Goal: Task Accomplishment & Management: Complete application form

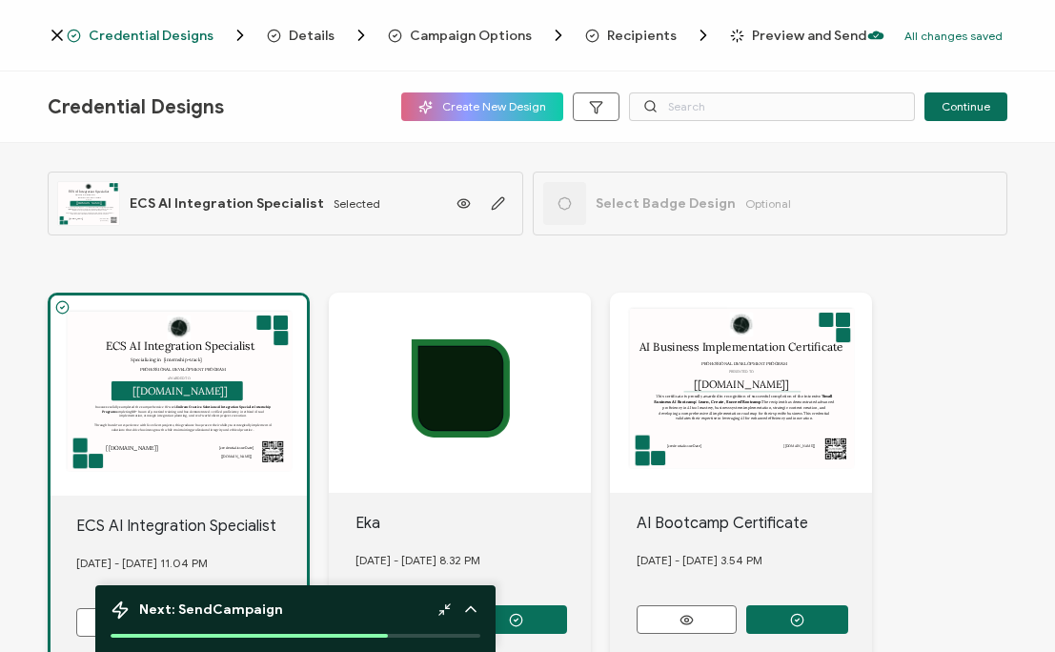
click at [214, 432] on div "ECS AI Integration Specialist AWARDED TO The recipient’s full name, which will …" at bounding box center [178, 395] width 256 height 200
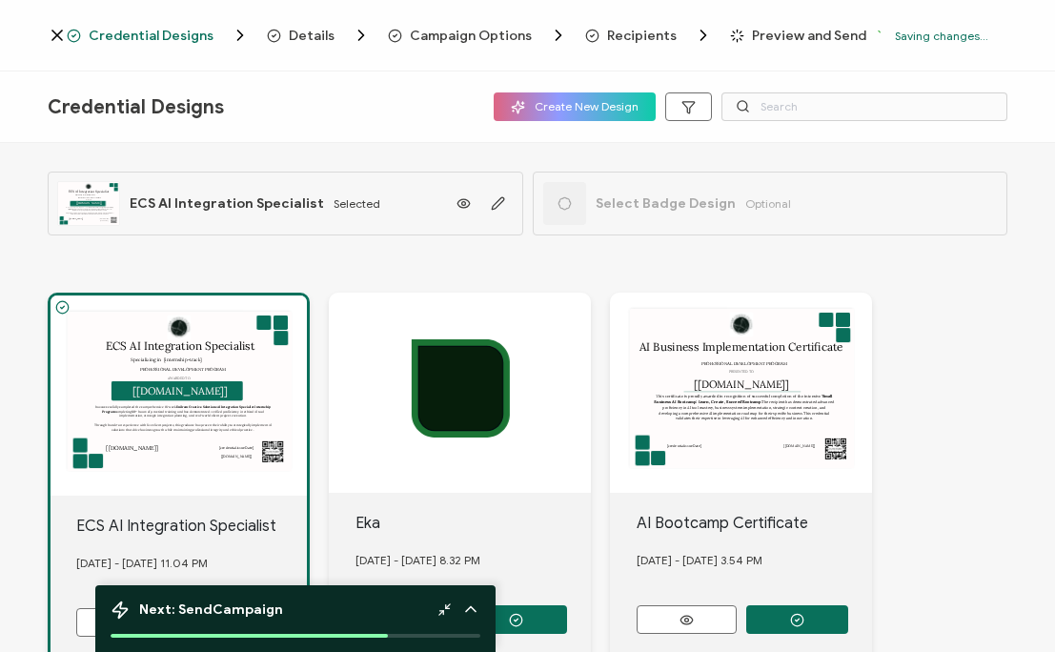
click at [623, 33] on span "Recipients" at bounding box center [642, 36] width 70 height 14
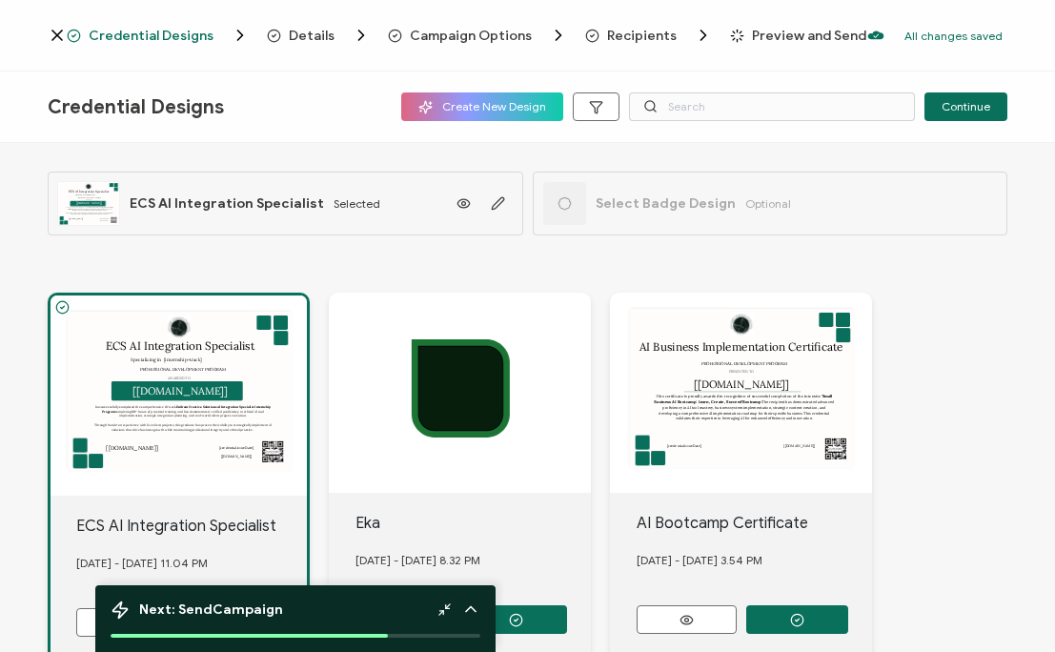
click at [266, 354] on div "ECS AI Integration Specialist AWARDED TO The recipient’s full name, which will …" at bounding box center [178, 395] width 256 height 200
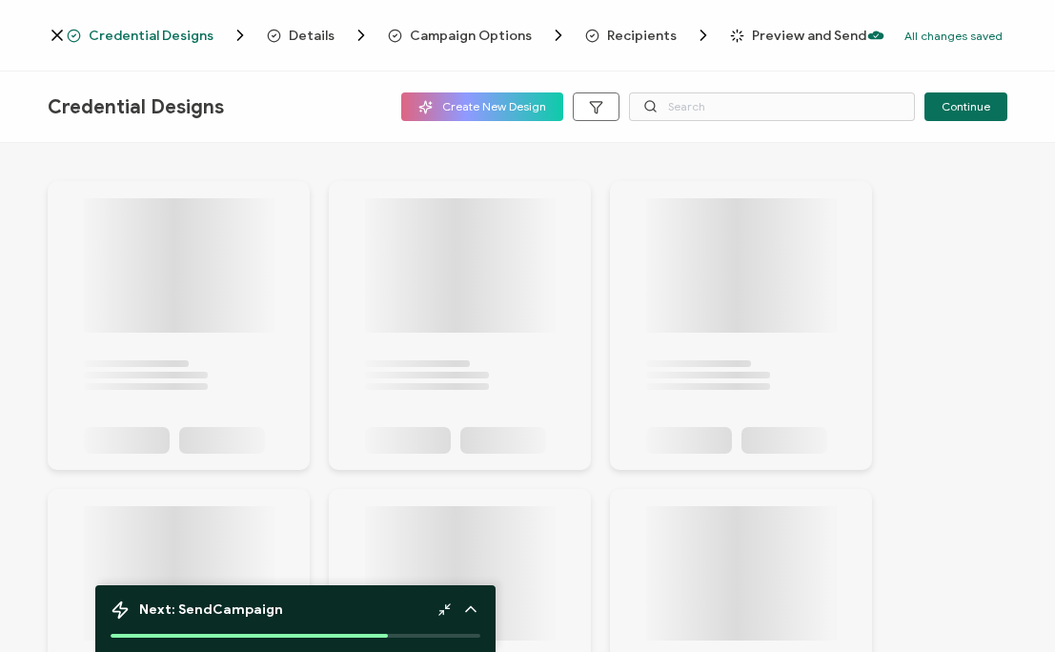
click at [232, 393] on icon at bounding box center [179, 325] width 191 height 255
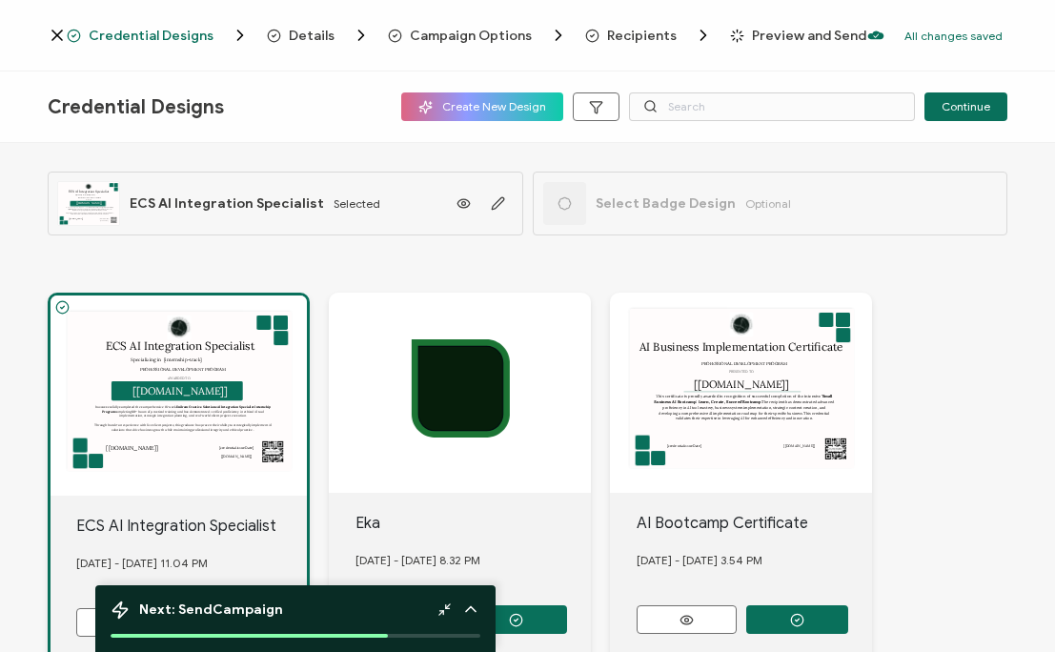
click at [458, 39] on span "Campaign Options" at bounding box center [471, 36] width 122 height 14
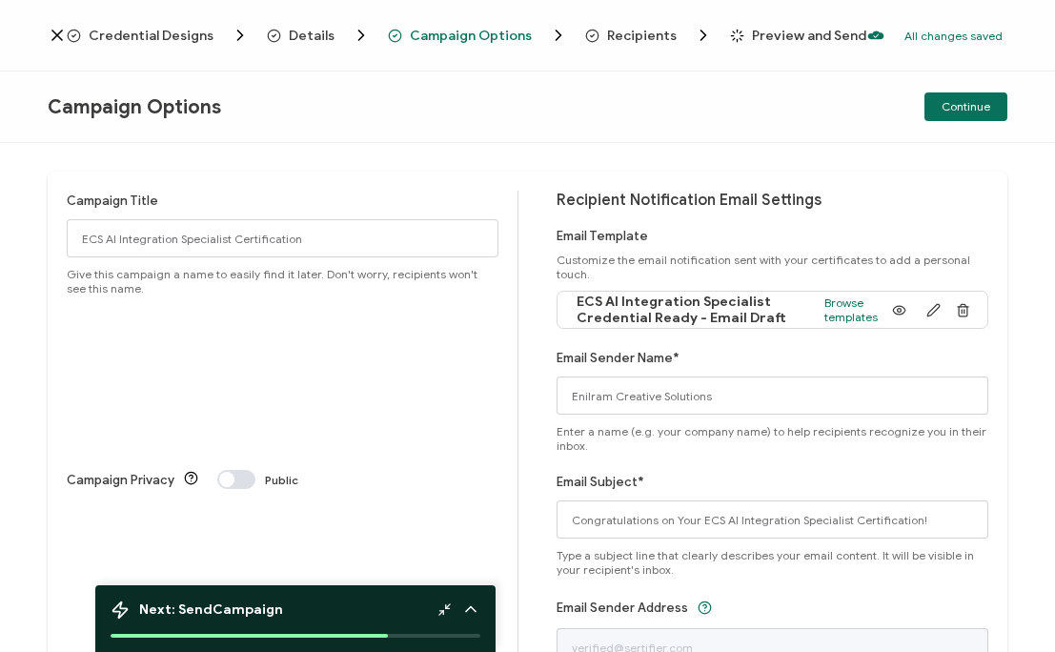
click at [645, 36] on span "Recipients" at bounding box center [642, 36] width 70 height 14
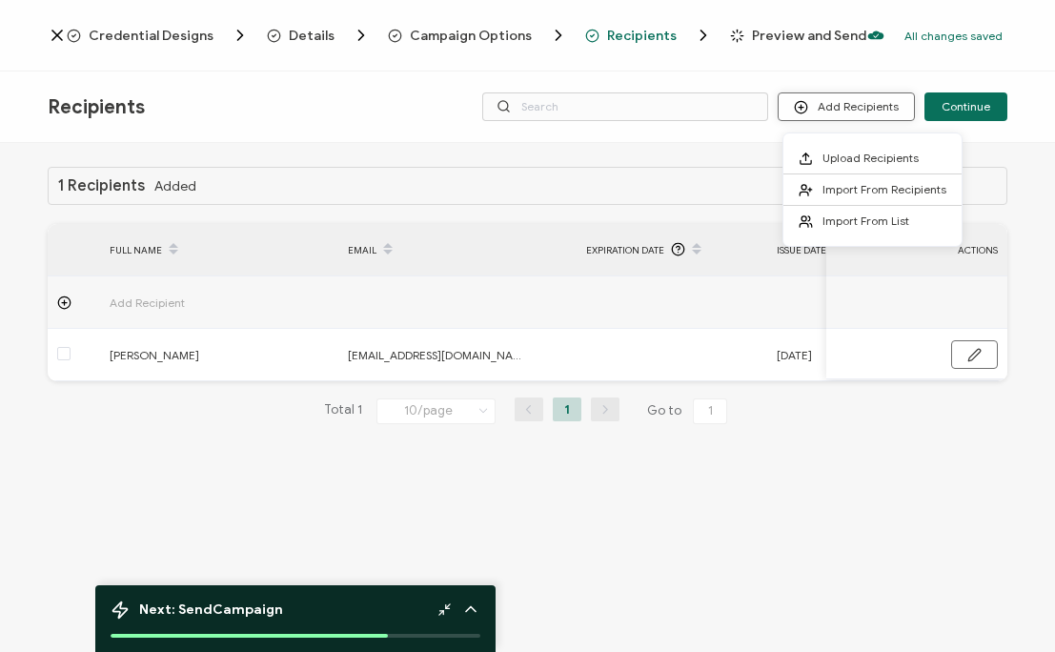
click at [827, 111] on button "Add Recipients" at bounding box center [845, 106] width 137 height 29
click at [830, 159] on span "Upload Recipients" at bounding box center [870, 158] width 96 height 14
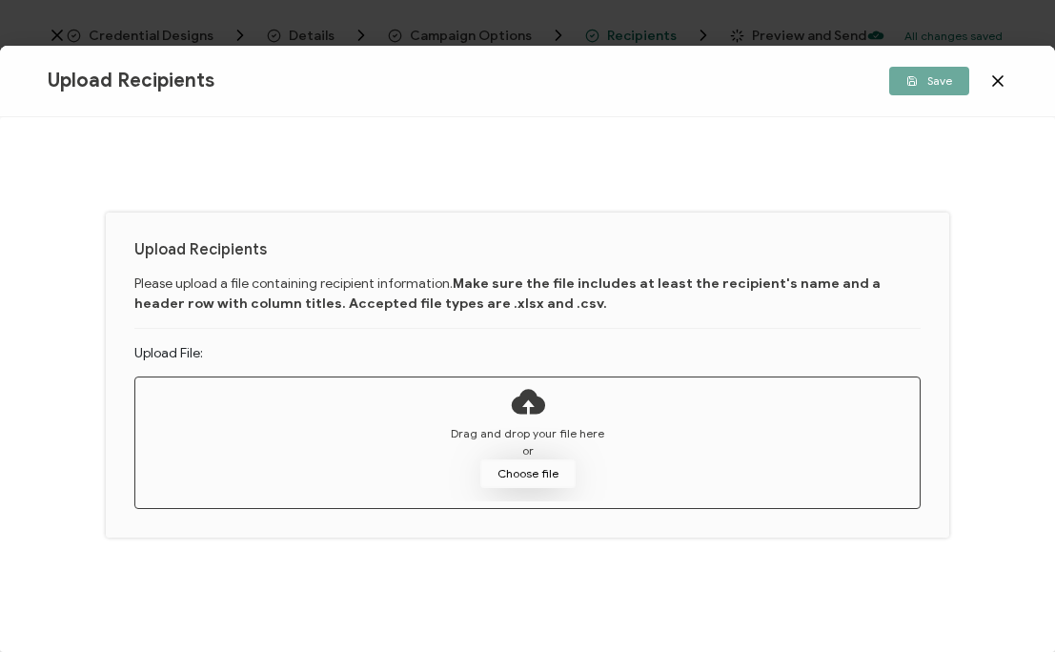
click at [519, 469] on button "Choose file" at bounding box center [527, 473] width 95 height 29
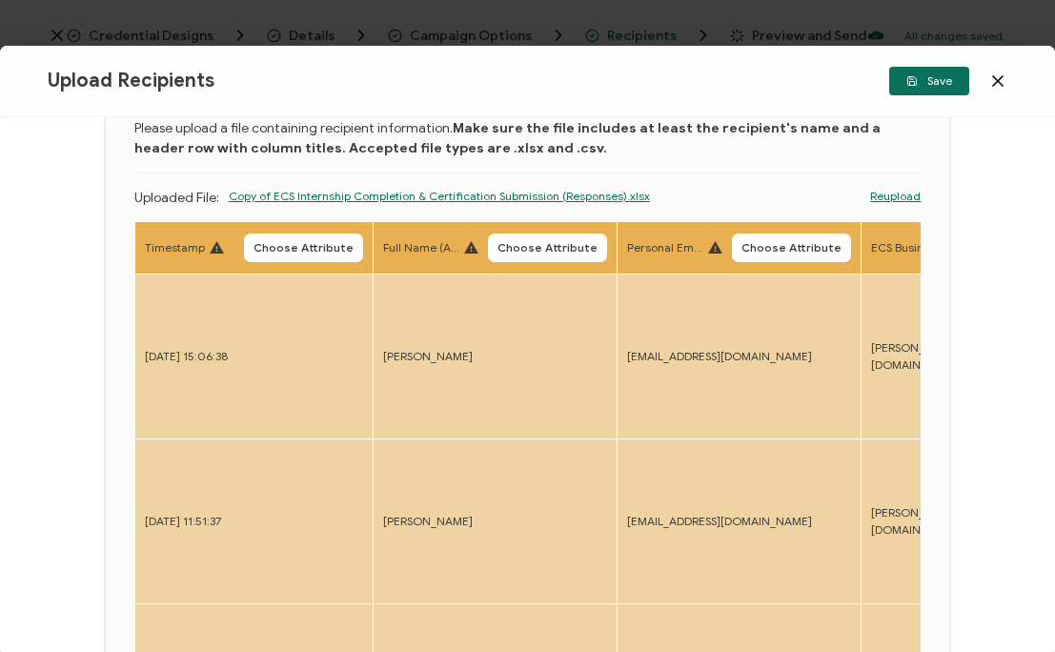
scroll to position [0, 28]
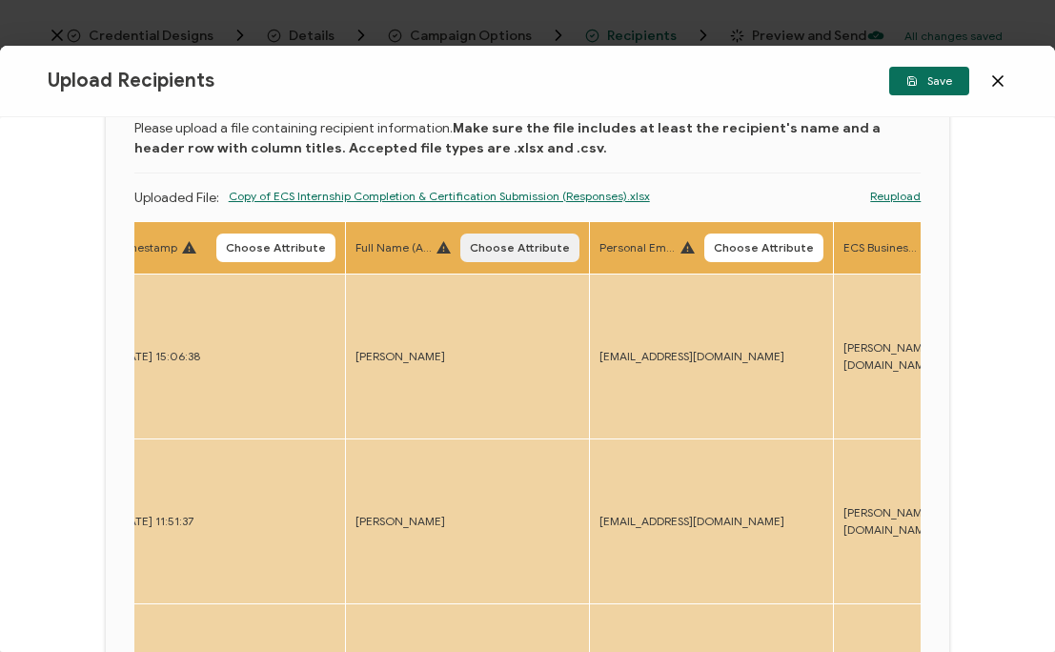
click at [512, 254] on button "Choose Attribute" at bounding box center [519, 247] width 119 height 29
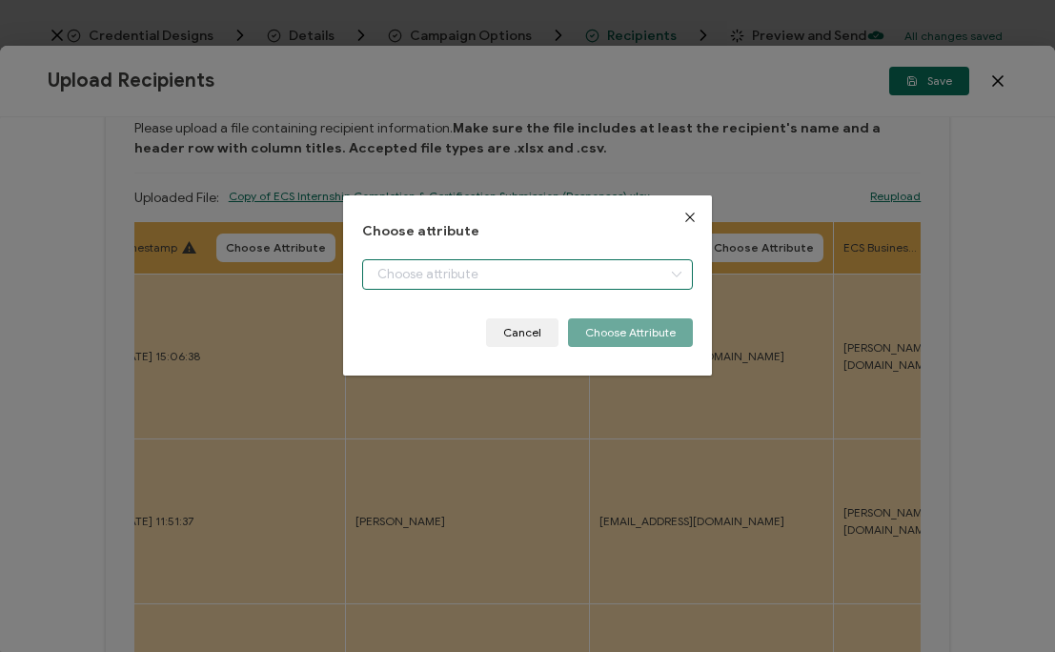
click at [493, 276] on input "dialog" at bounding box center [527, 274] width 331 height 30
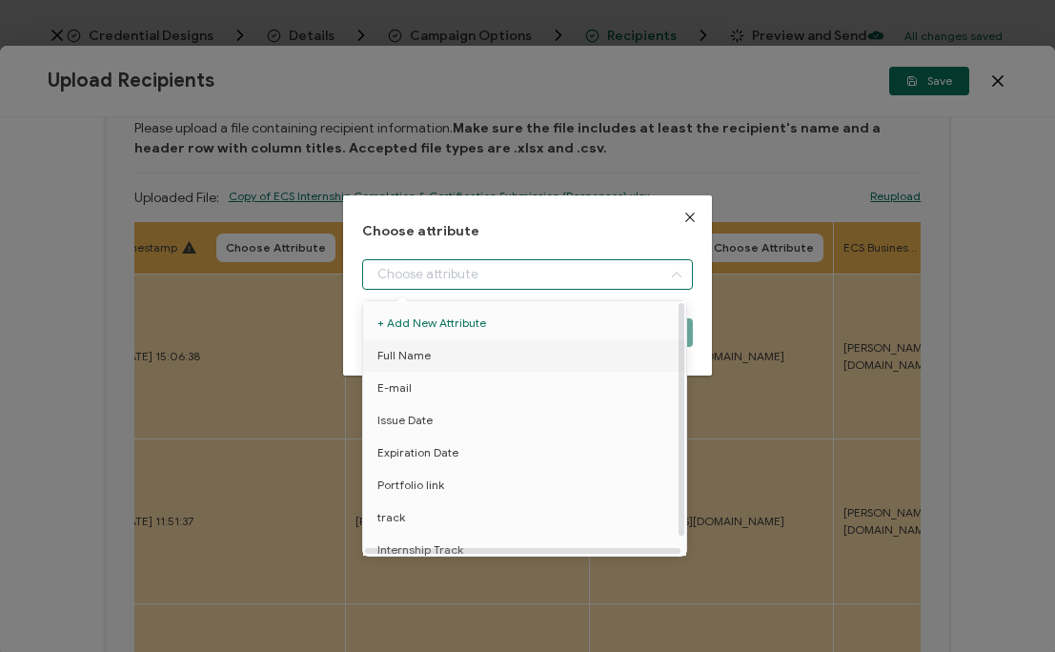
click at [463, 350] on li "Full Name" at bounding box center [527, 355] width 339 height 32
type input "Full Name"
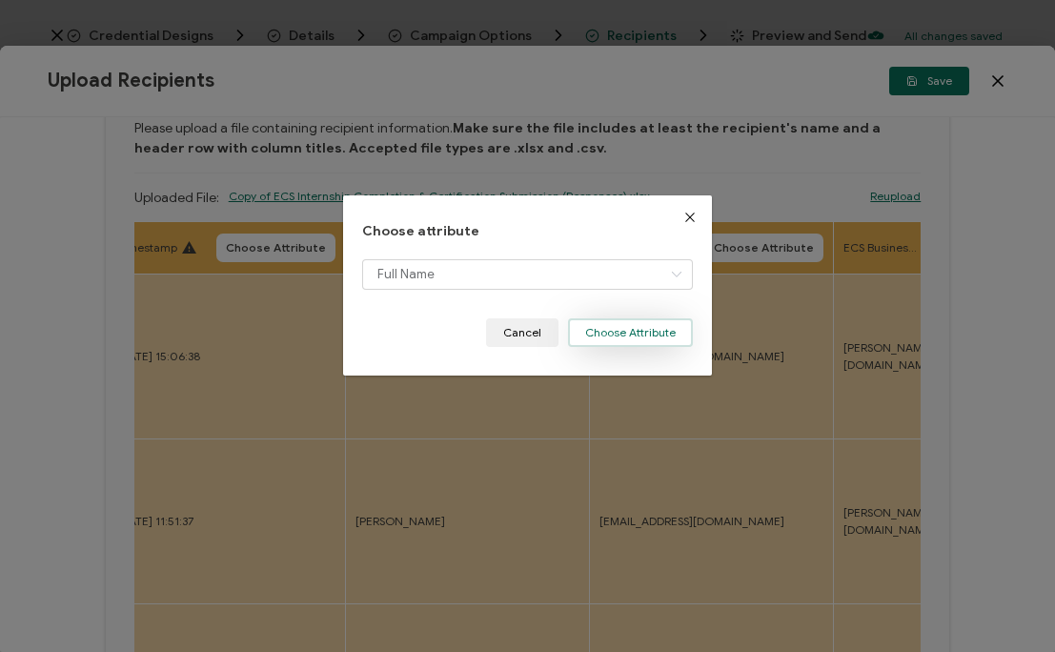
click at [641, 324] on button "Choose Attribute" at bounding box center [630, 332] width 125 height 29
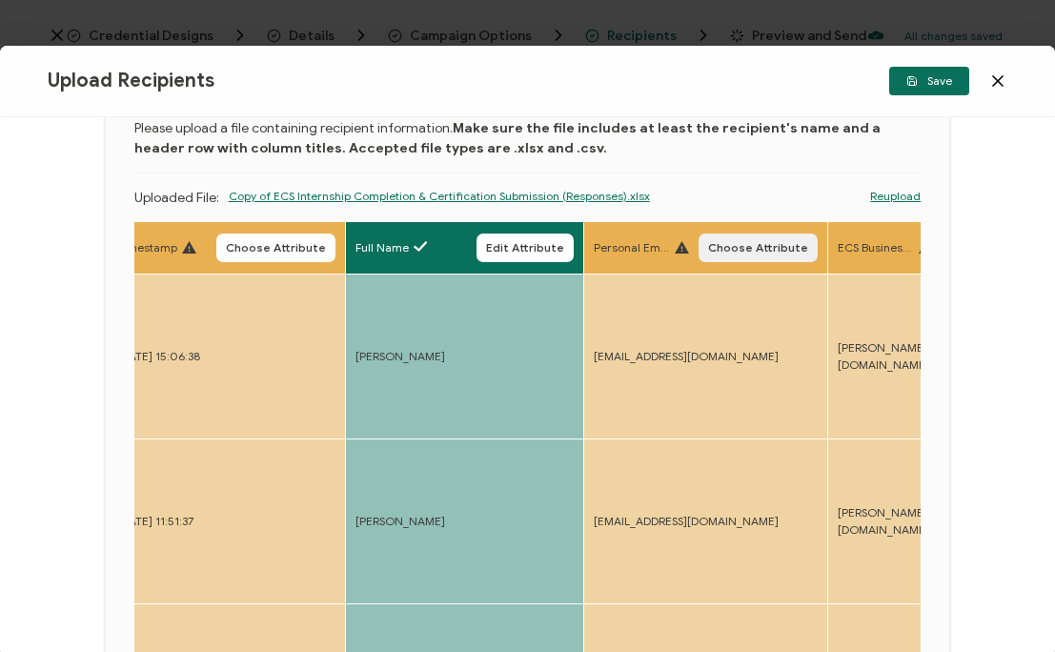
click at [752, 252] on span "Choose Attribute" at bounding box center [758, 247] width 100 height 11
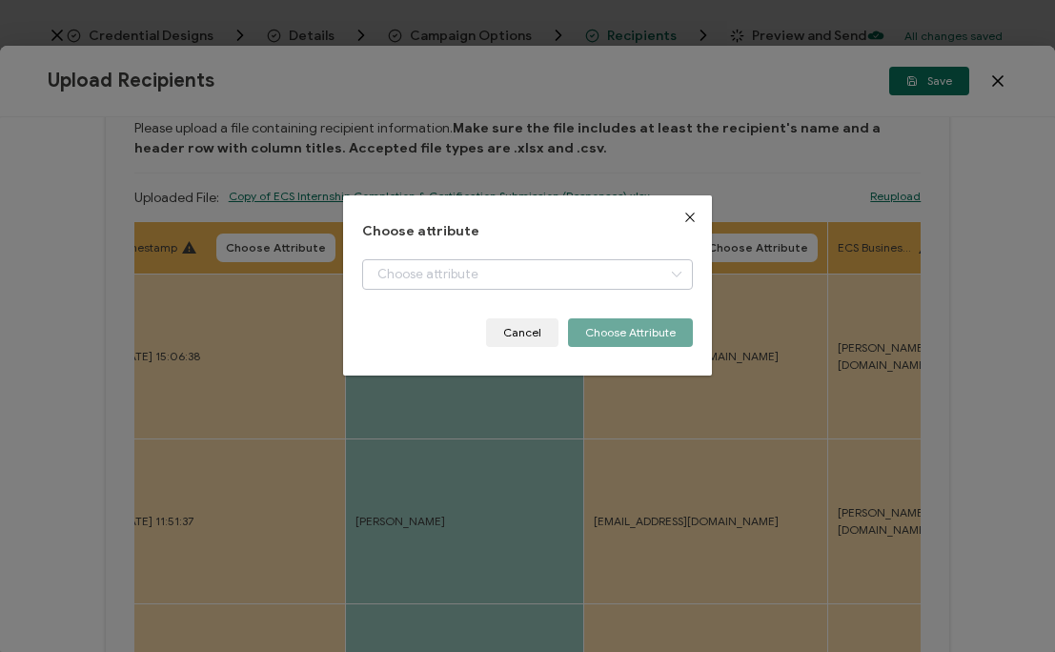
click at [664, 280] on icon "dialog" at bounding box center [676, 274] width 24 height 30
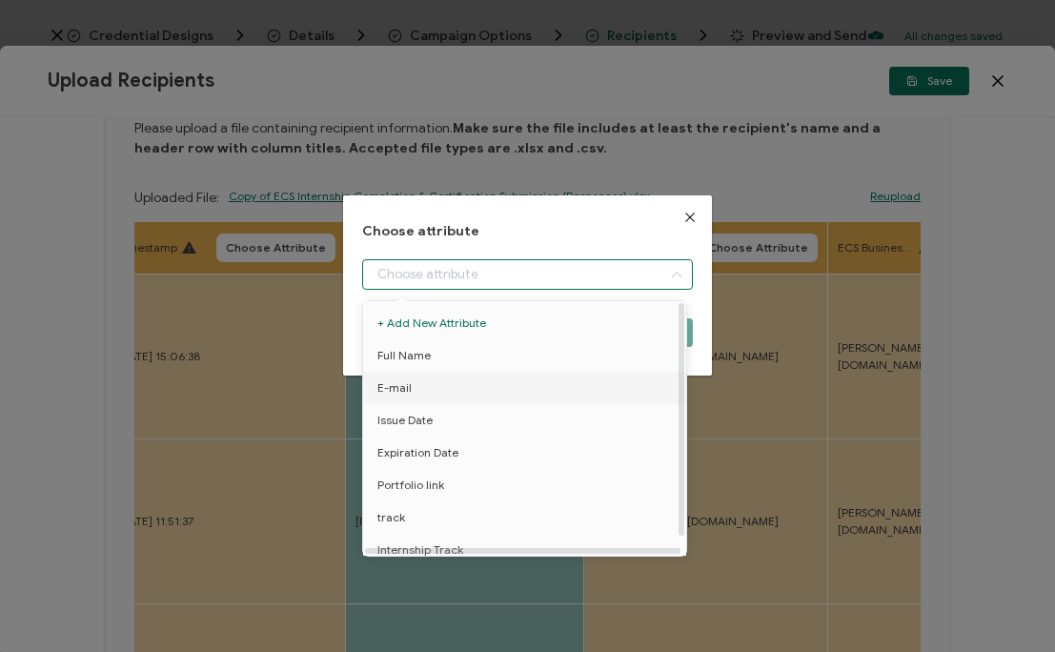
click at [554, 397] on li "E-mail" at bounding box center [527, 388] width 339 height 32
type input "E-mail"
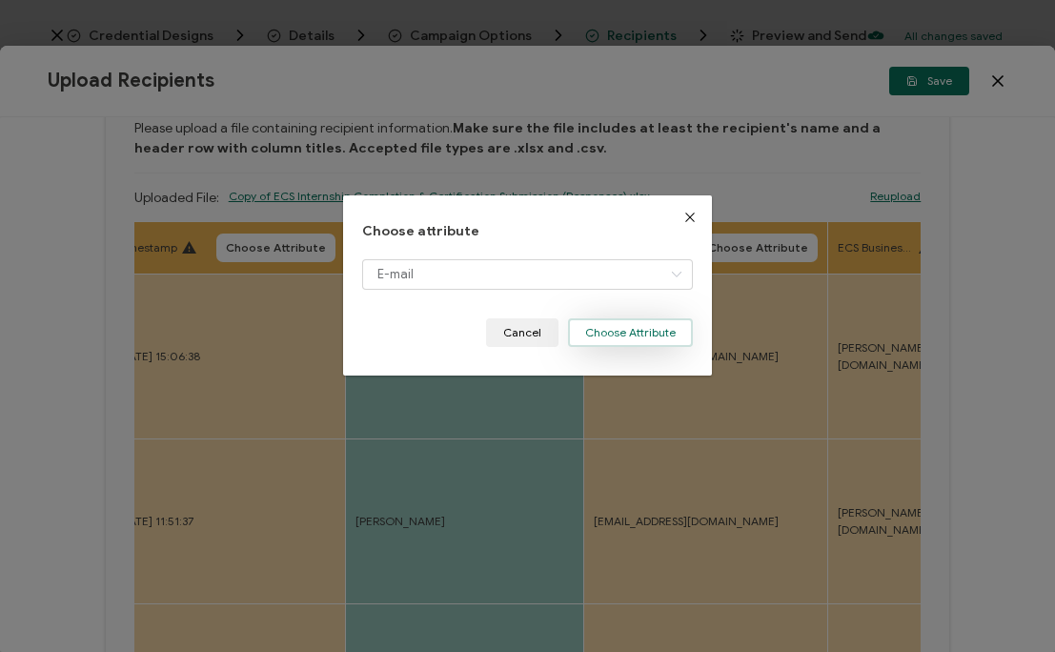
click at [626, 341] on button "Choose Attribute" at bounding box center [630, 332] width 125 height 29
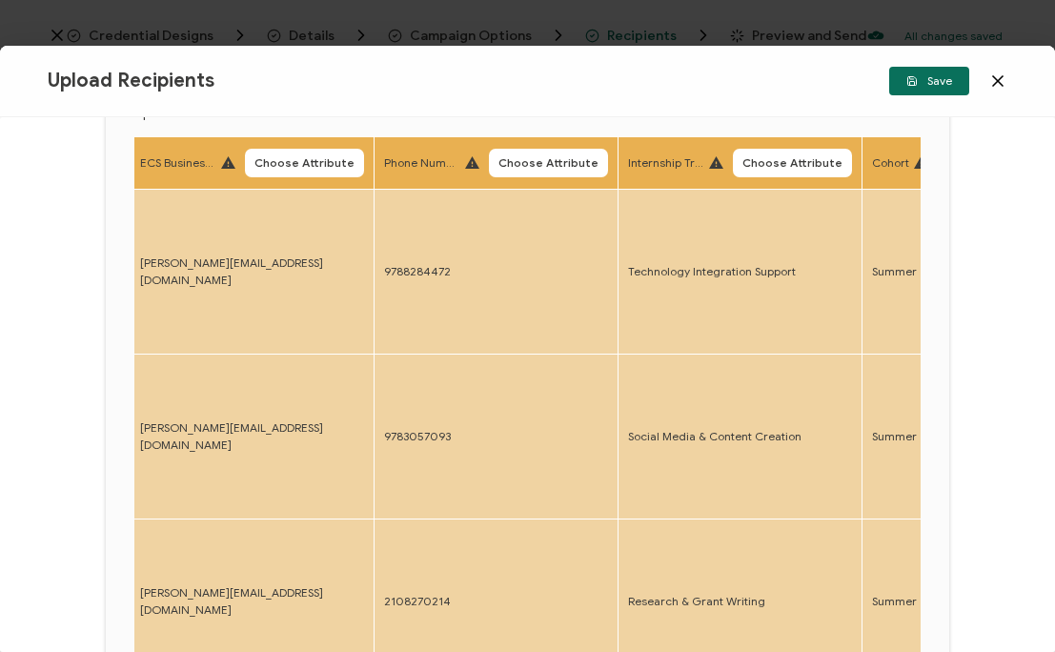
scroll to position [0, 751]
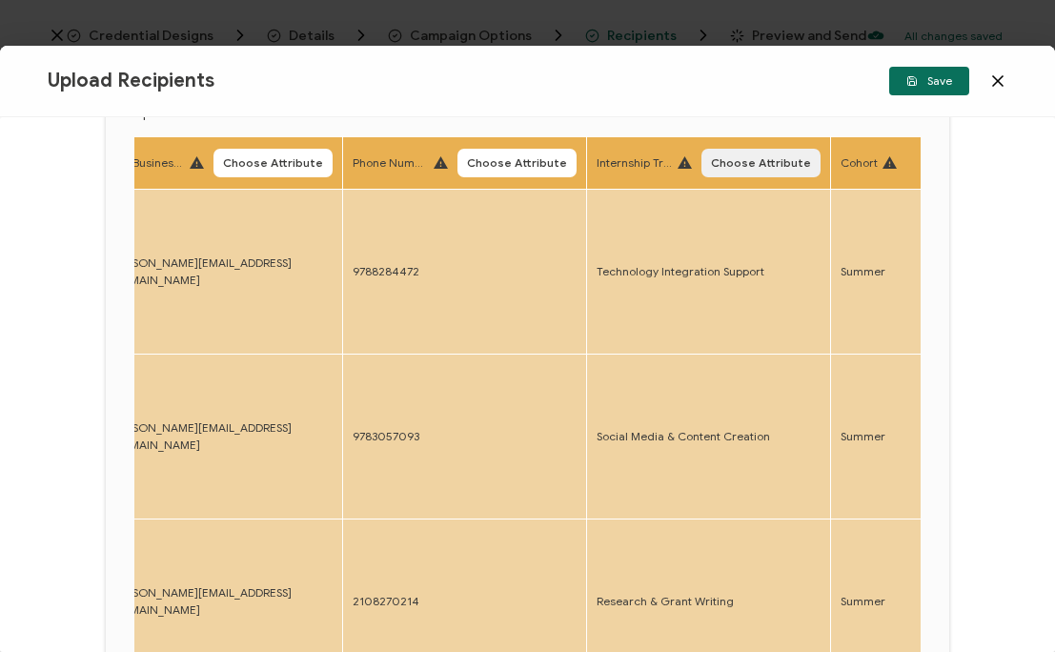
click at [745, 162] on span "Choose Attribute" at bounding box center [761, 162] width 100 height 11
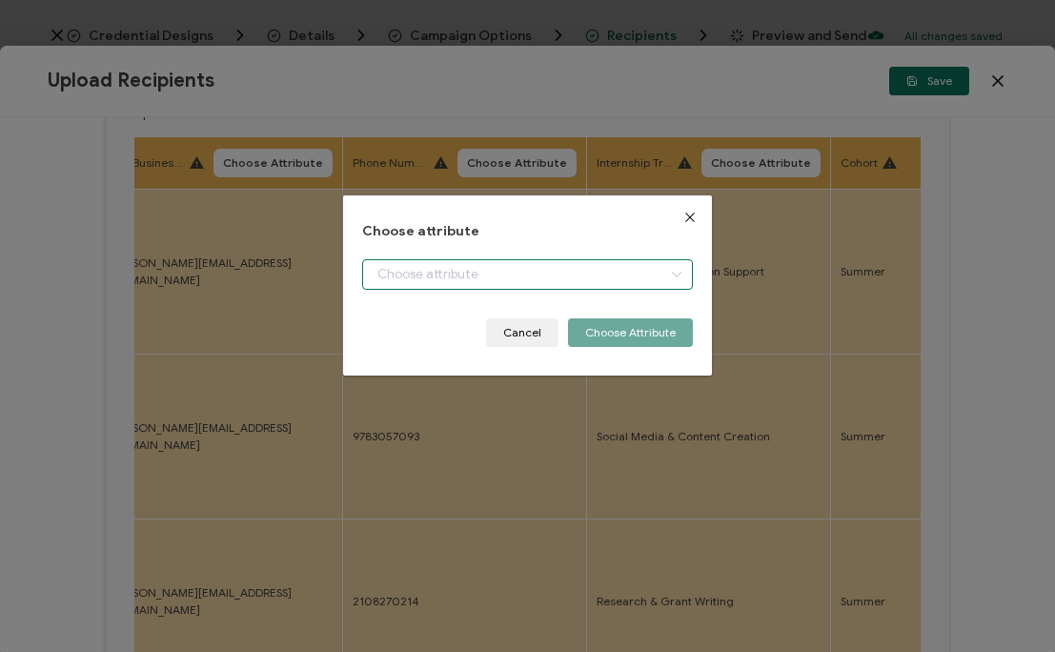
click at [640, 264] on input "dialog" at bounding box center [527, 274] width 331 height 30
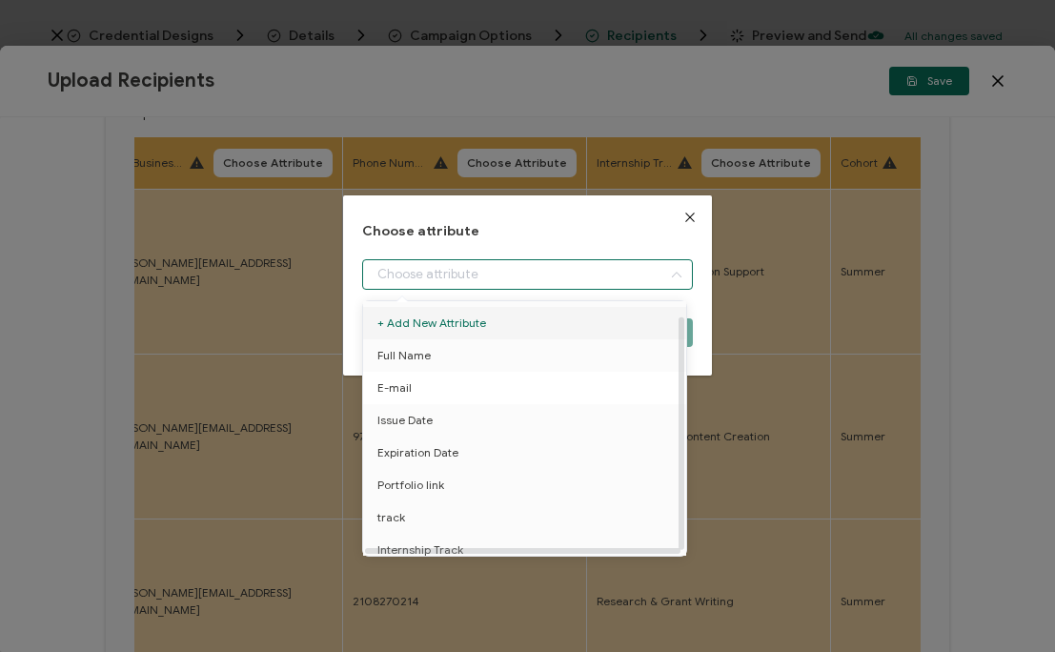
scroll to position [19, 0]
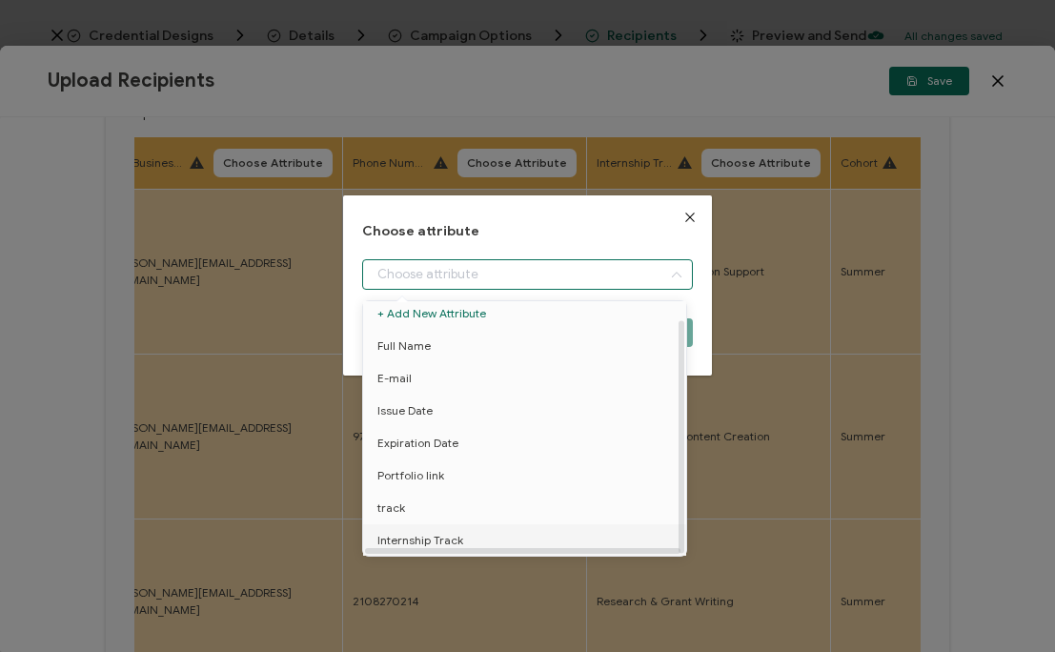
click at [501, 530] on li "Internship Track" at bounding box center [527, 540] width 339 height 32
type input "Internship Track"
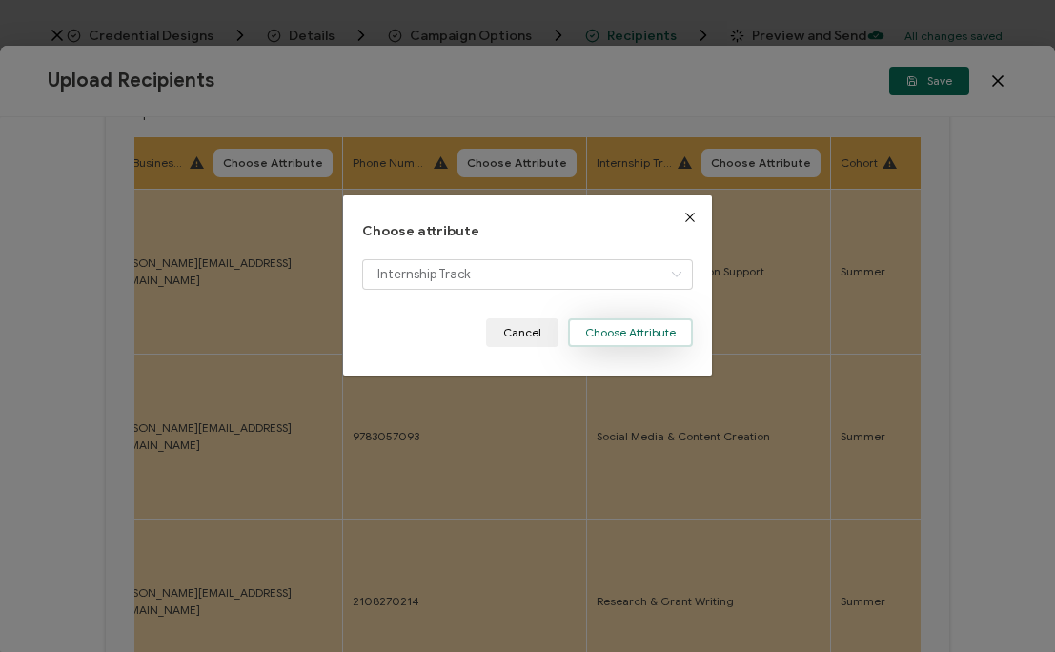
click at [659, 331] on button "Choose Attribute" at bounding box center [630, 332] width 125 height 29
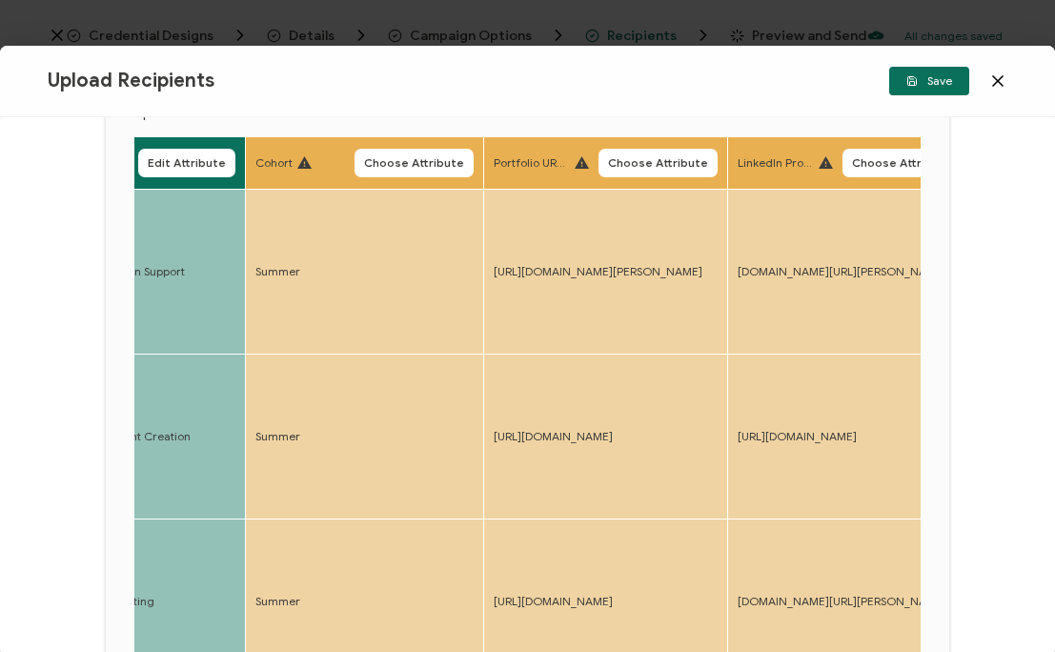
scroll to position [0, 1334]
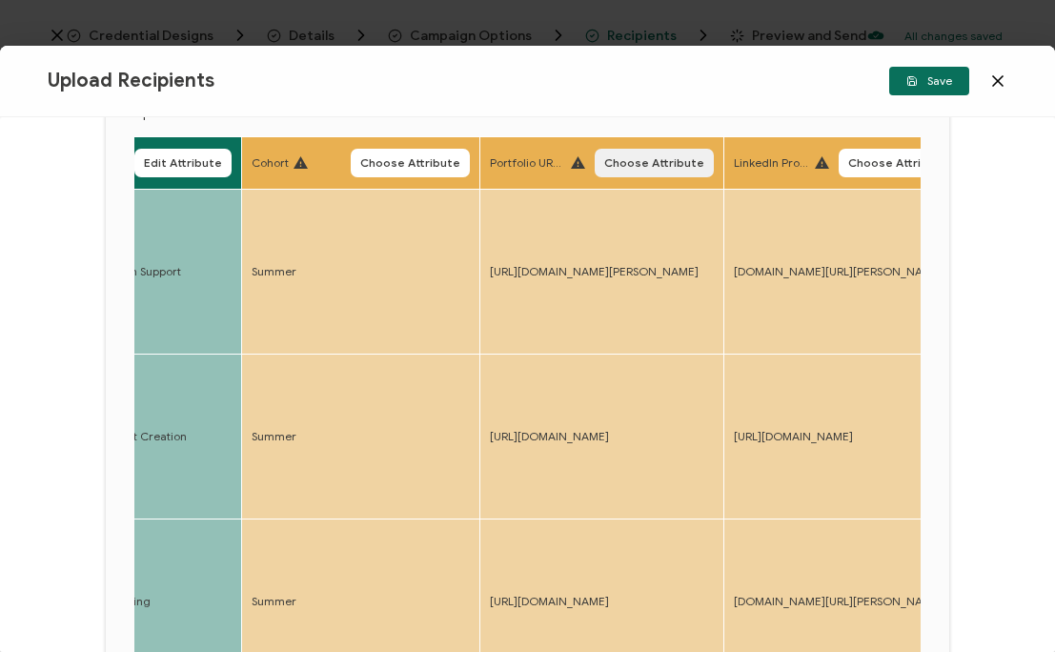
click at [704, 164] on span "Choose Attribute" at bounding box center [654, 162] width 100 height 11
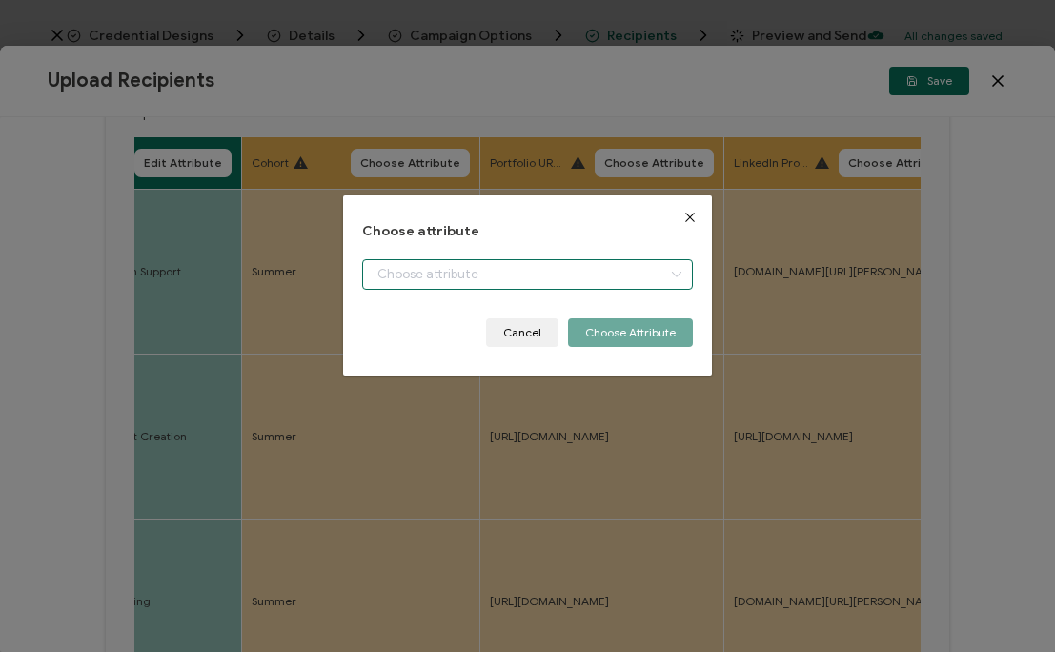
click at [656, 271] on div "dialog" at bounding box center [527, 274] width 331 height 30
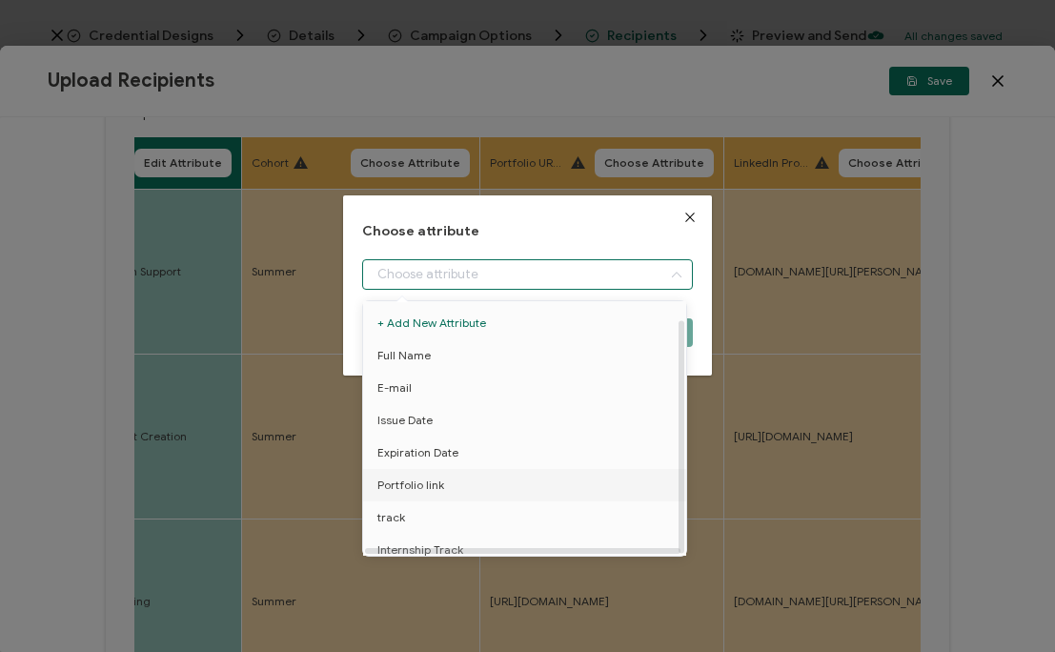
scroll to position [19, 0]
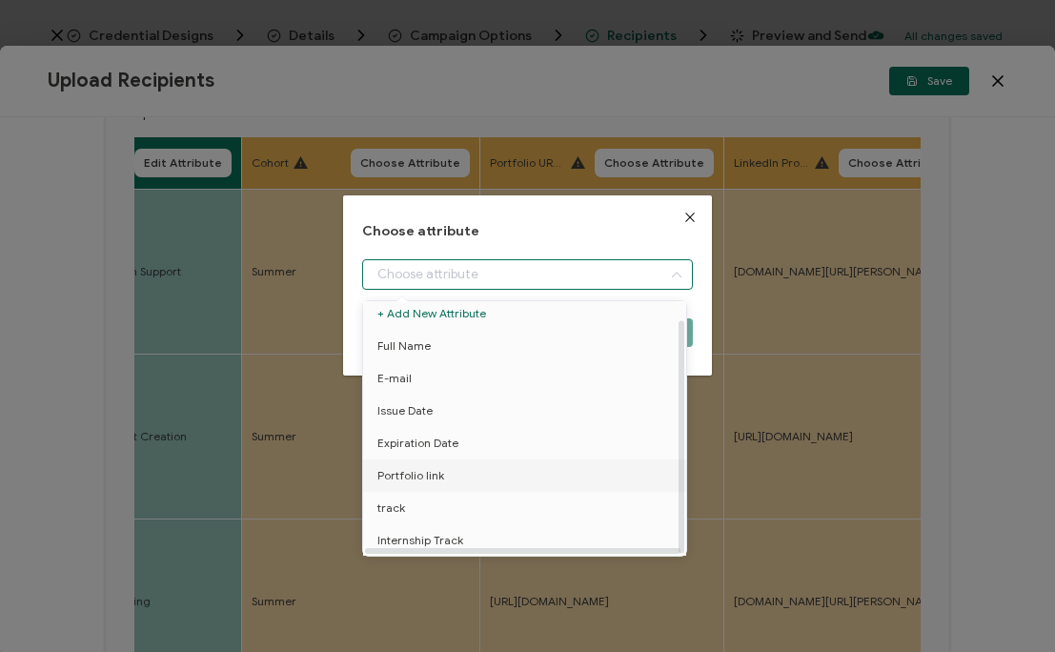
click at [531, 471] on li "Portfolio link" at bounding box center [527, 475] width 339 height 32
type input "Portfolio link"
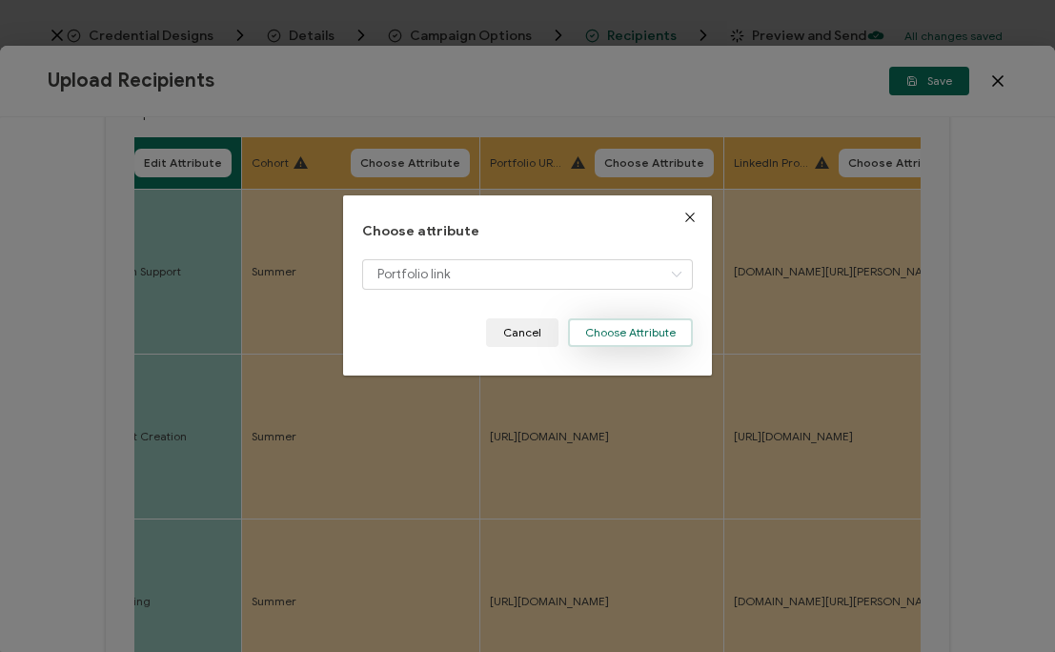
click at [668, 337] on button "Choose Attribute" at bounding box center [630, 332] width 125 height 29
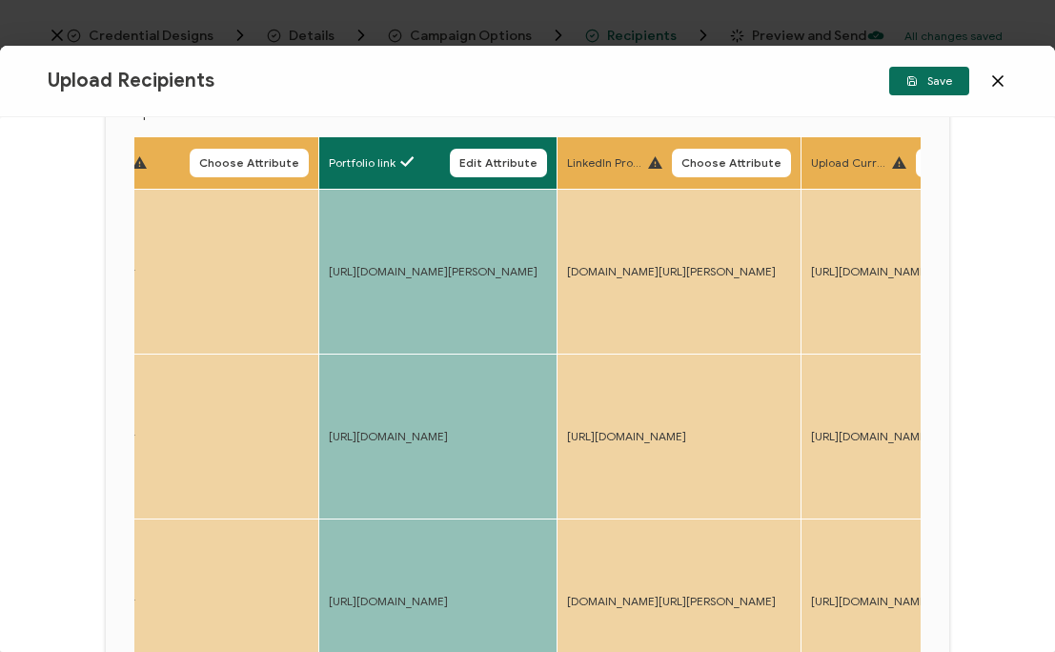
scroll to position [0, 1548]
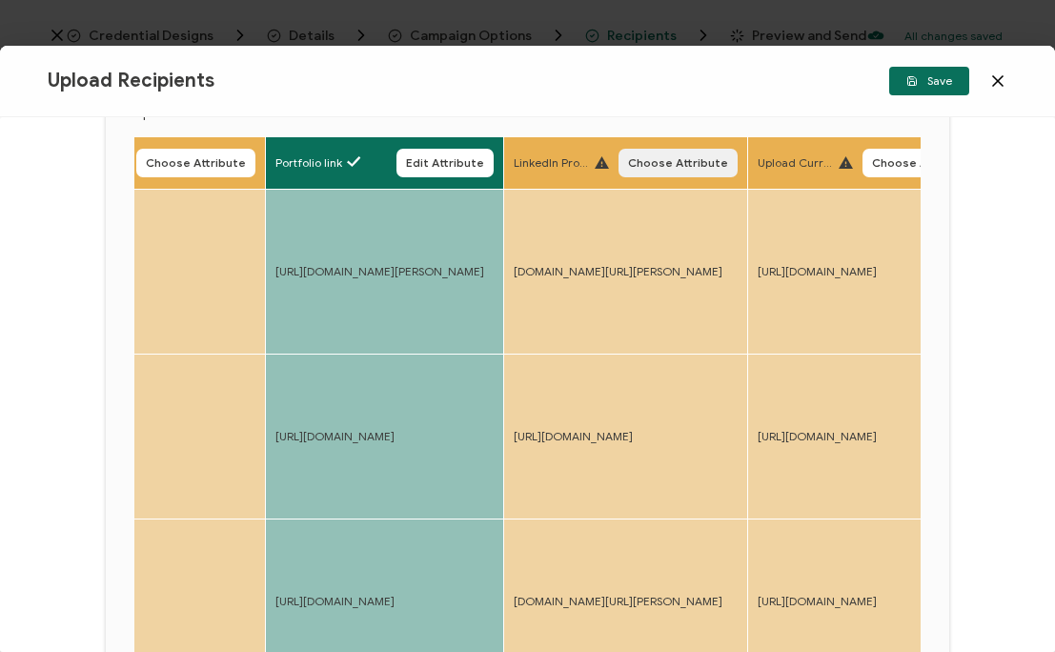
click at [737, 176] on button "Choose Attribute" at bounding box center [677, 163] width 119 height 29
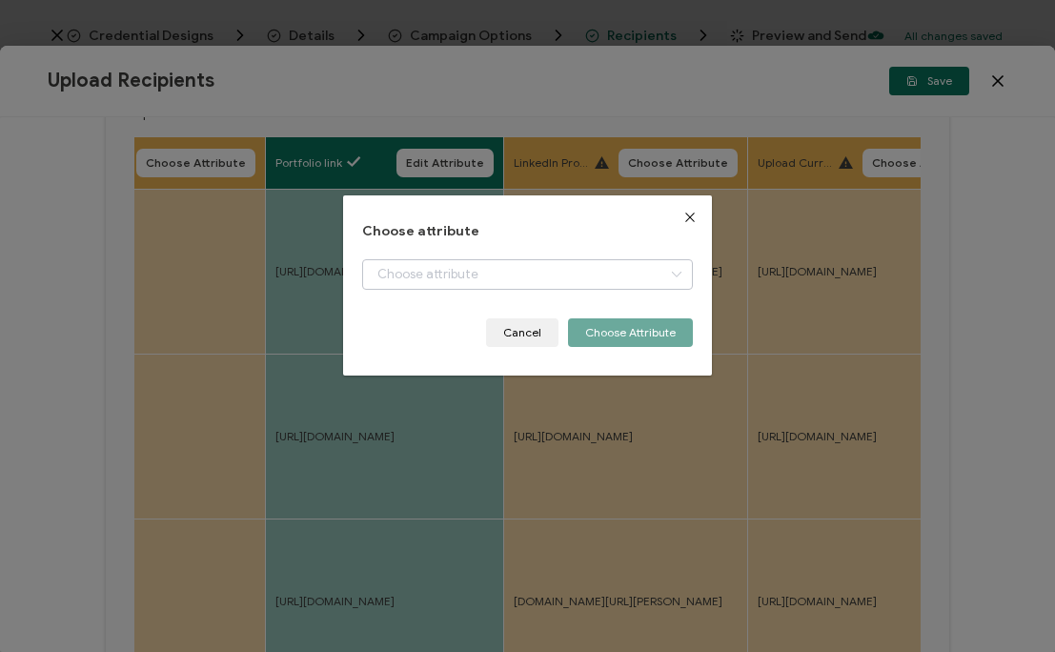
click at [664, 285] on icon "dialog" at bounding box center [676, 274] width 24 height 30
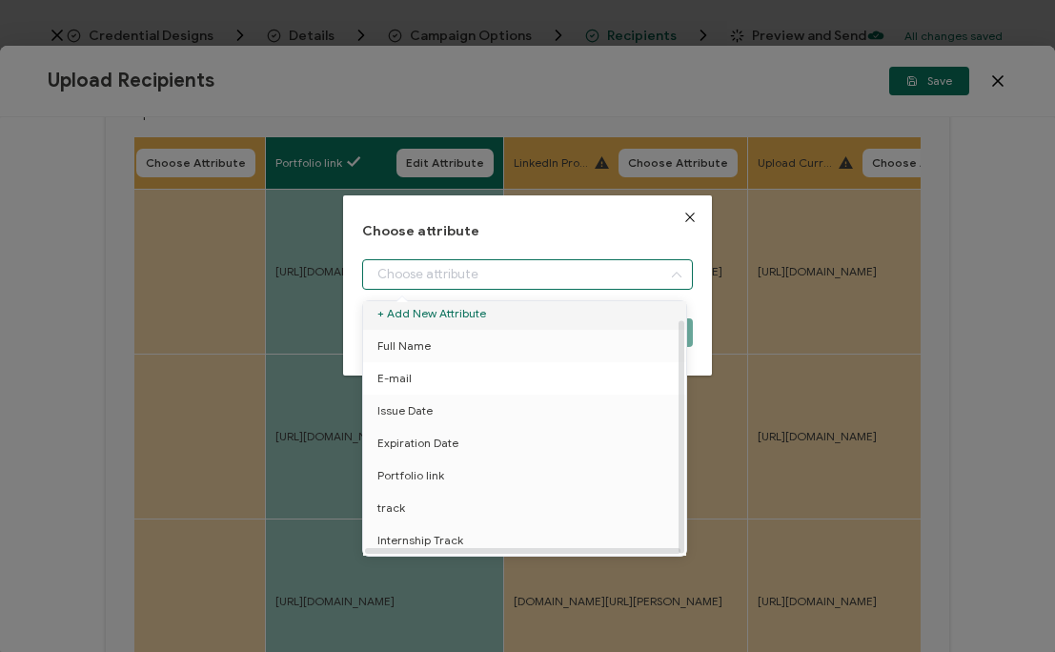
scroll to position [0, 0]
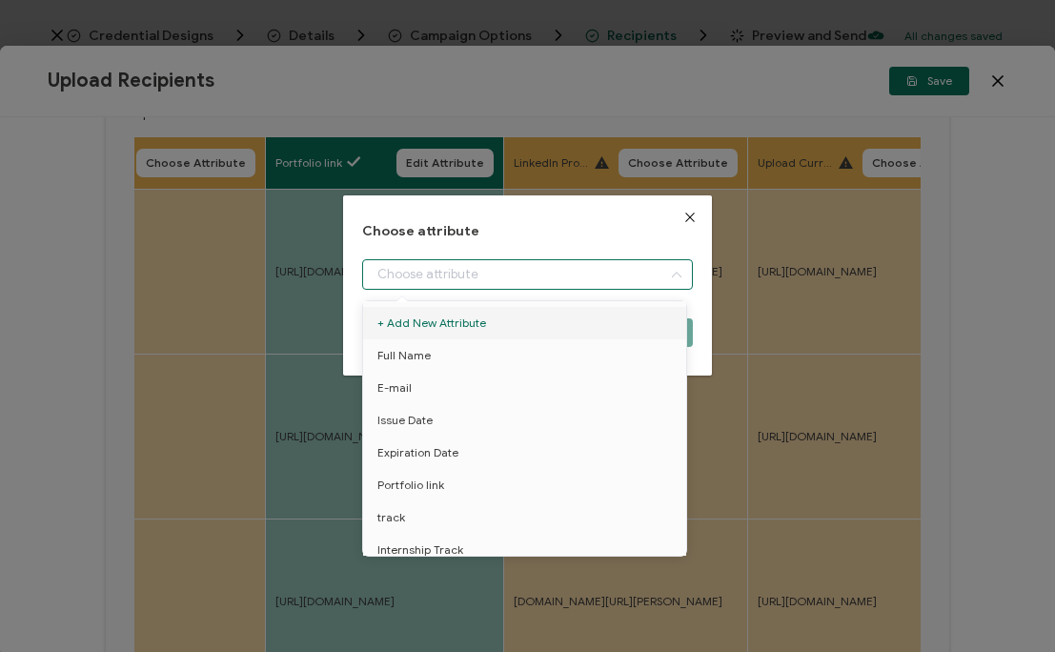
click at [791, 109] on div "Choose attribute Cancel Choose Attribute" at bounding box center [527, 326] width 1055 height 652
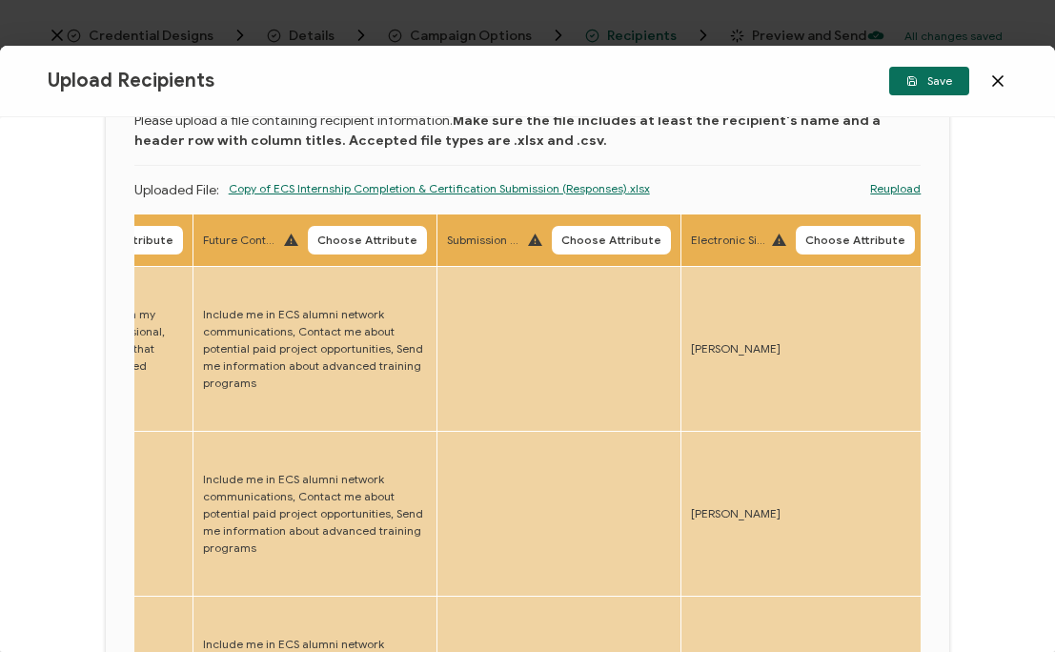
scroll to position [0, 3829]
click at [628, 246] on span "Choose Attribute" at bounding box center [607, 239] width 100 height 11
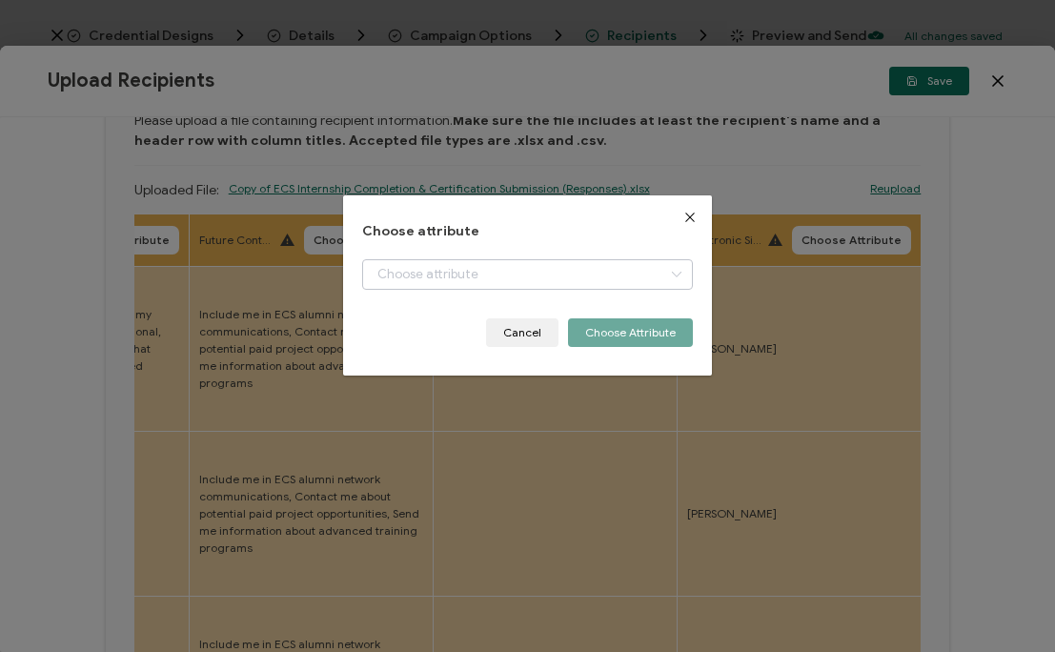
click at [664, 277] on icon "dialog" at bounding box center [676, 274] width 24 height 30
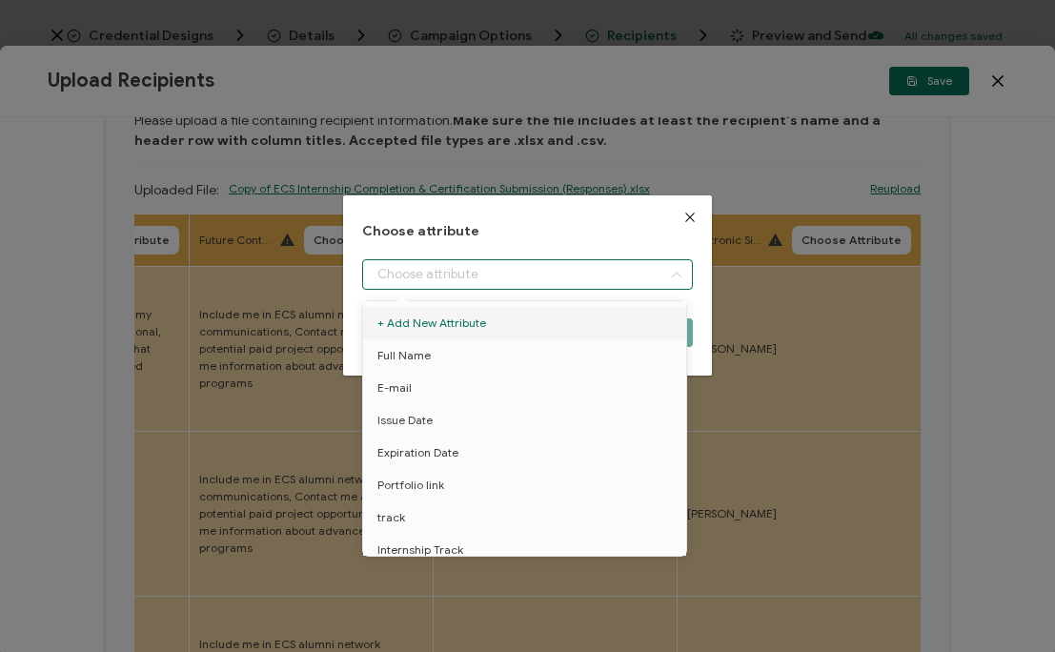
click at [682, 220] on icon "Close" at bounding box center [689, 217] width 15 height 15
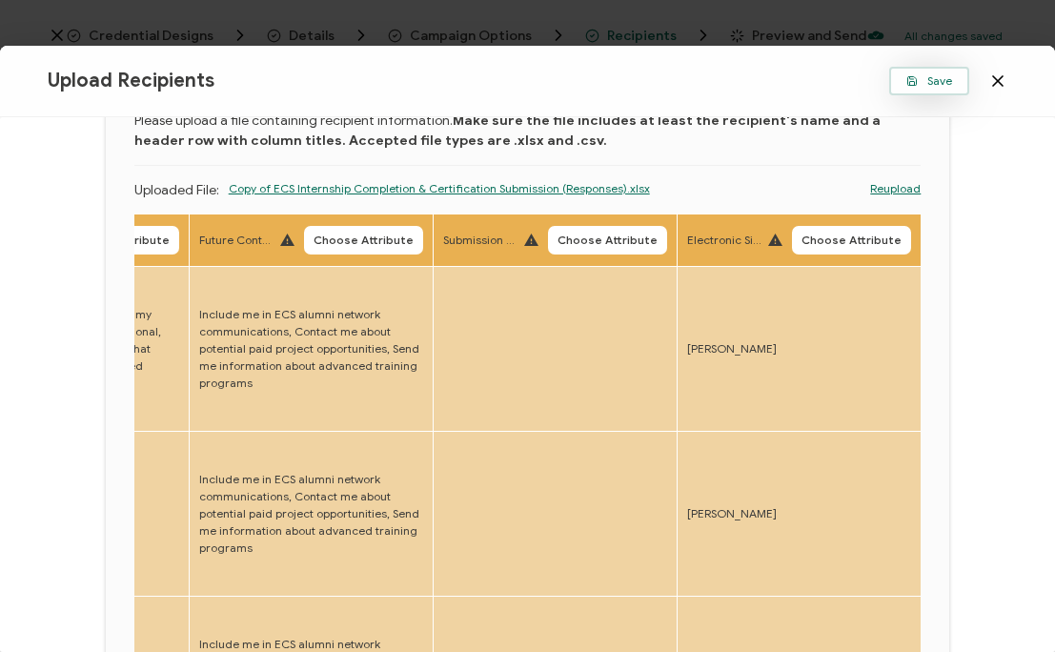
click at [938, 75] on span "Save" at bounding box center [929, 80] width 46 height 11
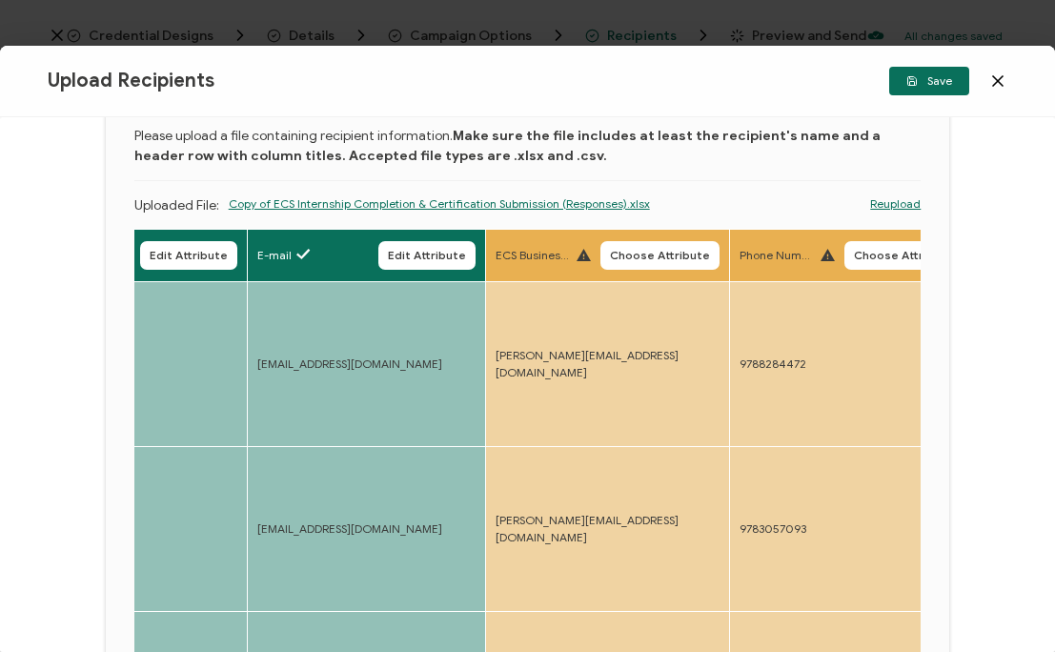
scroll to position [88, 0]
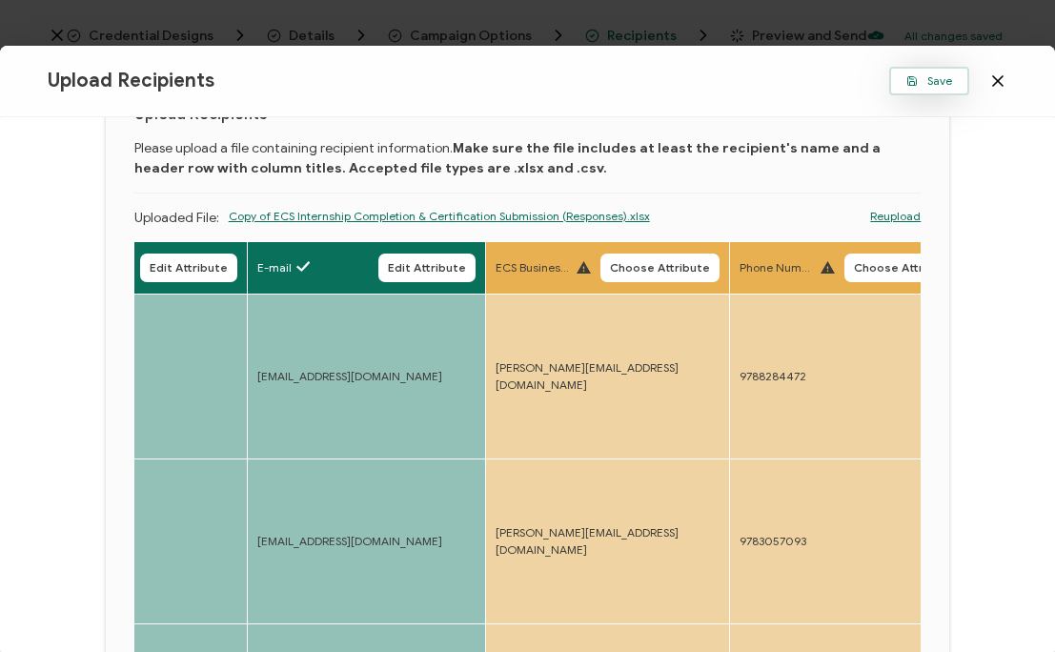
click at [899, 81] on button "Save" at bounding box center [929, 81] width 80 height 29
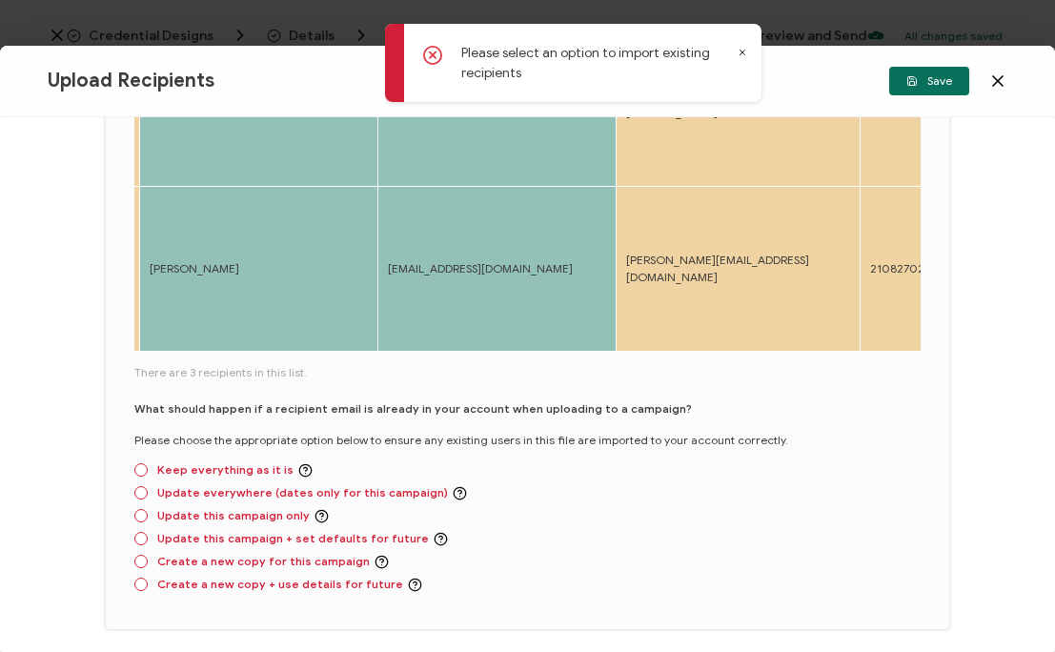
scroll to position [602, 0]
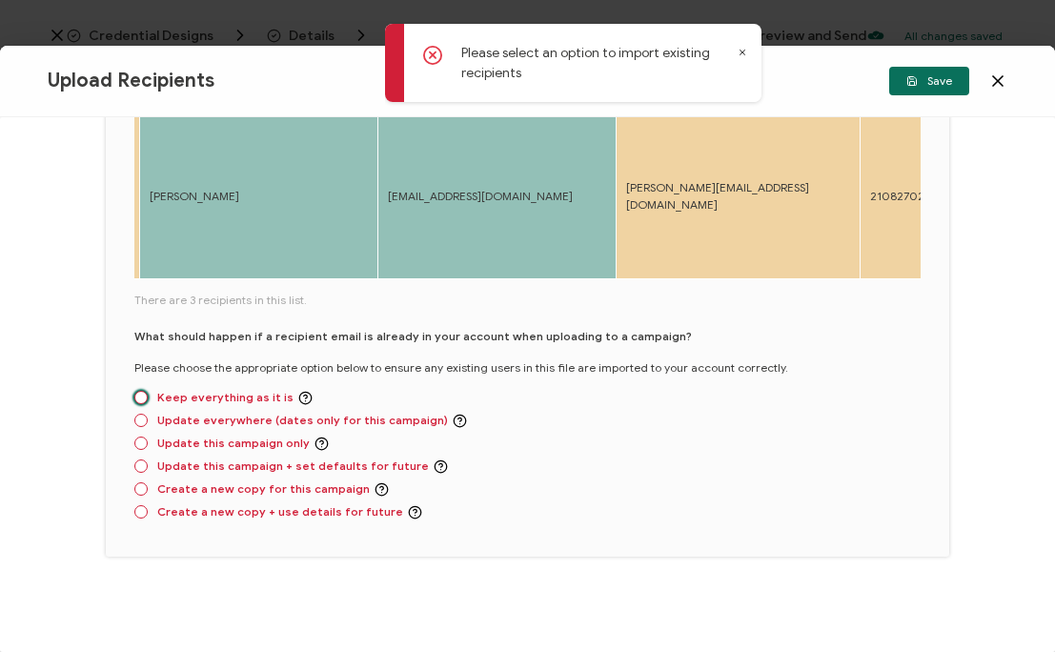
click at [138, 401] on span at bounding box center [140, 397] width 13 height 13
click at [138, 401] on input "Keep everything as it is" at bounding box center [140, 398] width 13 height 15
radio input "true"
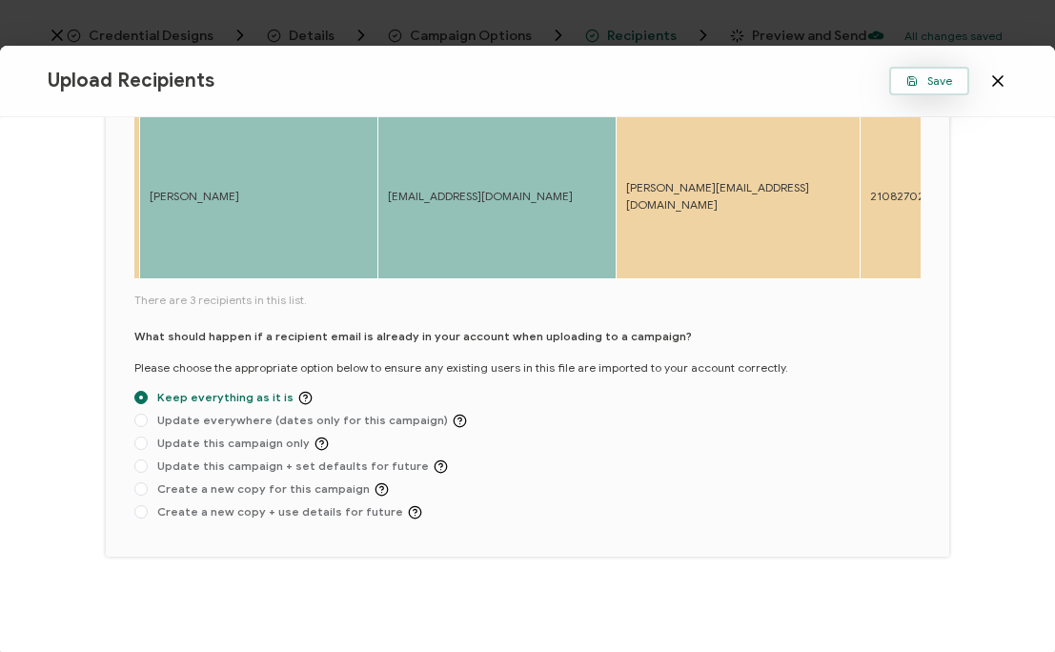
click at [951, 84] on span "Save" at bounding box center [929, 80] width 46 height 11
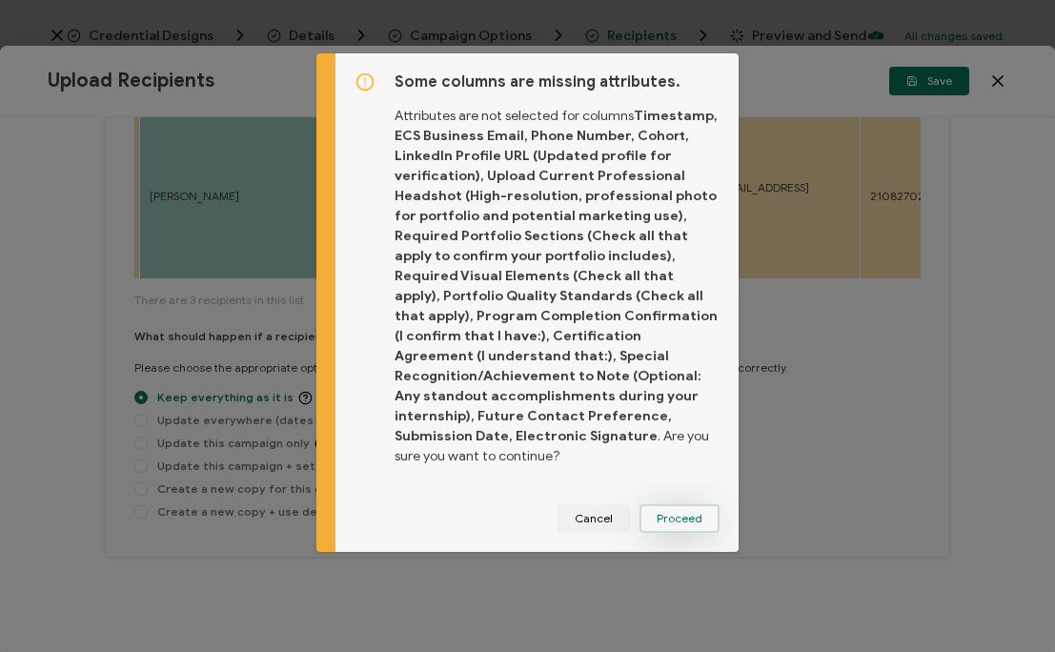
click at [683, 513] on span "Proceed" at bounding box center [679, 518] width 46 height 11
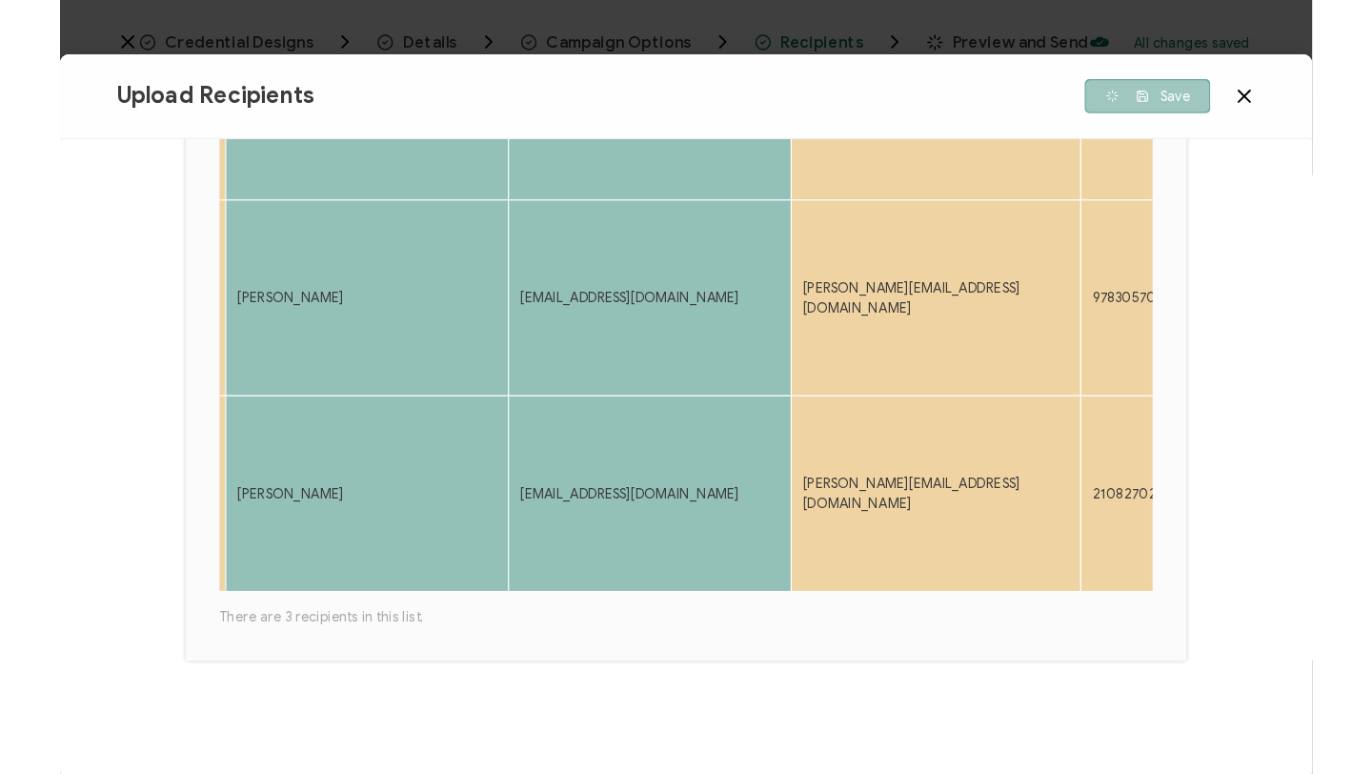
scroll to position [383, 0]
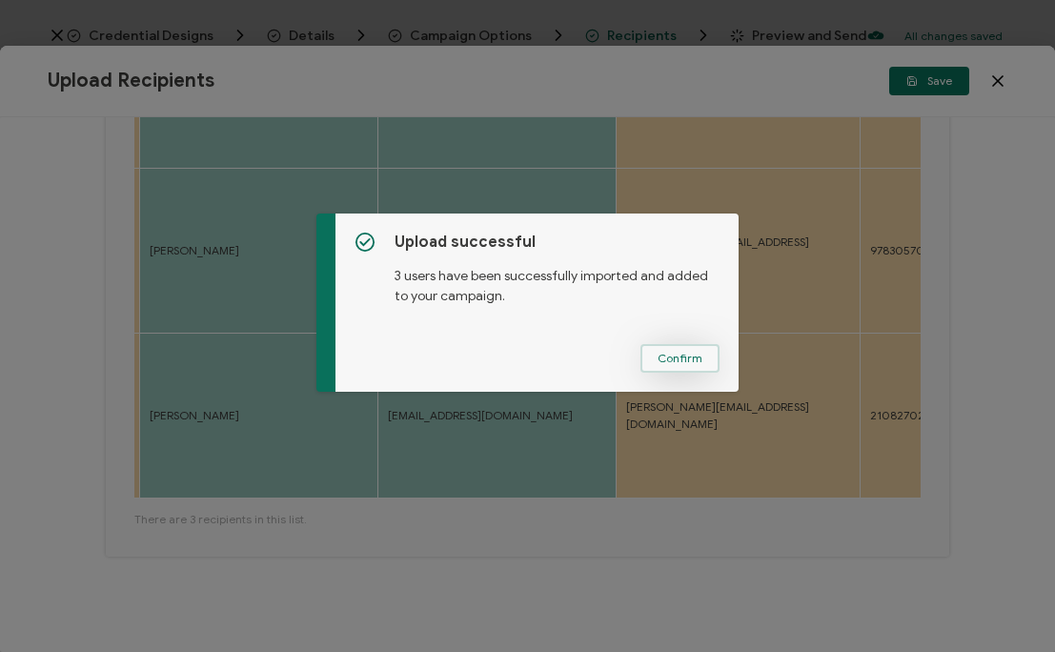
click at [677, 364] on span "Confirm" at bounding box center [679, 357] width 45 height 11
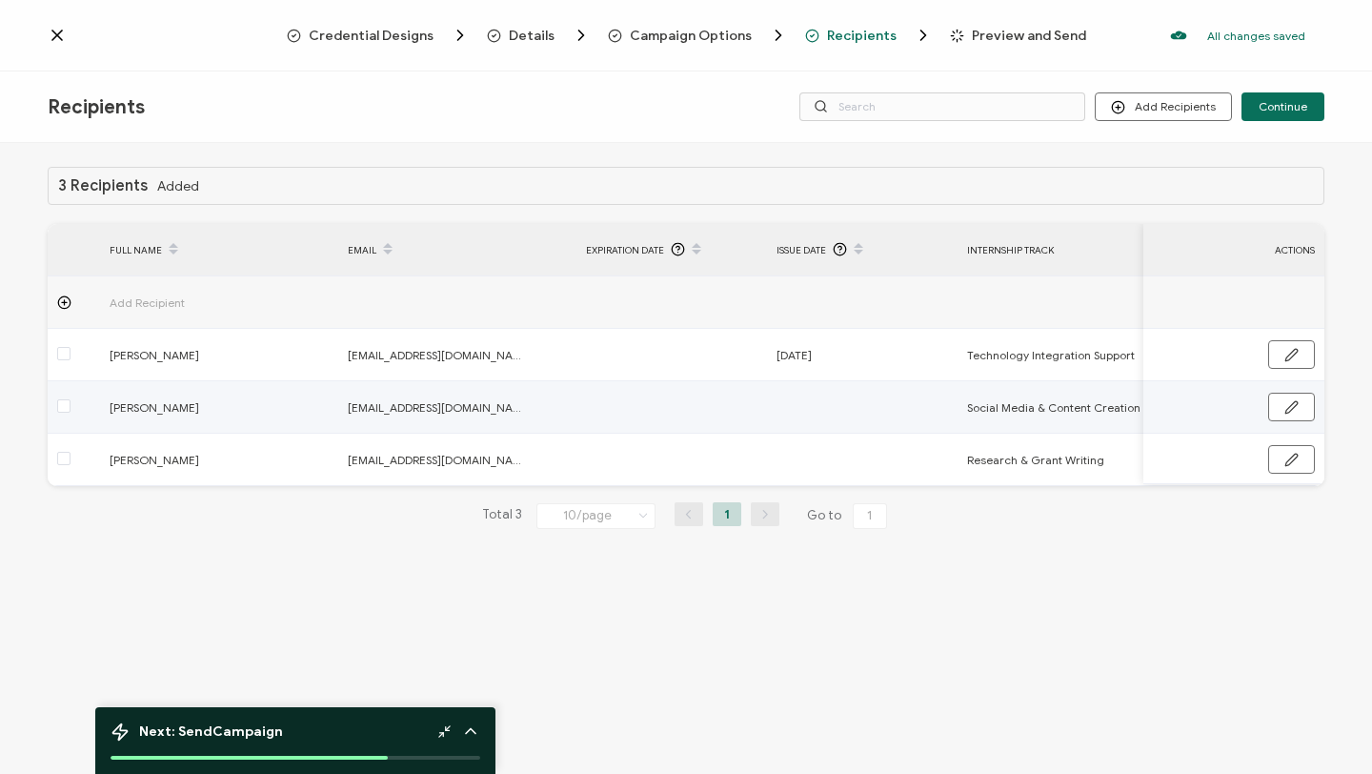
click at [467, 435] on td "[EMAIL_ADDRESS][DOMAIN_NAME]" at bounding box center [457, 459] width 238 height 52
click at [1054, 402] on icon "button" at bounding box center [1291, 407] width 14 height 14
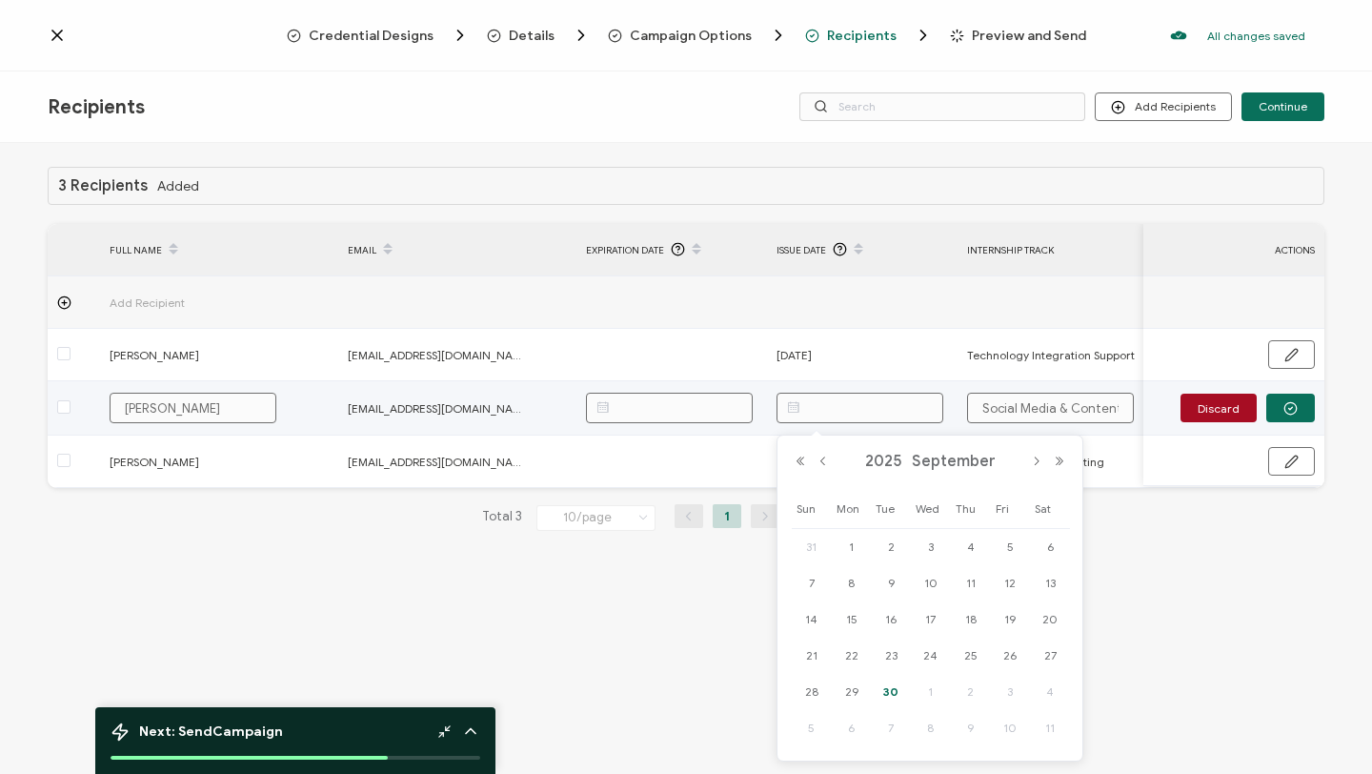
click at [864, 406] on input "text" at bounding box center [859, 407] width 167 height 30
click at [894, 651] on span "30" at bounding box center [890, 691] width 23 height 23
type input "[DATE]"
click at [1054, 413] on circle "button" at bounding box center [1290, 408] width 12 height 12
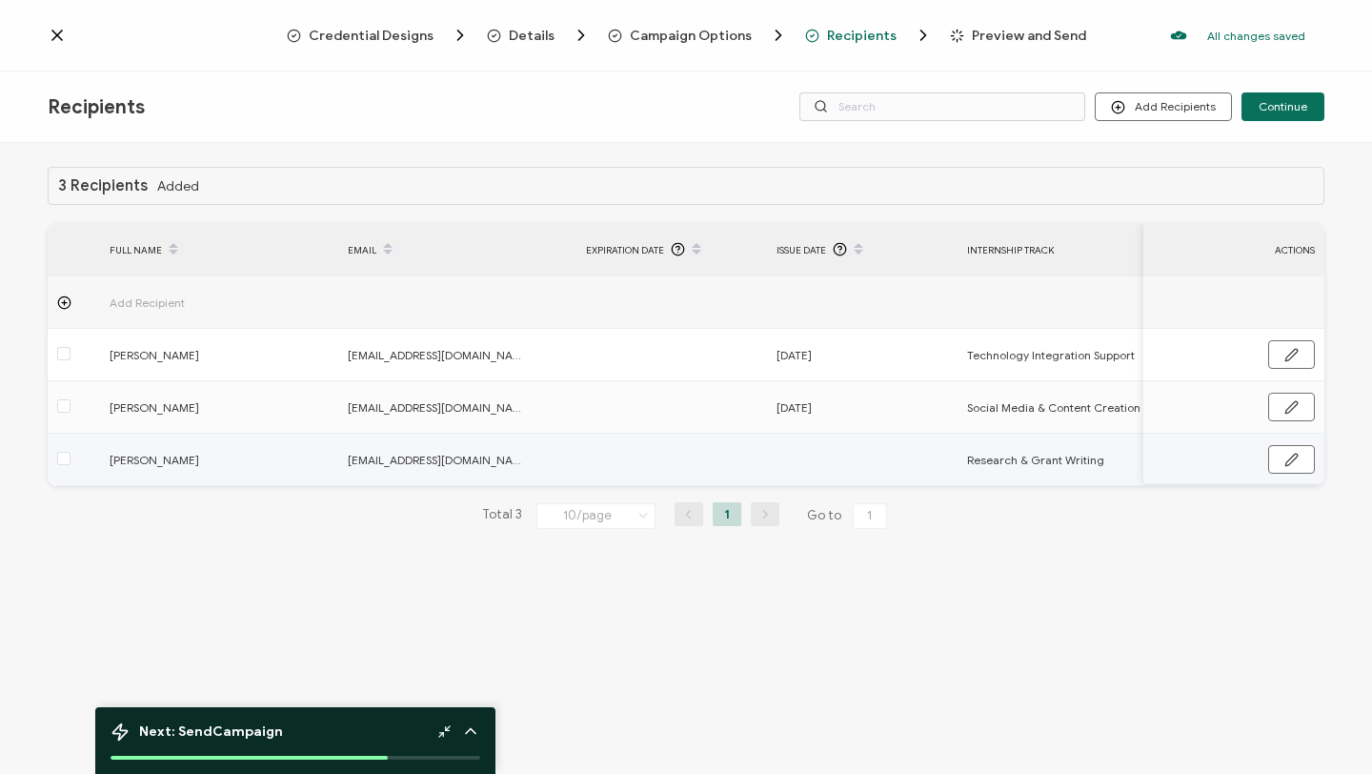
click at [849, 458] on td at bounding box center [862, 459] width 191 height 52
click at [1054, 459] on icon "button" at bounding box center [1291, 459] width 14 height 14
click at [862, 464] on input "text" at bounding box center [859, 460] width 167 height 30
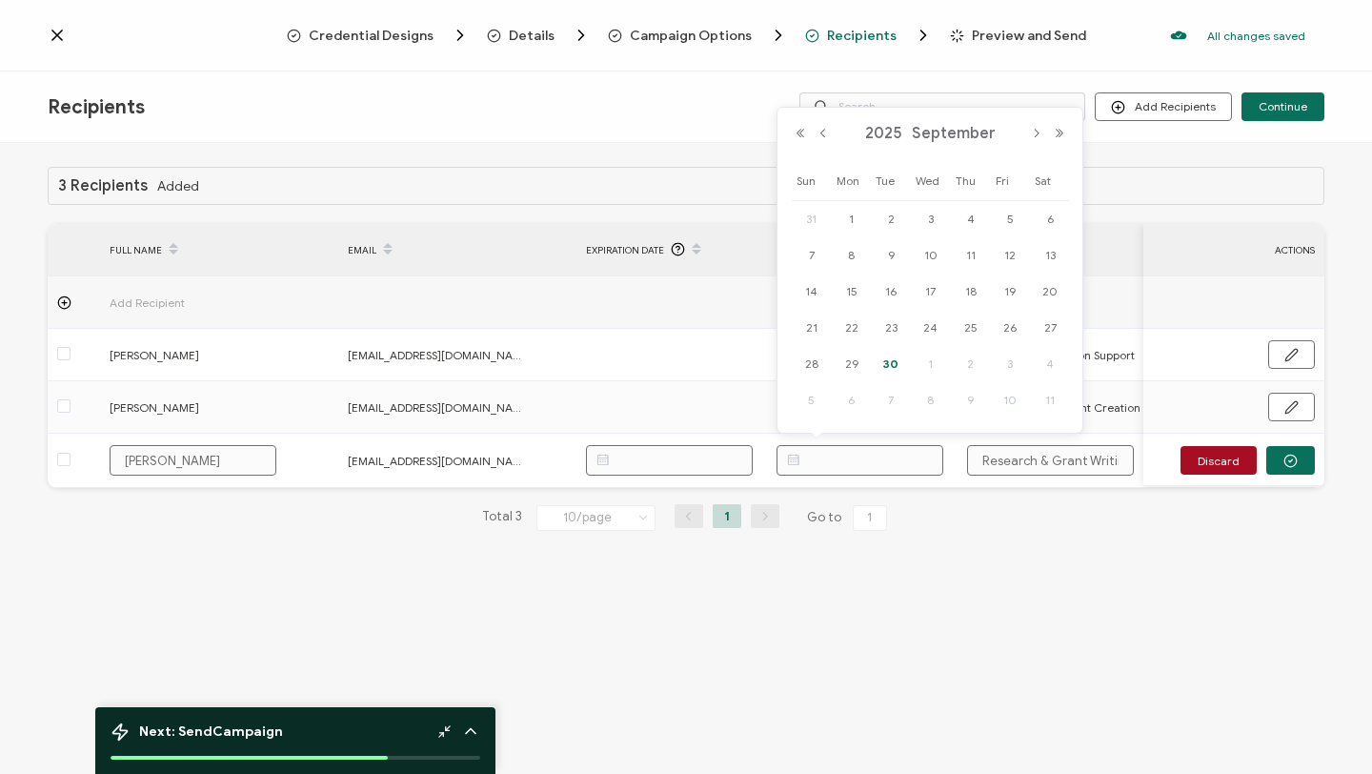
click at [881, 361] on span "30" at bounding box center [890, 363] width 23 height 23
type input "[DATE]"
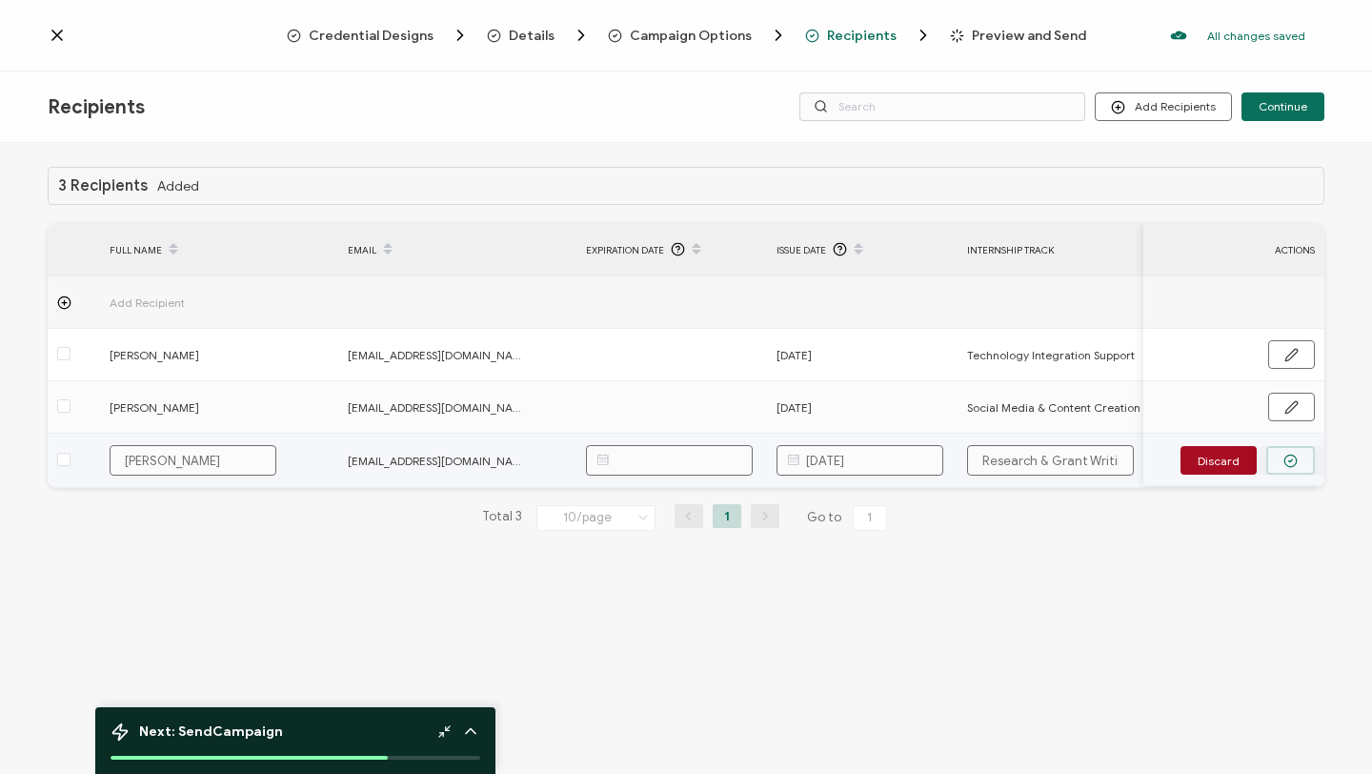
click at [1054, 461] on icon "button" at bounding box center [1290, 460] width 14 height 14
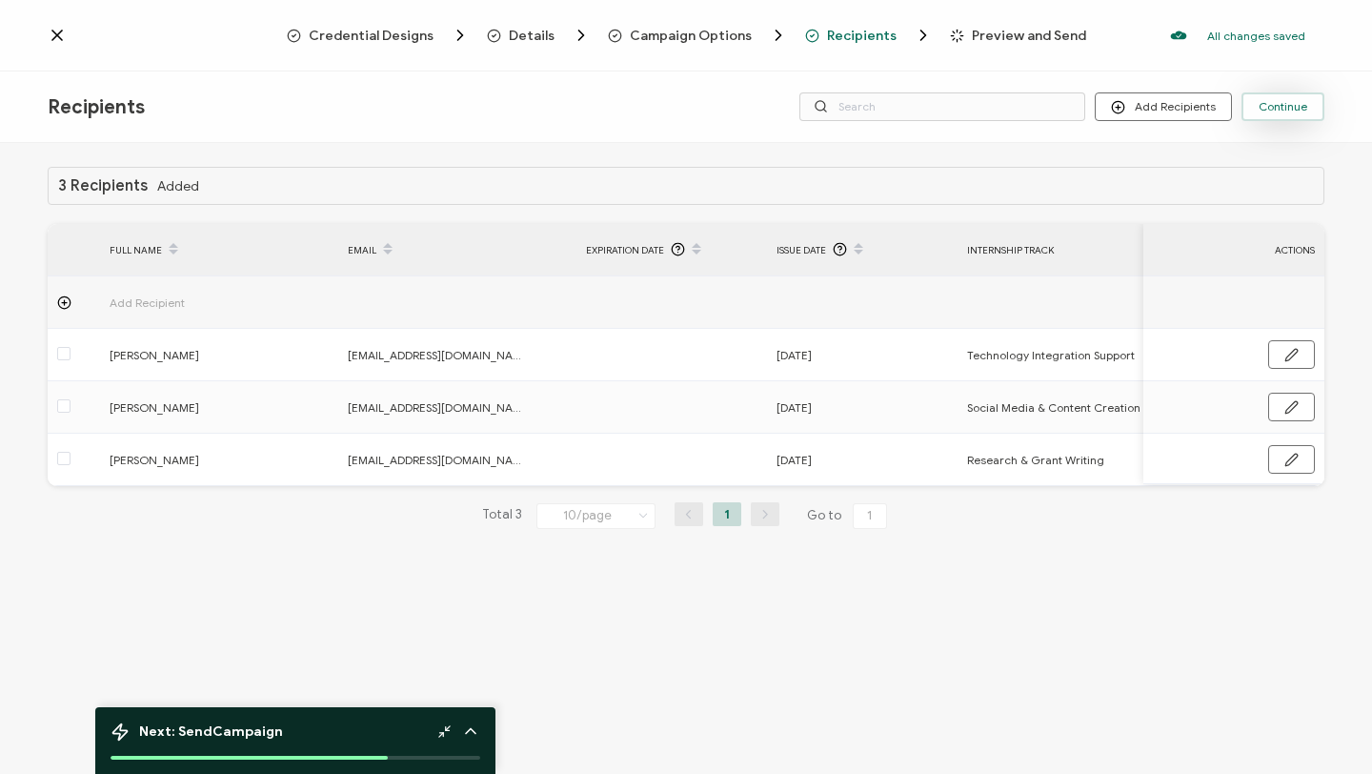
click at [1054, 107] on span "Continue" at bounding box center [1282, 106] width 49 height 11
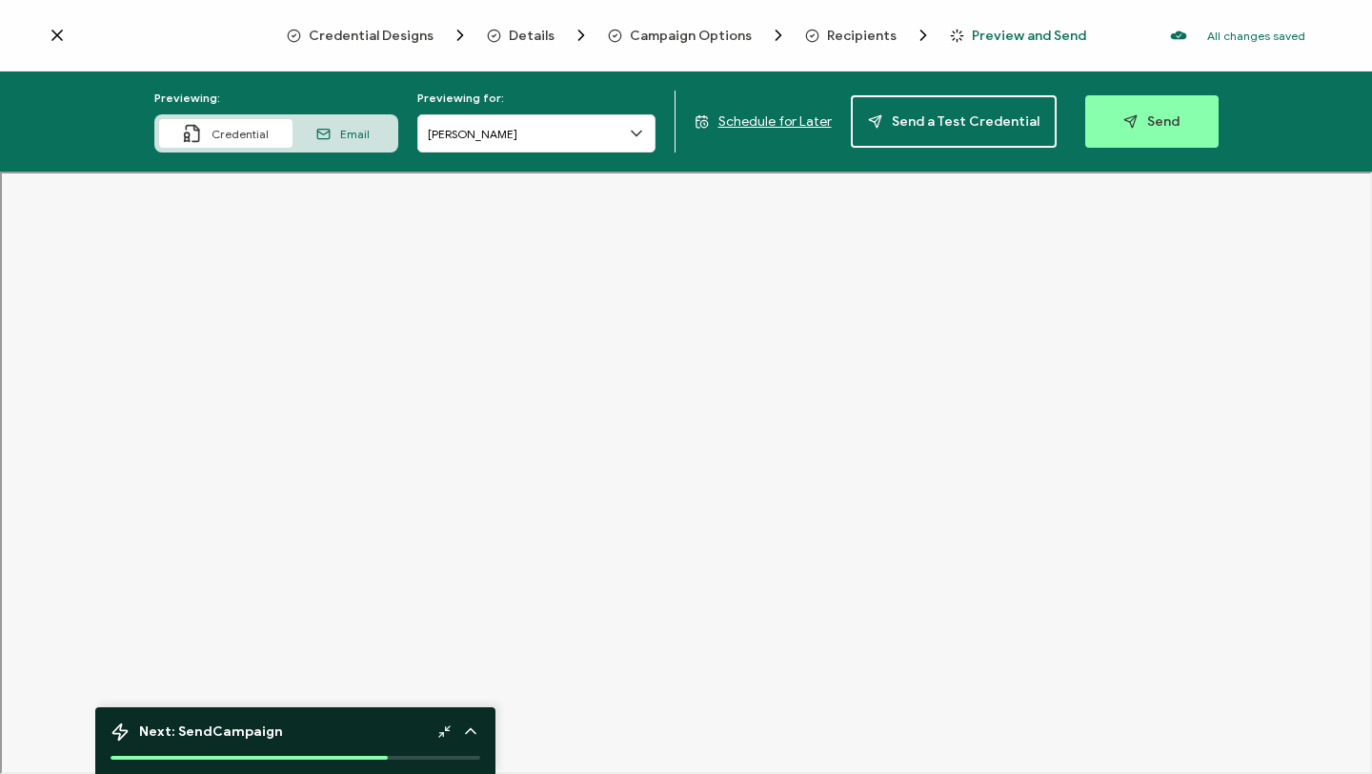
click at [629, 140] on icon at bounding box center [636, 133] width 19 height 19
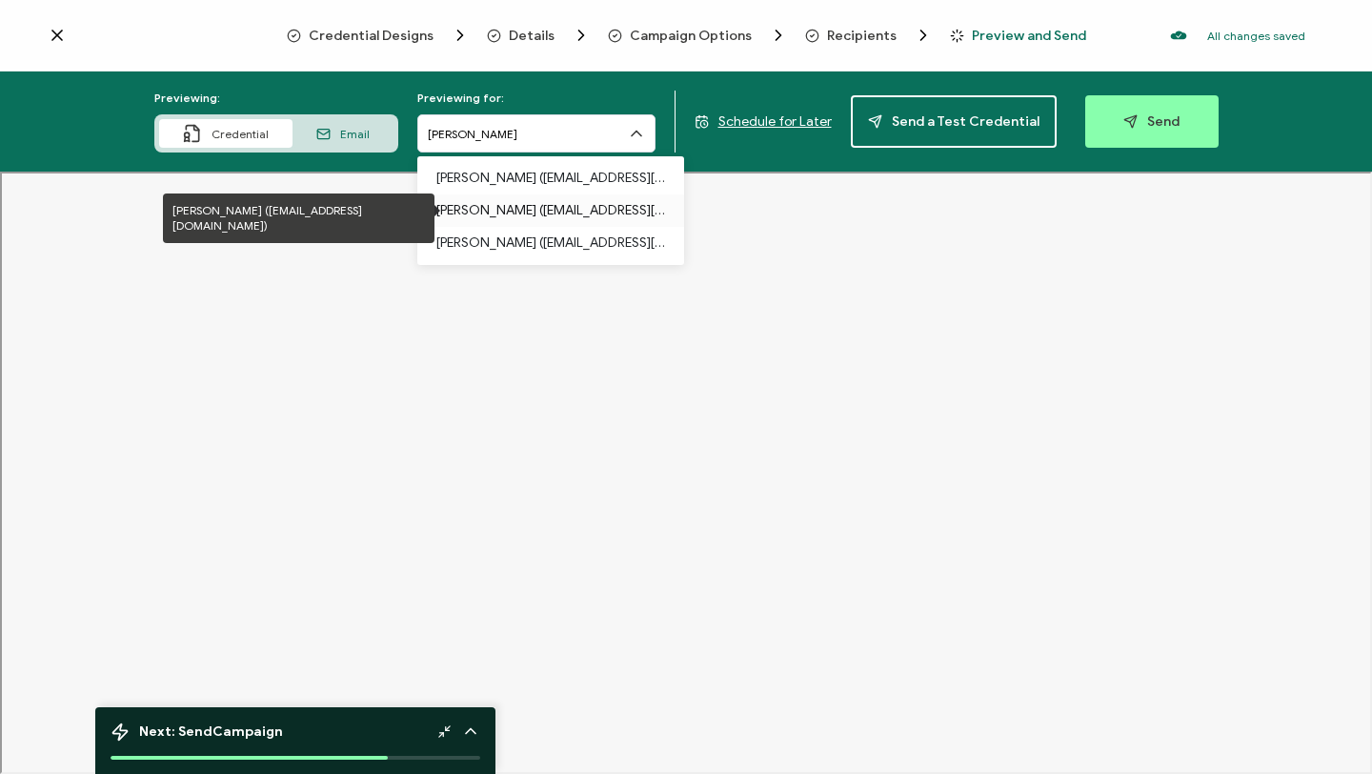
click at [616, 205] on p "[PERSON_NAME] ([EMAIL_ADDRESS][DOMAIN_NAME])" at bounding box center [550, 210] width 229 height 32
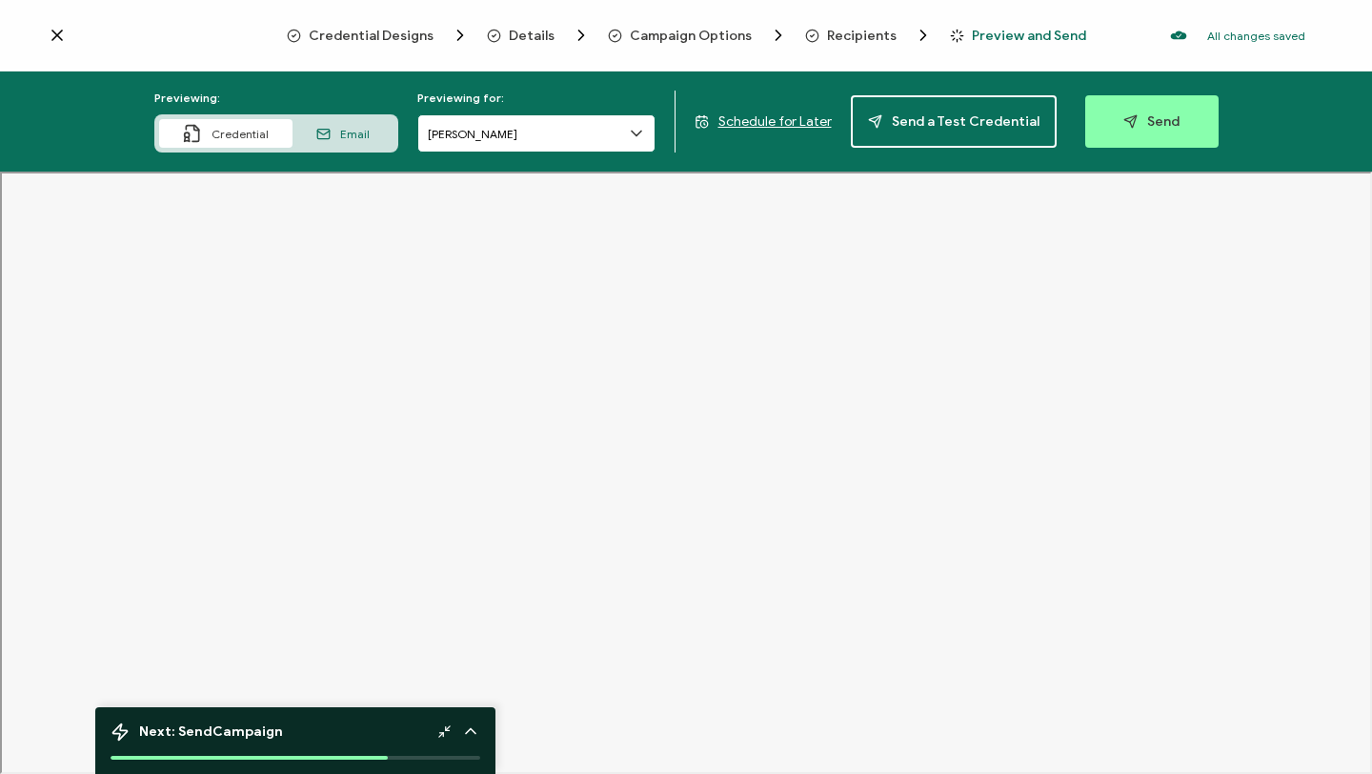
click at [623, 135] on input "[PERSON_NAME]" at bounding box center [536, 133] width 238 height 38
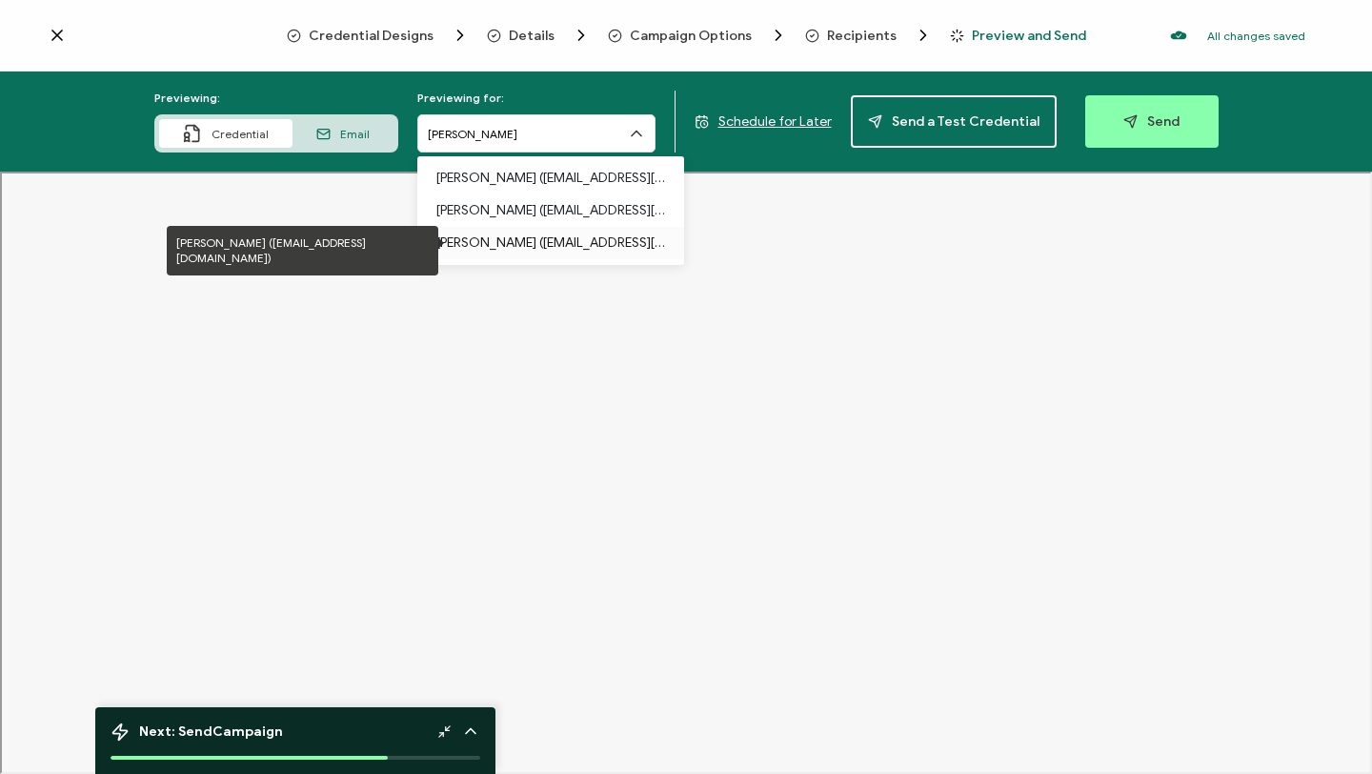
click at [595, 244] on p "[PERSON_NAME] ([EMAIL_ADDRESS][DOMAIN_NAME])" at bounding box center [550, 243] width 229 height 32
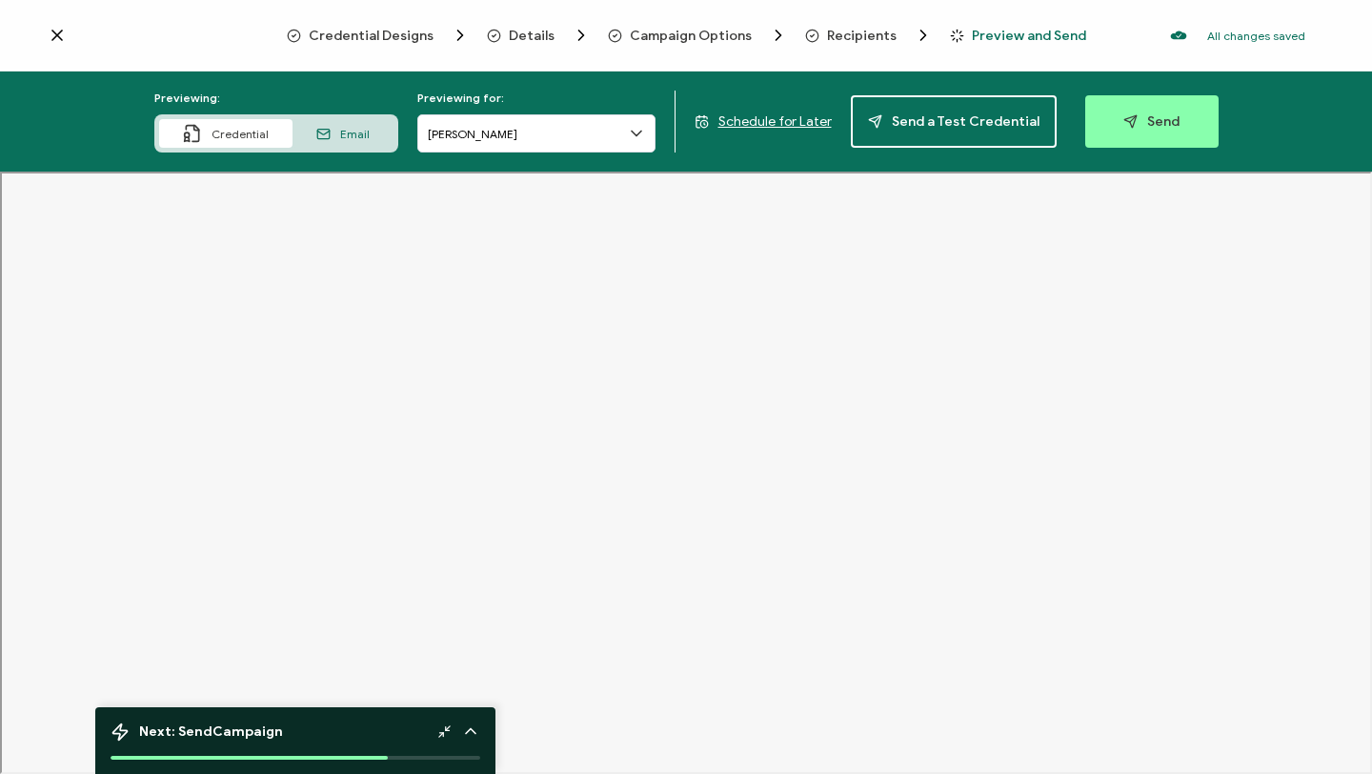
click at [803, 126] on span "Schedule for Later" at bounding box center [774, 121] width 113 height 16
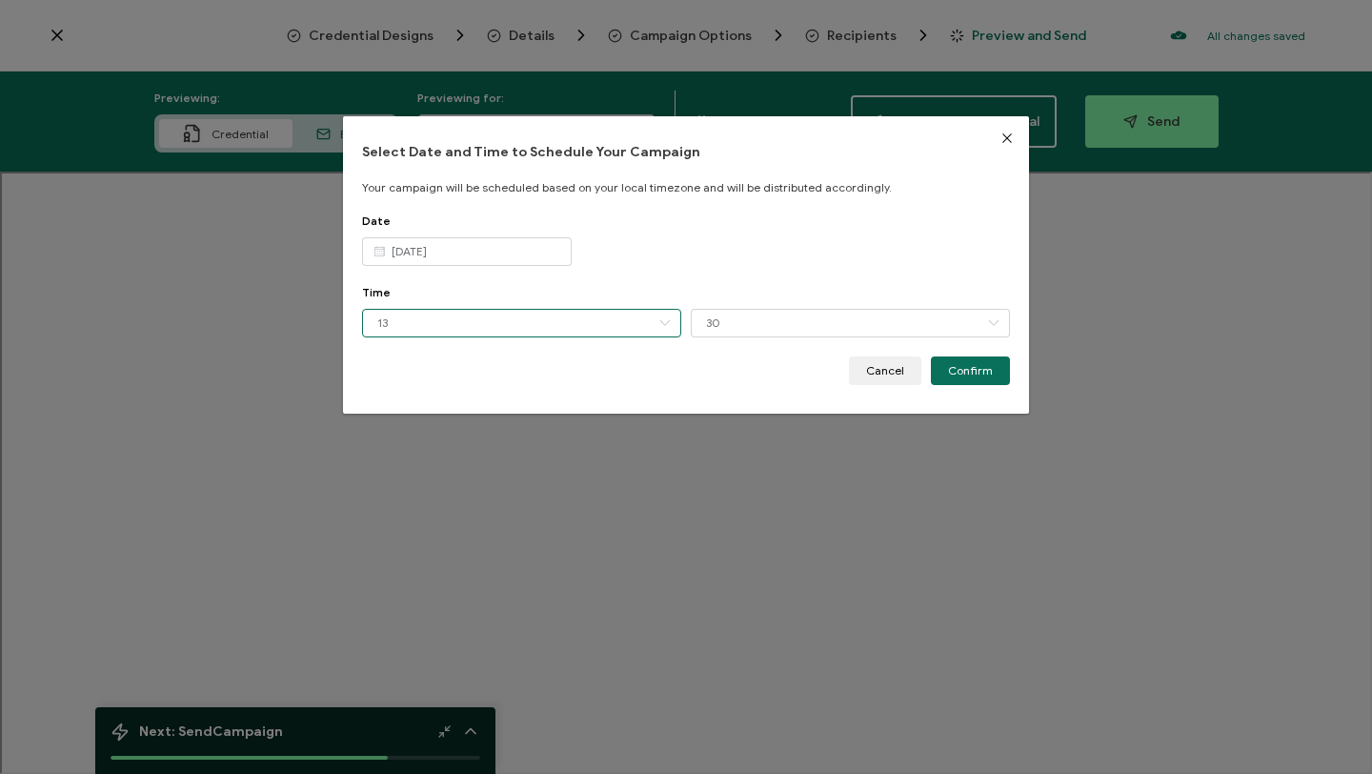
click at [586, 318] on input "13" at bounding box center [521, 323] width 319 height 29
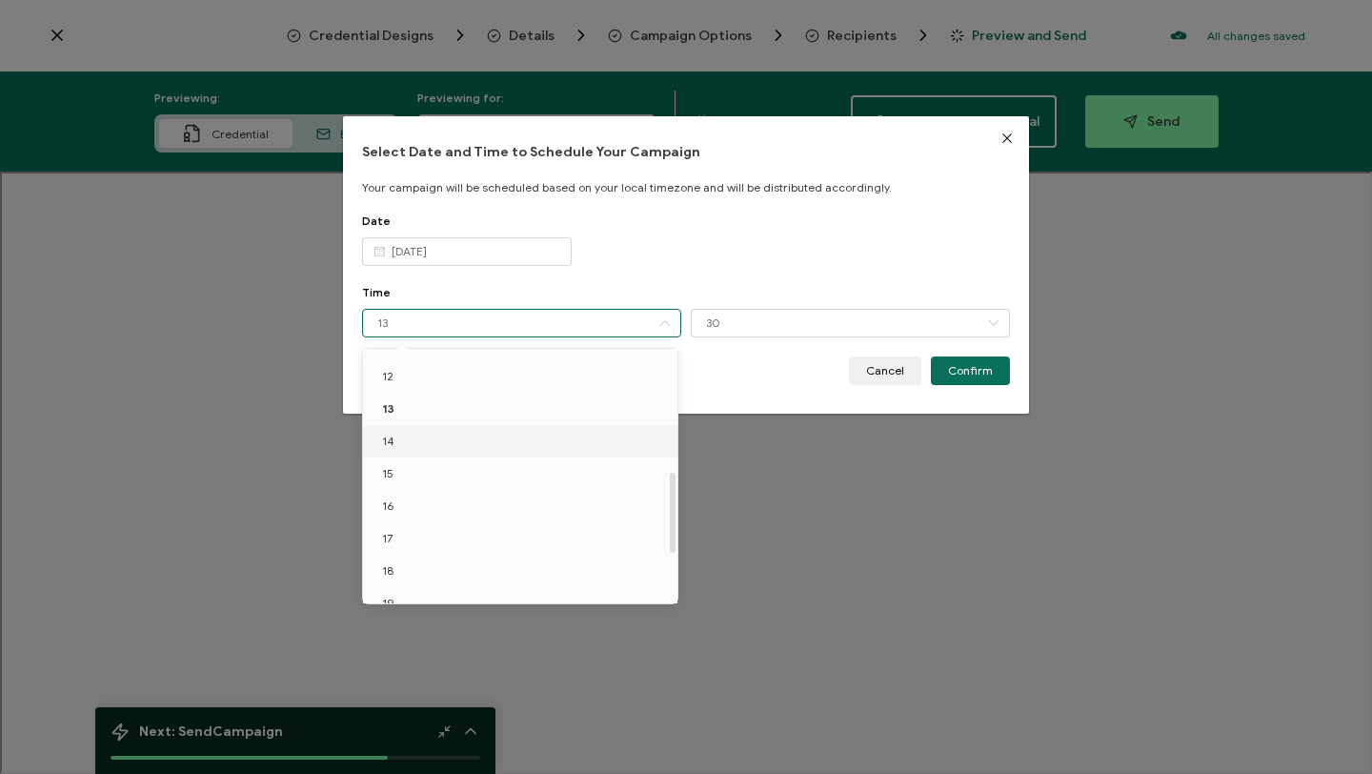
scroll to position [384, 0]
click at [510, 532] on li "17" at bounding box center [523, 537] width 321 height 32
type input "17"
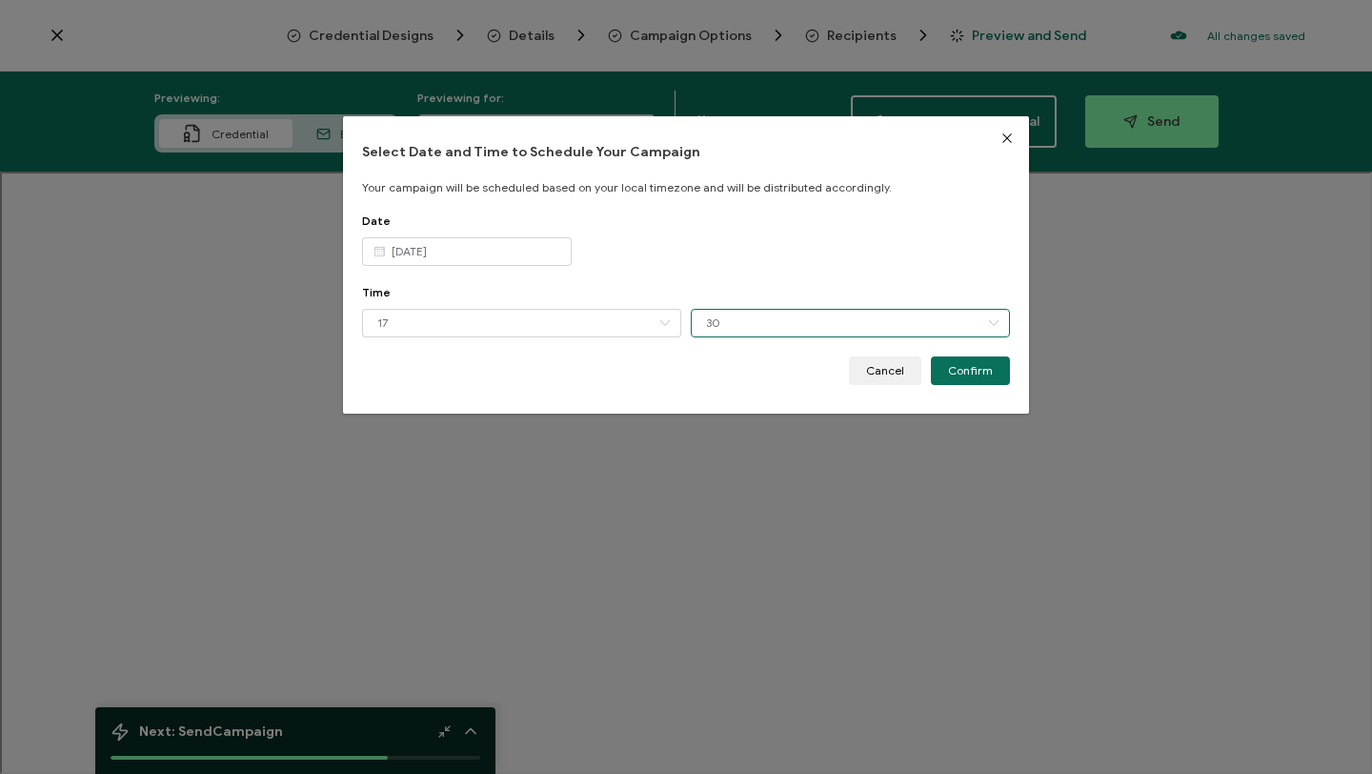
click at [720, 319] on input "30" at bounding box center [850, 323] width 319 height 29
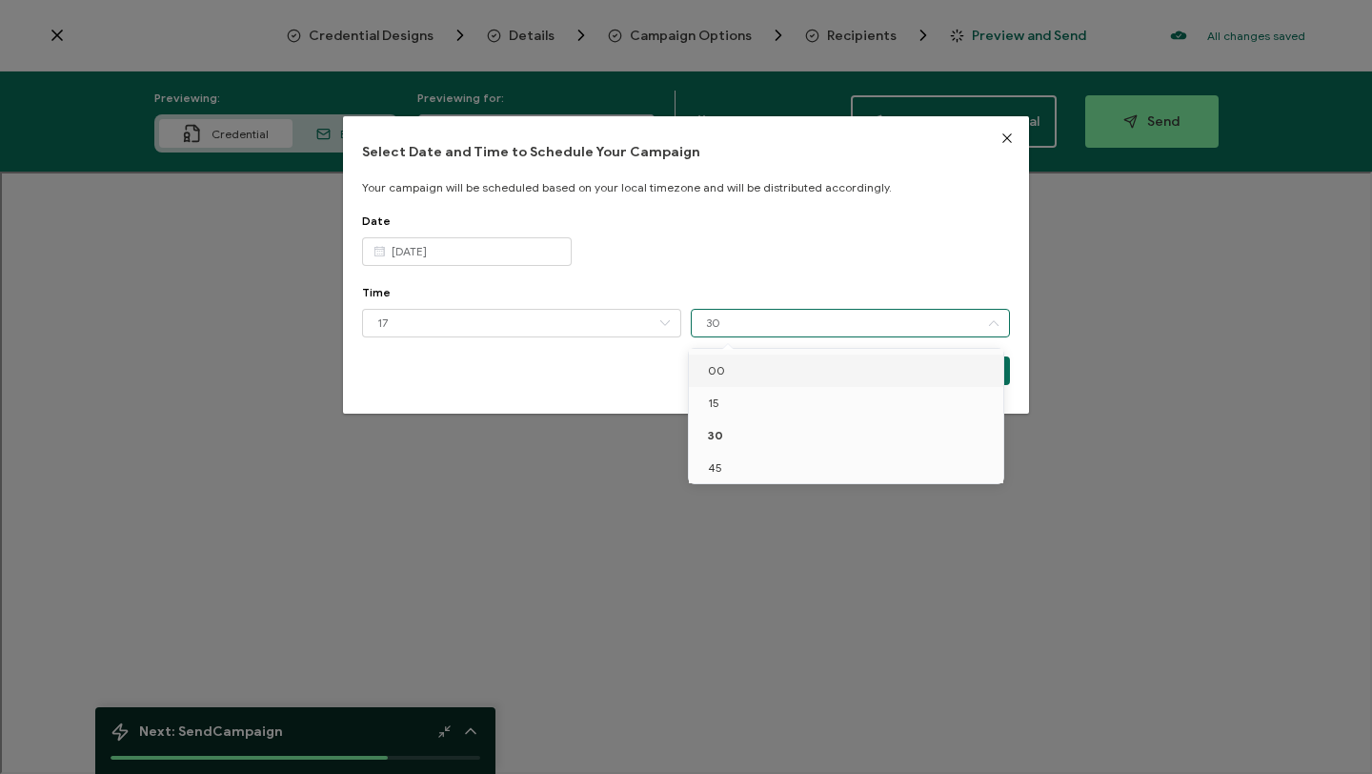
click at [730, 373] on li "00" at bounding box center [849, 370] width 321 height 32
type input "00"
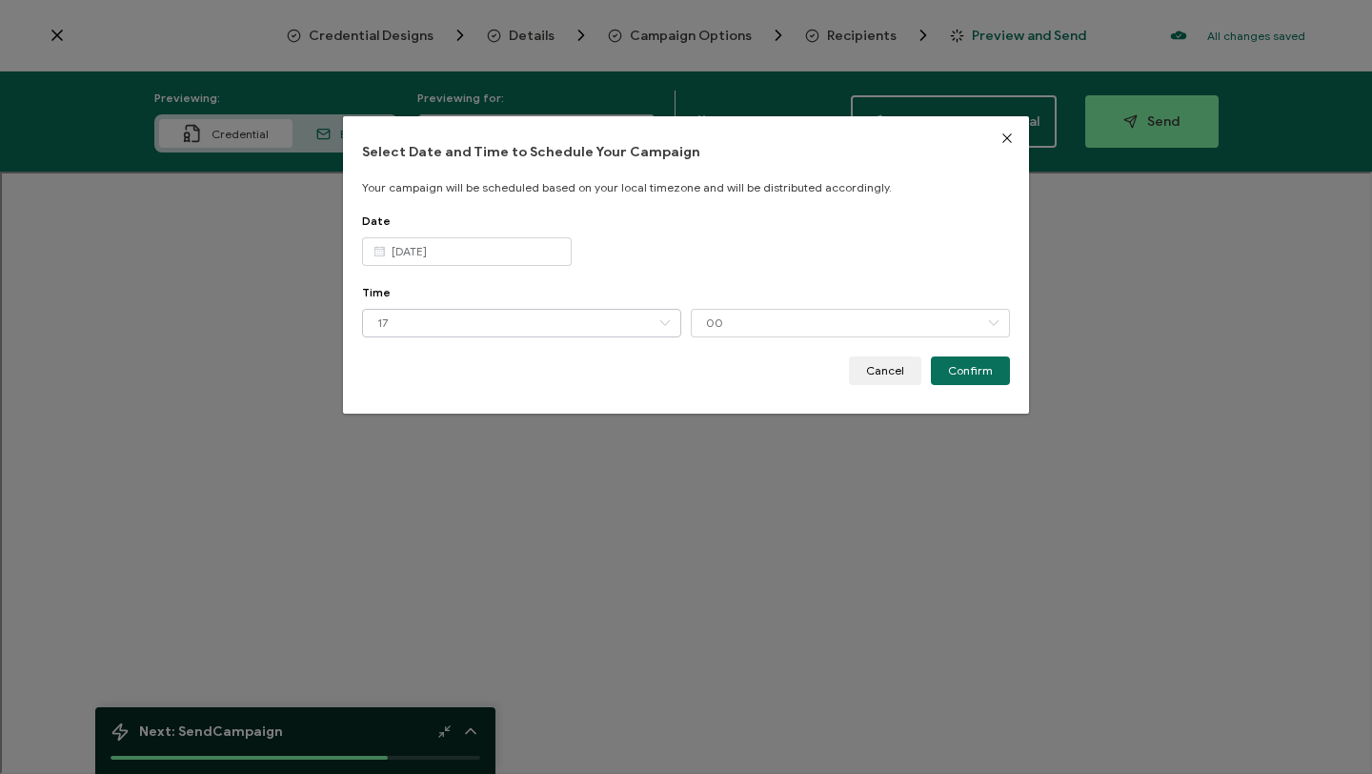
click at [657, 326] on icon "dialog" at bounding box center [665, 323] width 24 height 29
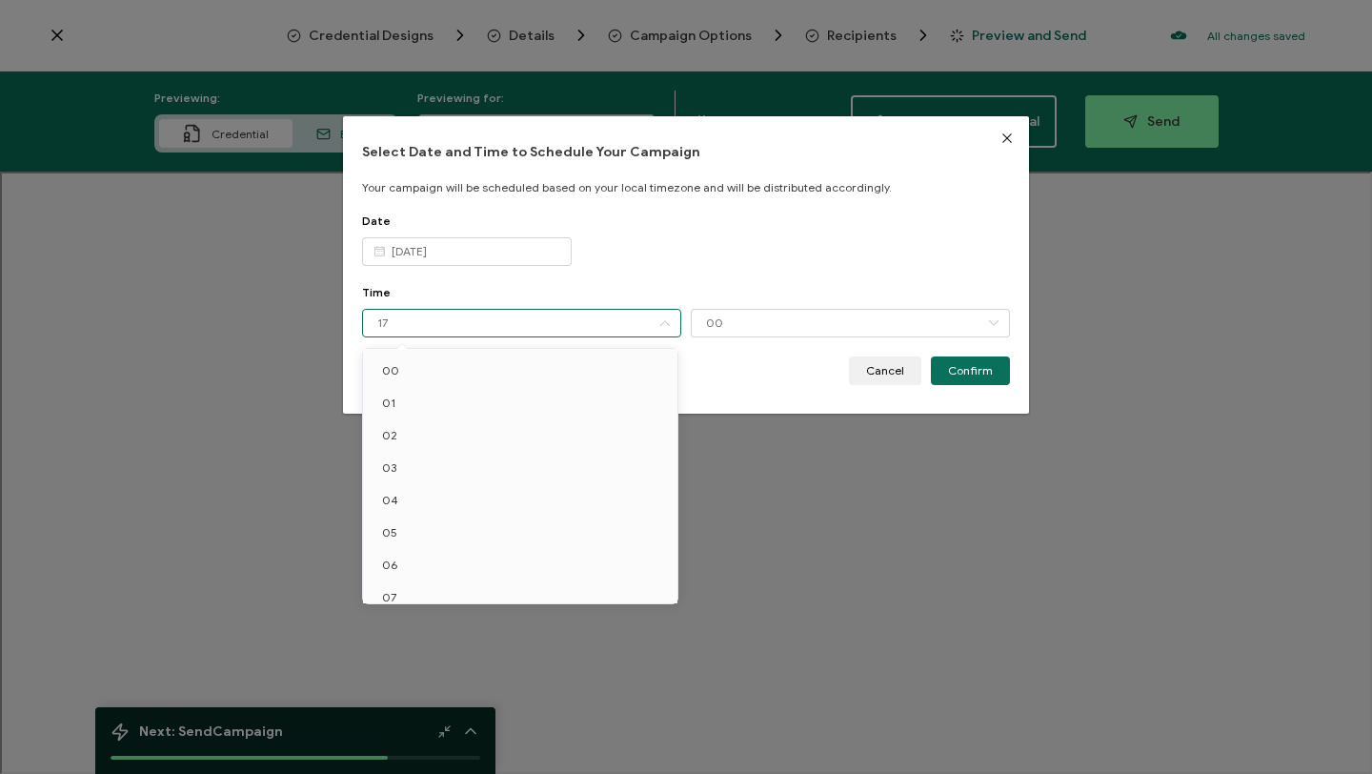
scroll to position [337, 0]
click at [492, 553] on li "16" at bounding box center [523, 551] width 321 height 32
type input "16"
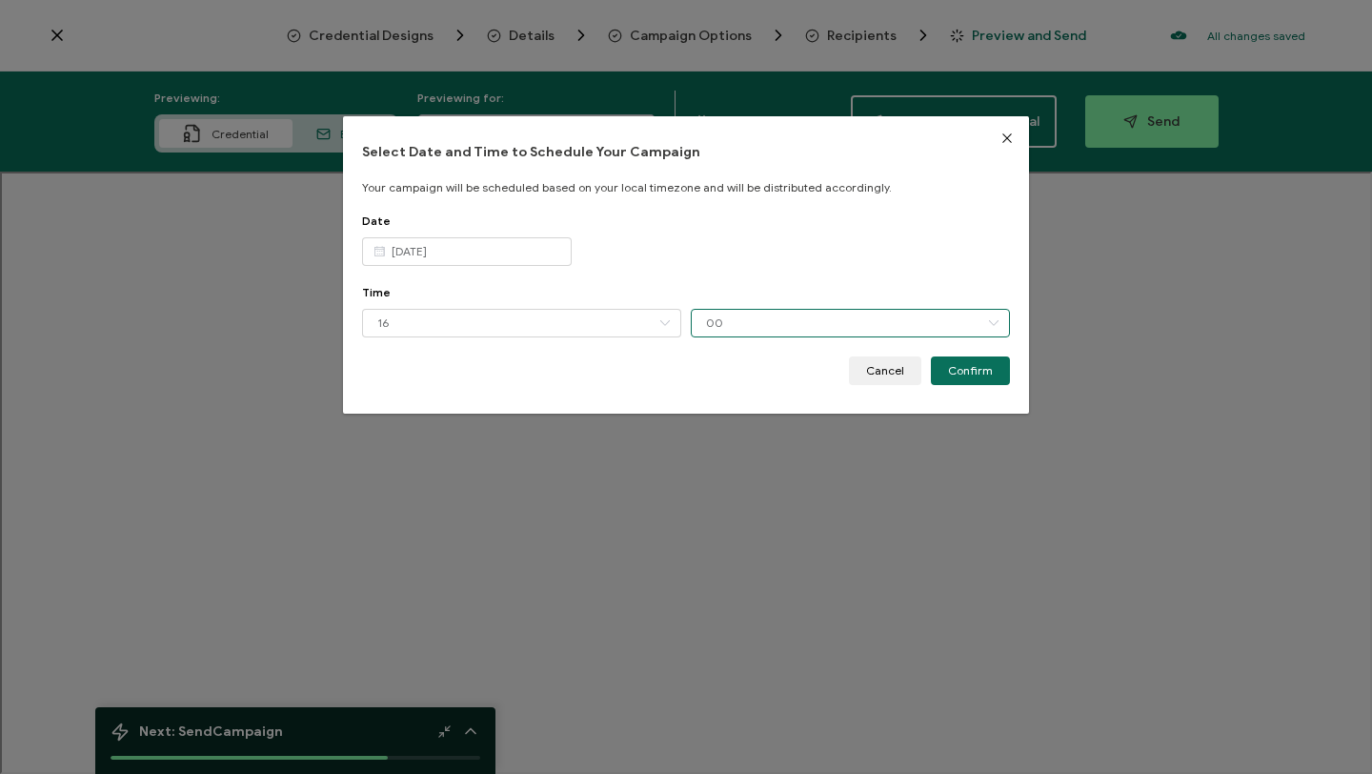
click at [753, 332] on input "00" at bounding box center [850, 323] width 319 height 29
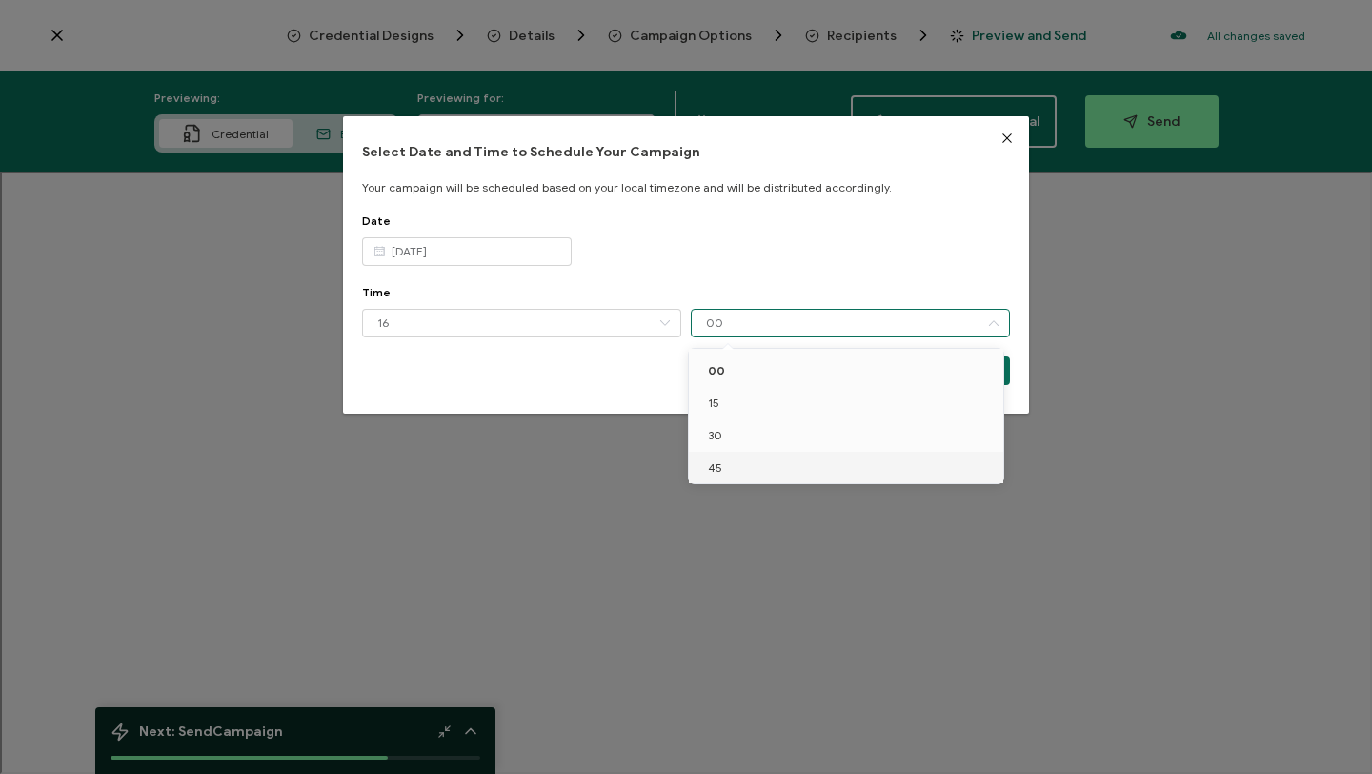
click at [732, 462] on li "45" at bounding box center [849, 468] width 321 height 32
type input "45"
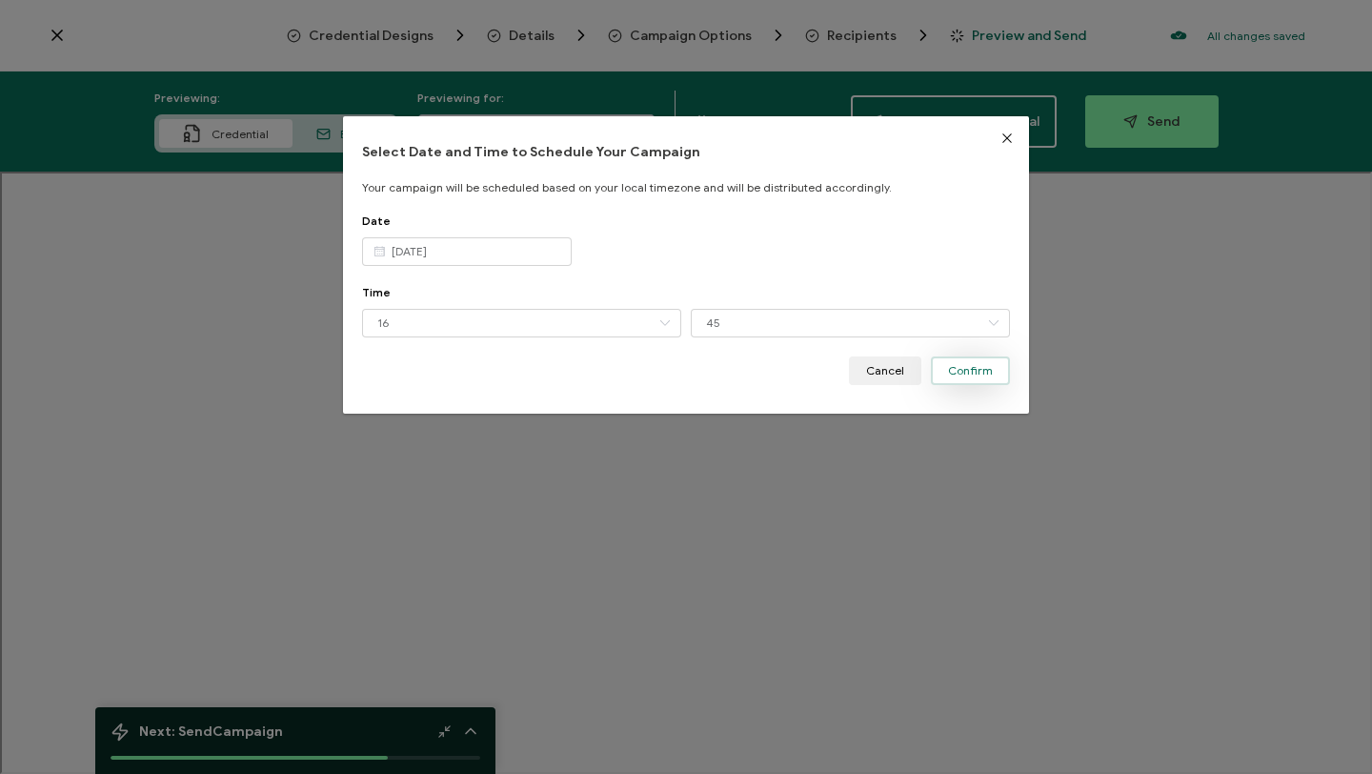
click at [978, 370] on span "Confirm" at bounding box center [970, 370] width 45 height 11
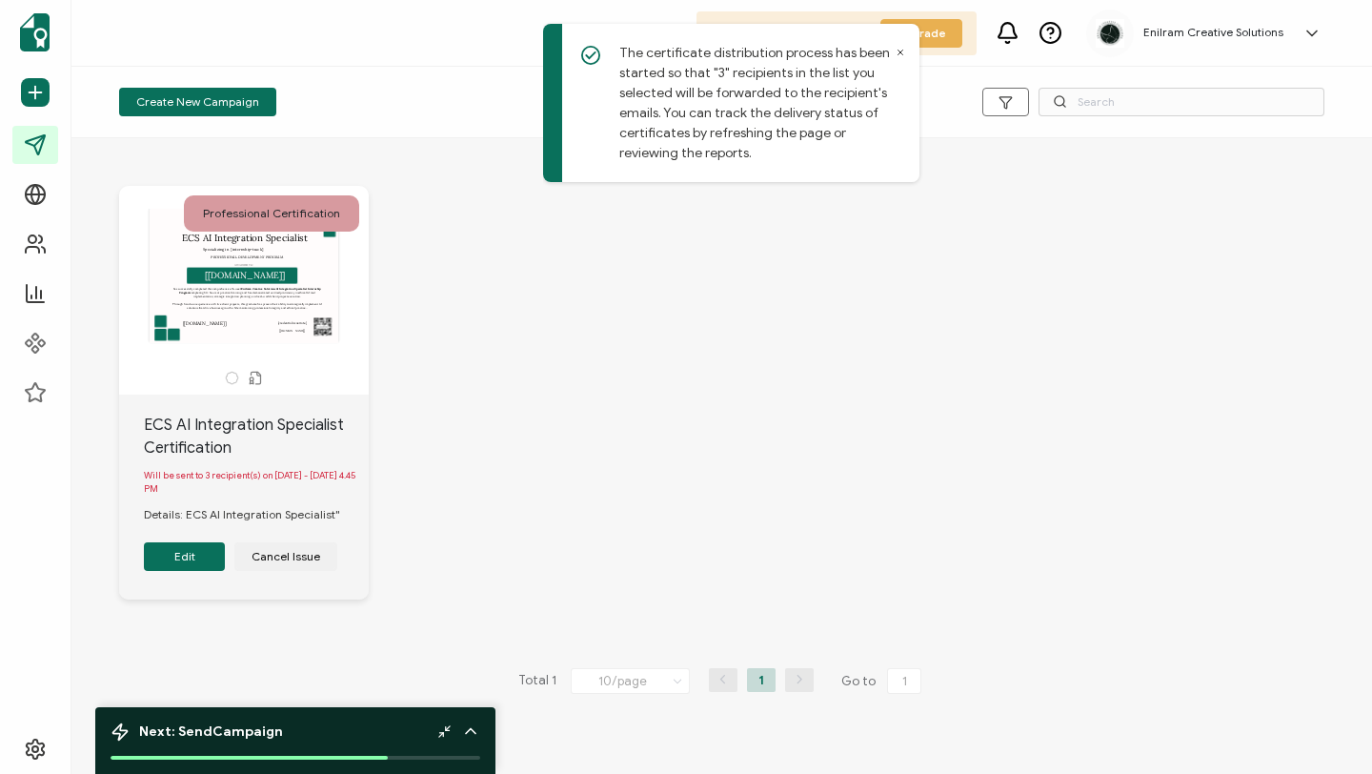
click at [648, 410] on div "Professional Certification ECS AI Integration Specialist AWARDED TO The recipie…" at bounding box center [721, 407] width 1243 height 518
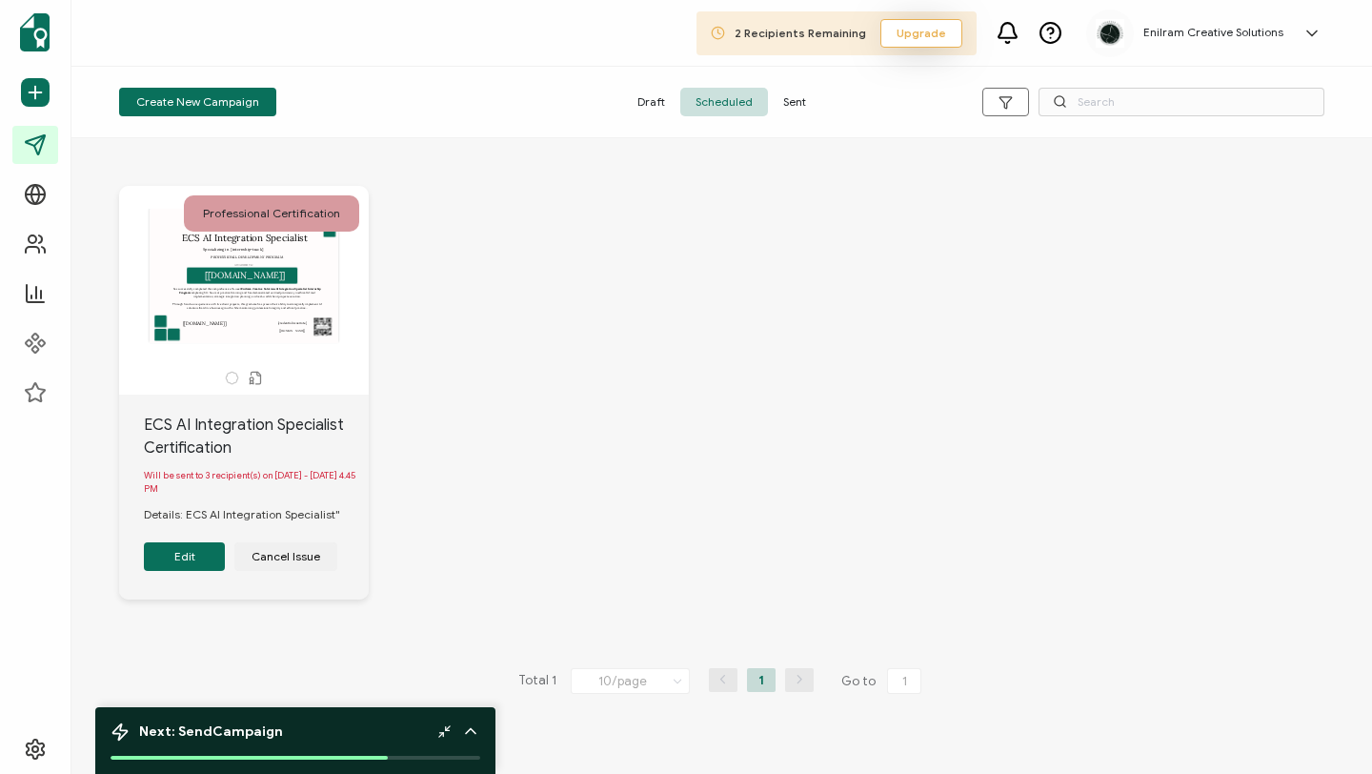
click at [927, 32] on span "Upgrade" at bounding box center [921, 33] width 50 height 17
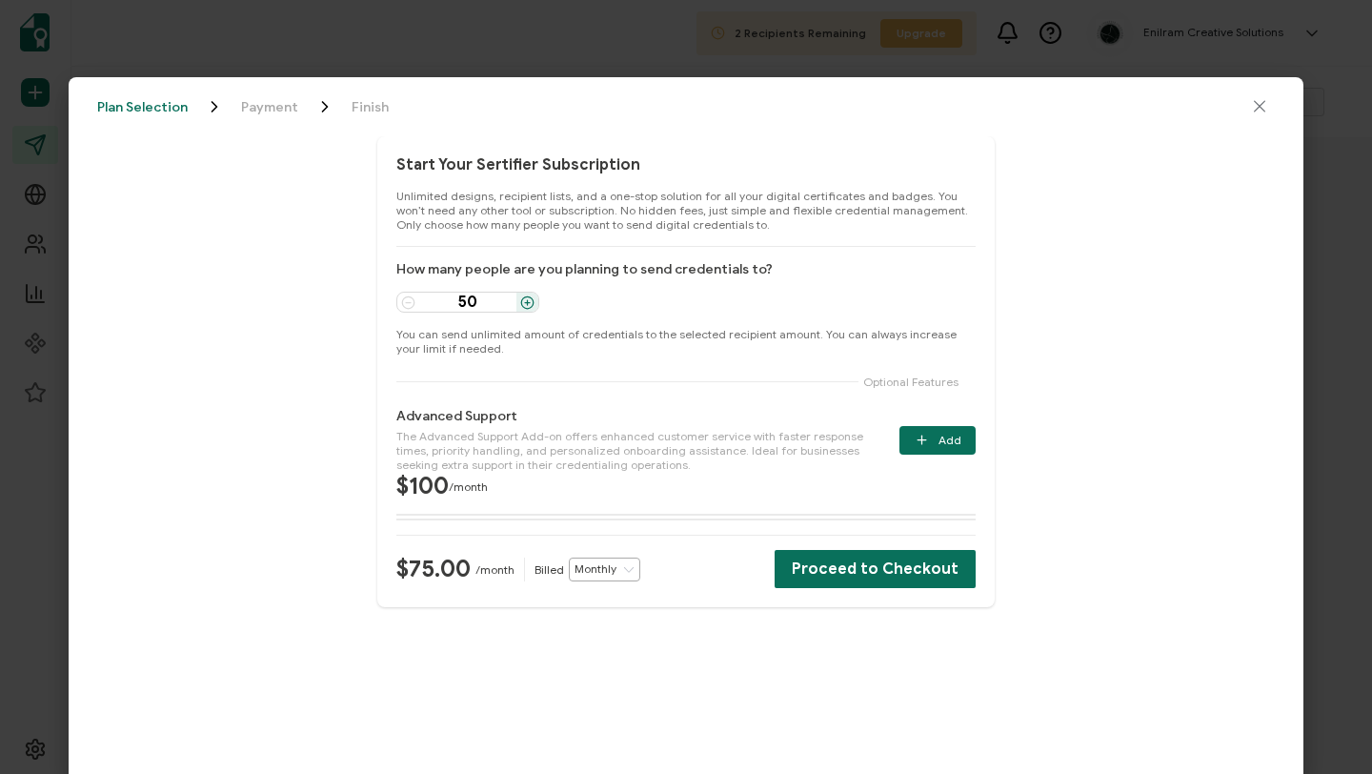
click at [596, 569] on input "Monthly" at bounding box center [604, 569] width 71 height 24
click at [616, 648] on span "Yearly" at bounding box center [604, 646] width 32 height 14
click at [631, 569] on icon at bounding box center [633, 569] width 14 height 24
click at [626, 618] on span "Monthly" at bounding box center [614, 614] width 42 height 14
click at [650, 573] on div "$75.00 /month Billed Monthly Proceed to Checkout" at bounding box center [685, 569] width 579 height 38
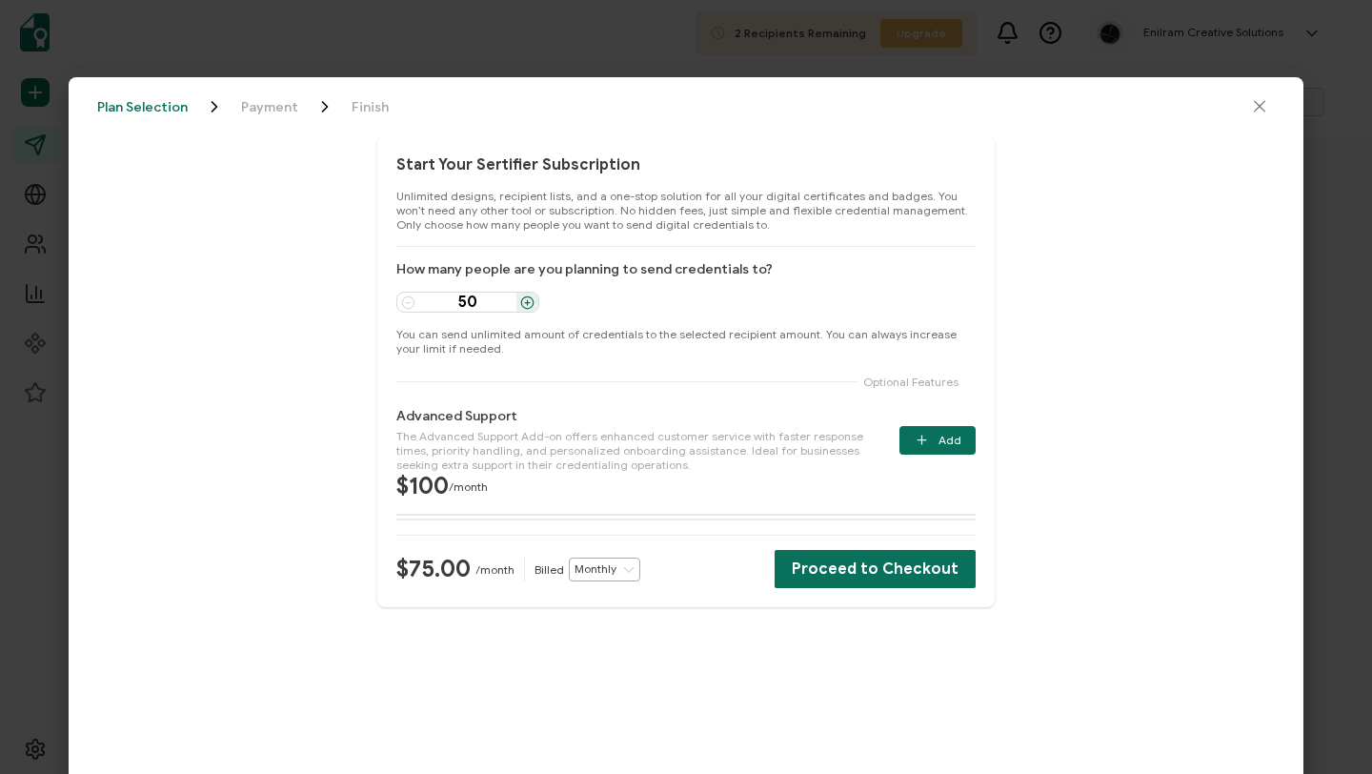
click at [630, 573] on icon at bounding box center [628, 569] width 14 height 24
click at [628, 638] on li "Yearly" at bounding box center [611, 647] width 85 height 32
click at [624, 573] on input "Yearly" at bounding box center [608, 569] width 71 height 24
click at [621, 617] on span "Monthly" at bounding box center [614, 614] width 42 height 14
type input "Monthly"
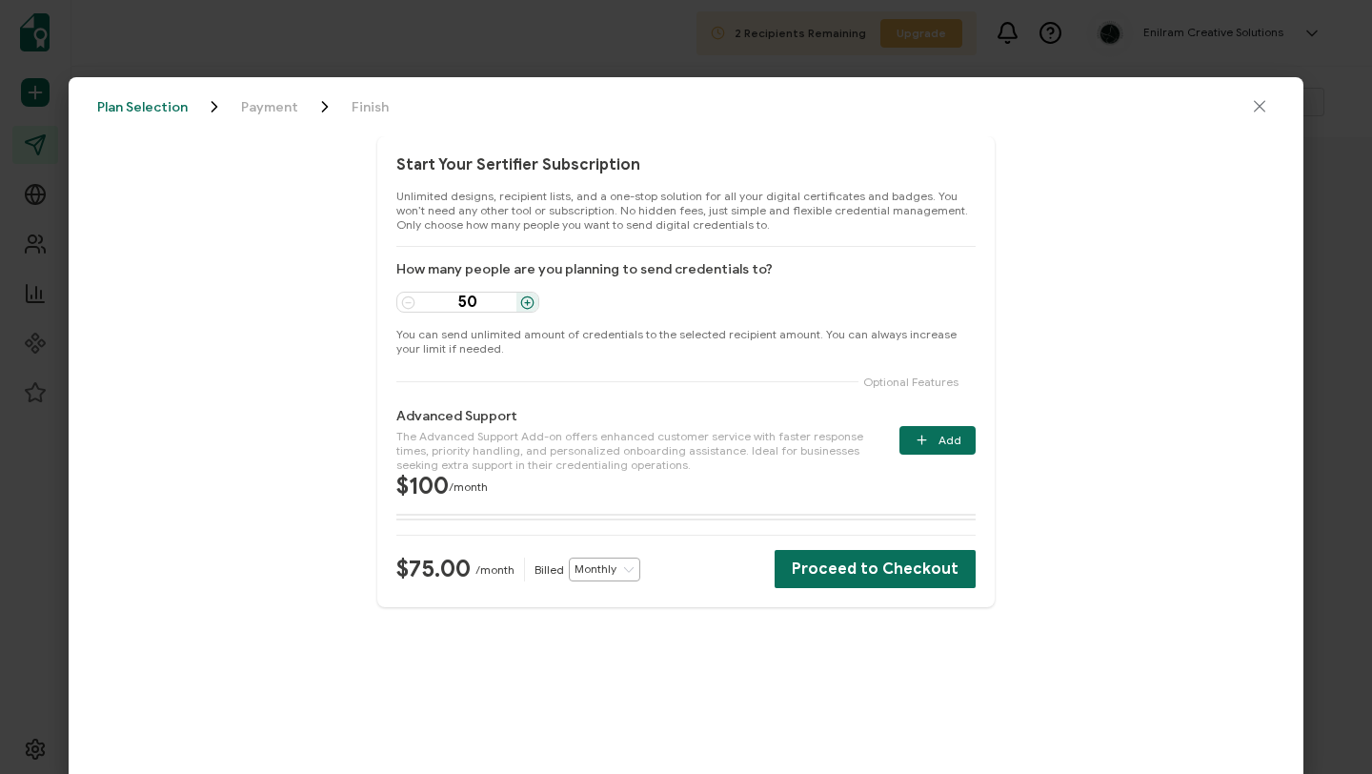
click at [277, 112] on span "Payment" at bounding box center [269, 107] width 57 height 14
click at [865, 566] on span "Proceed to Checkout" at bounding box center [875, 568] width 167 height 15
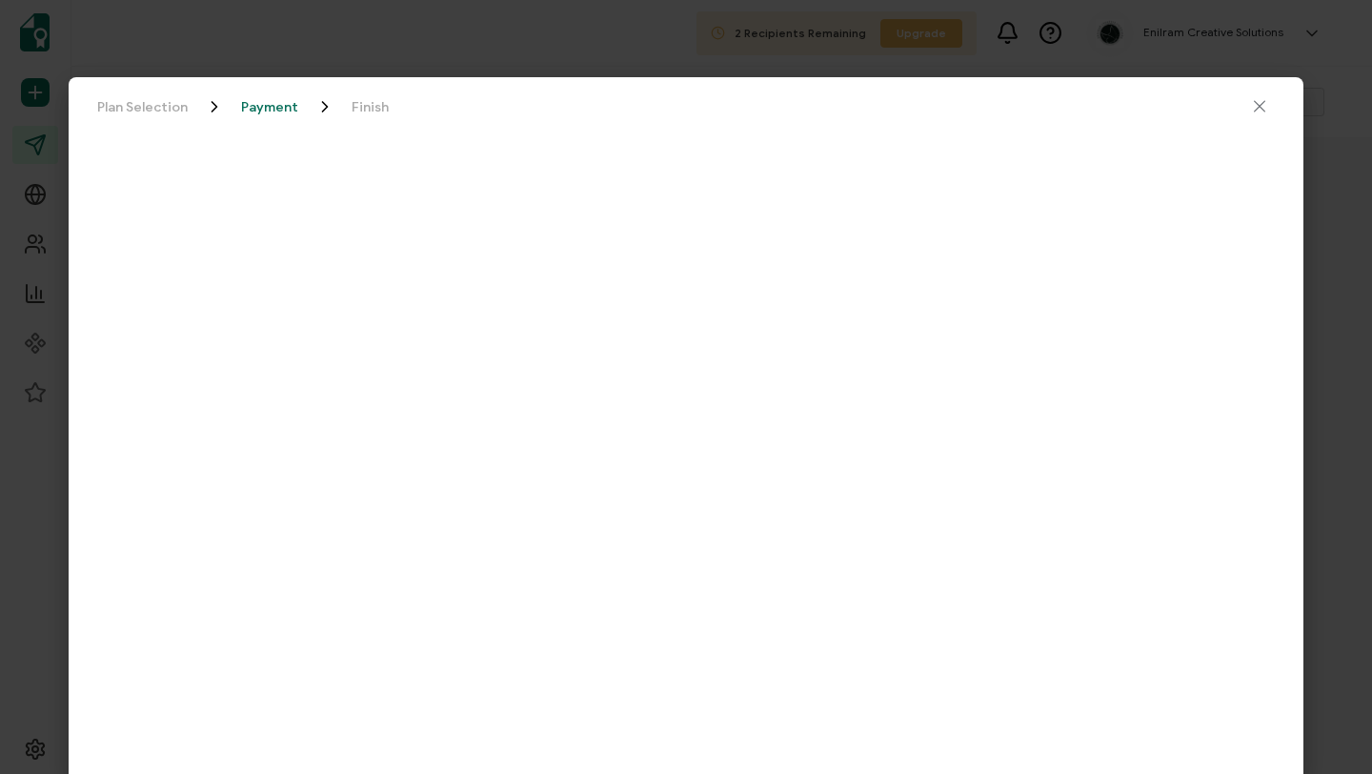
click at [1054, 110] on icon "close drawer" at bounding box center [1259, 106] width 19 height 19
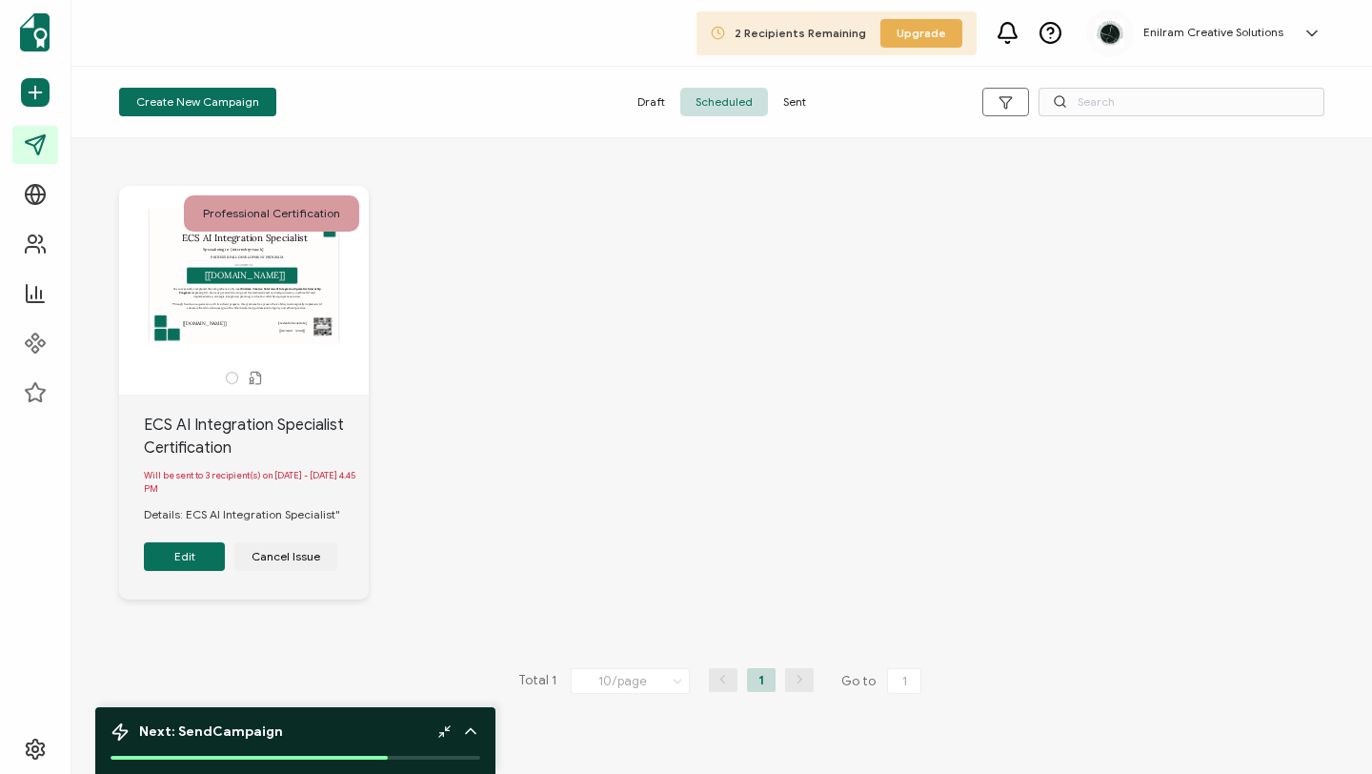
click at [803, 105] on span "Sent" at bounding box center [794, 102] width 53 height 29
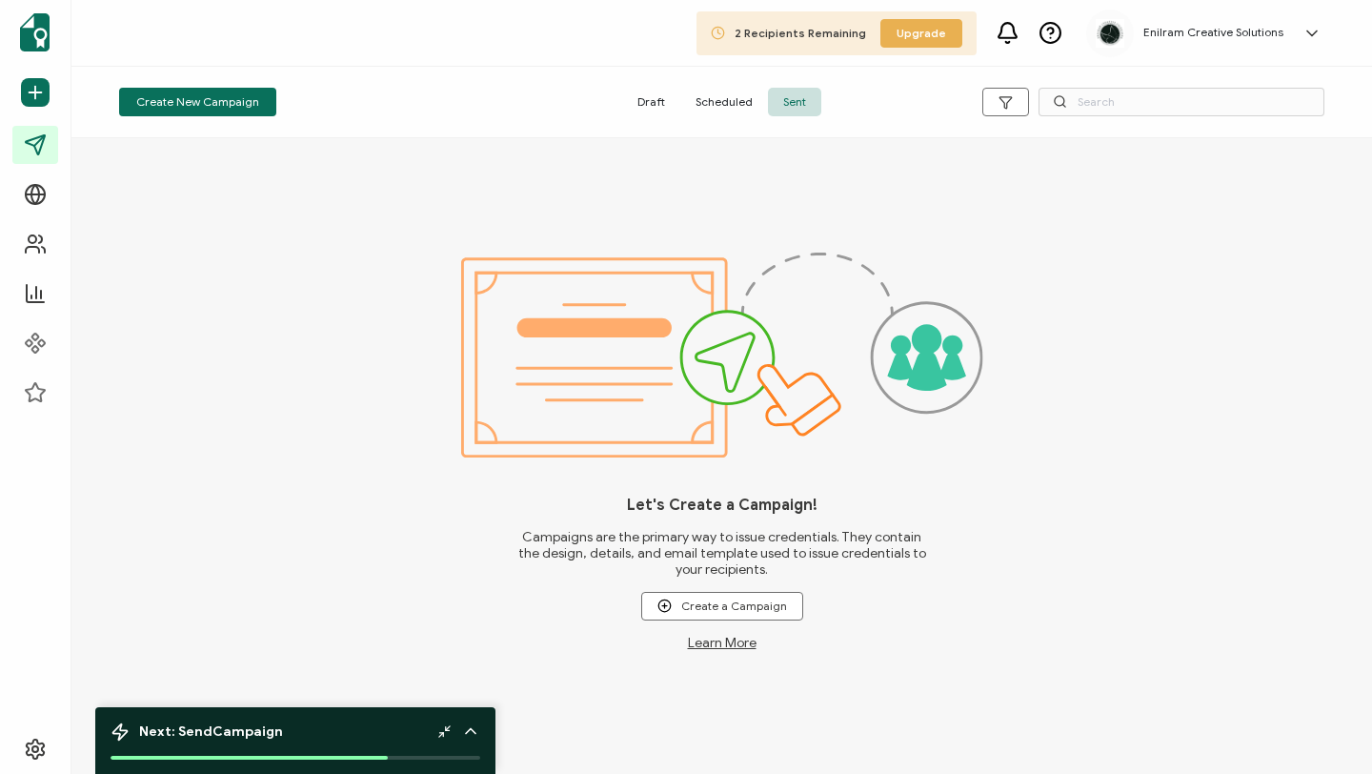
click at [735, 111] on span "Scheduled" at bounding box center [724, 102] width 88 height 29
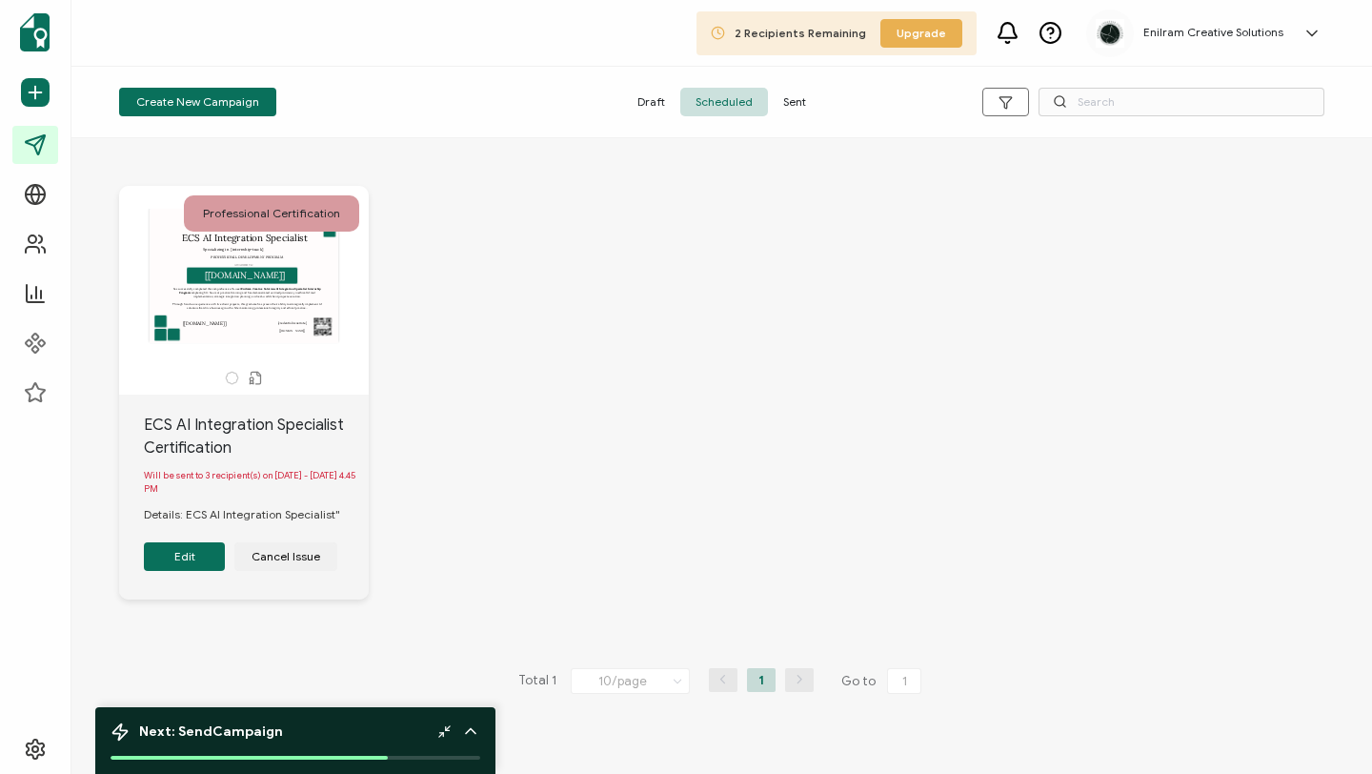
click at [653, 93] on span "Draft" at bounding box center [651, 102] width 58 height 29
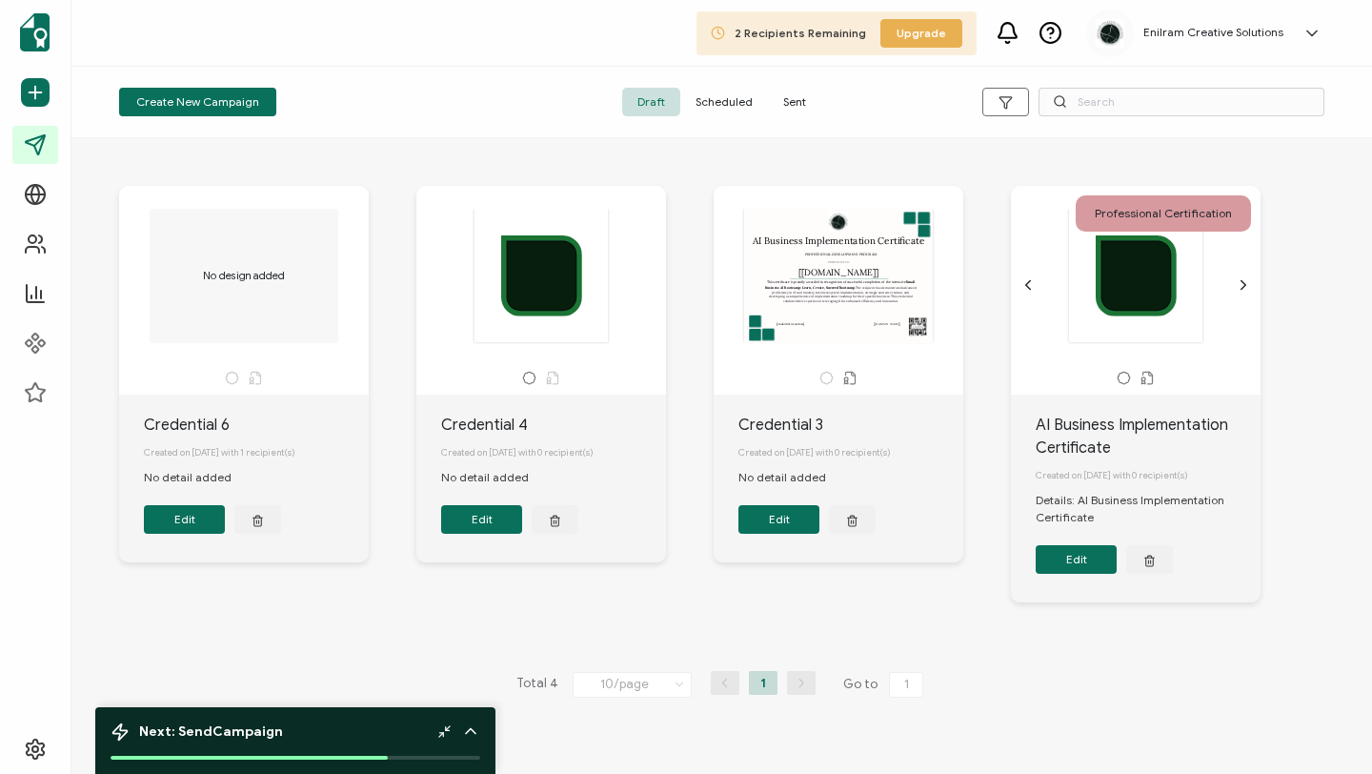
click at [191, 261] on div "No design added" at bounding box center [244, 275] width 200 height 133
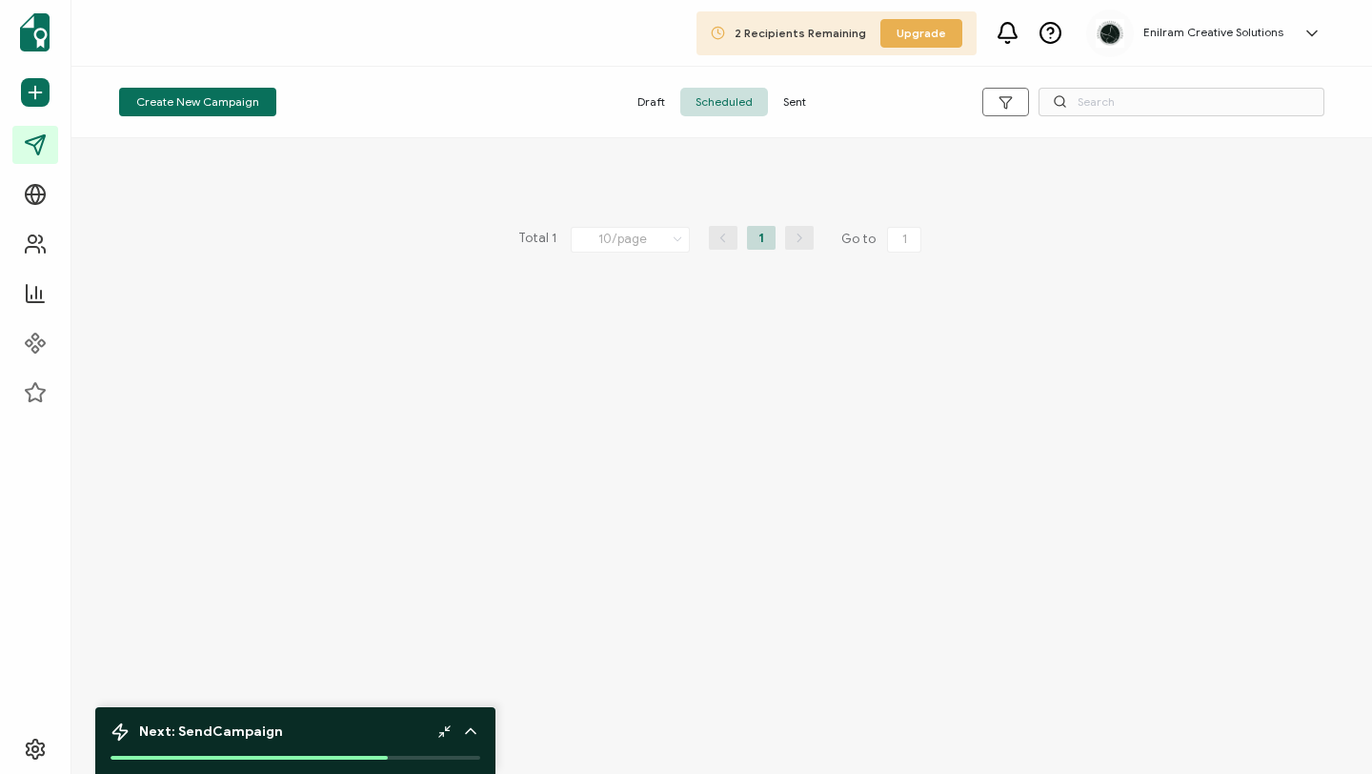
click at [653, 108] on span "Draft" at bounding box center [651, 102] width 58 height 29
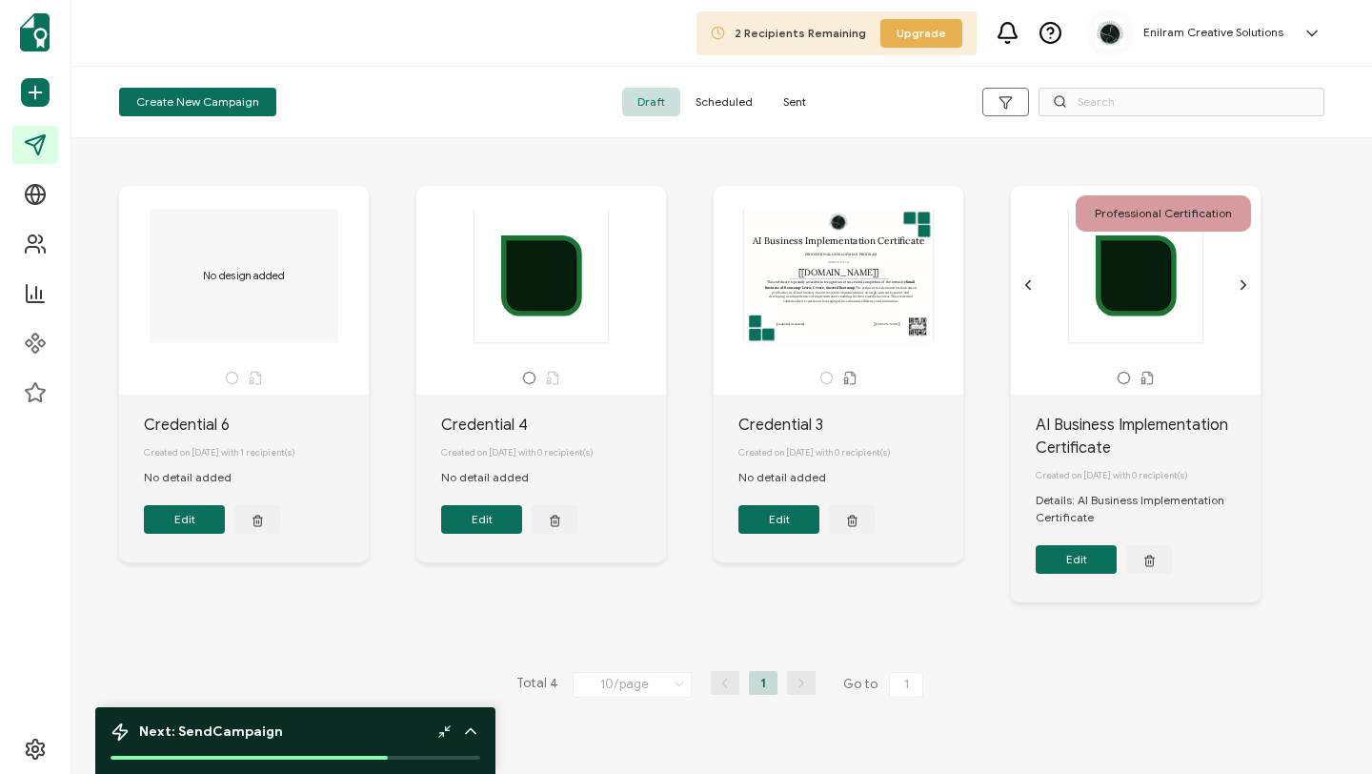
click at [737, 111] on span "Scheduled" at bounding box center [724, 102] width 88 height 29
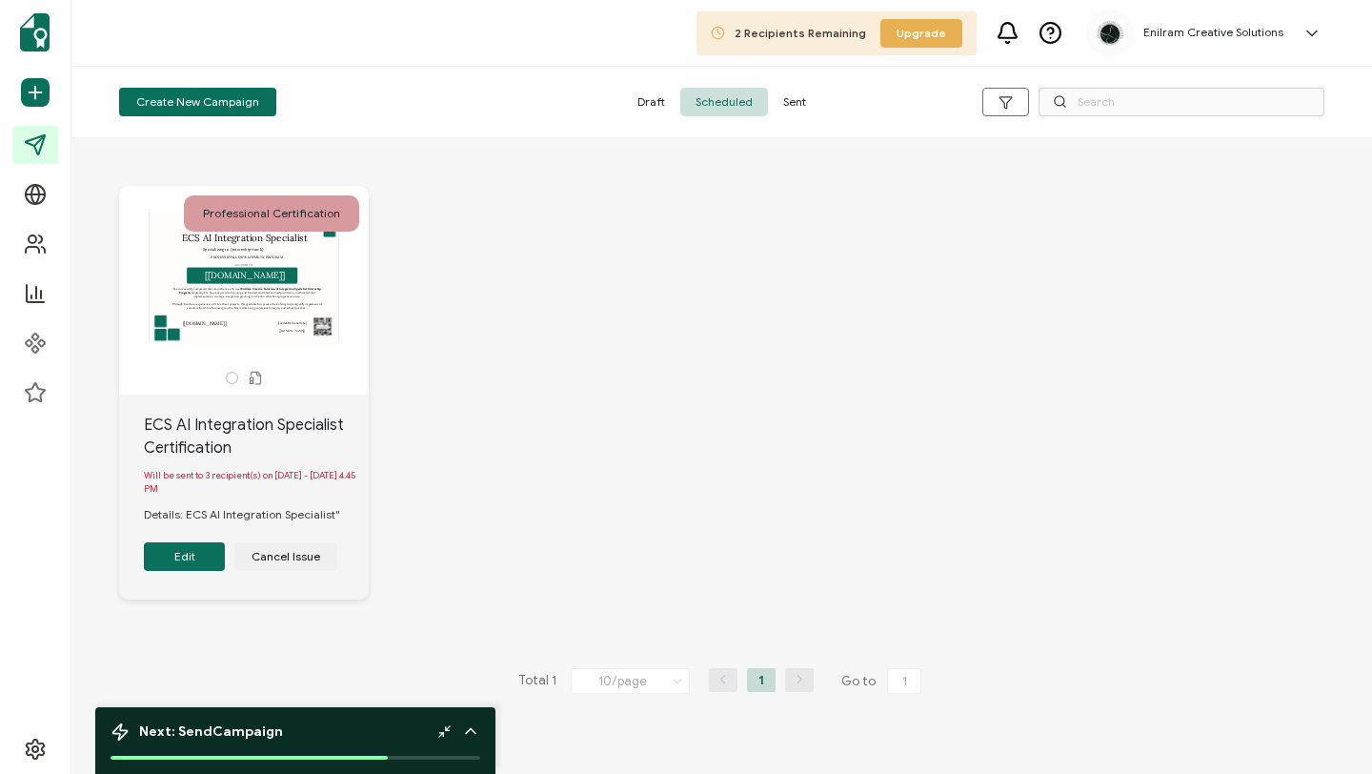
click at [344, 285] on div "ECS AI Integration Specialist AWARDED TO The recipient’s full name, which will …" at bounding box center [244, 285] width 231 height 152
click at [333, 357] on div "ECS AI Integration Specialist AWARDED TO The recipient’s full name, which will …" at bounding box center [244, 285] width 200 height 152
click at [244, 103] on span "Create New Campaign" at bounding box center [197, 101] width 123 height 11
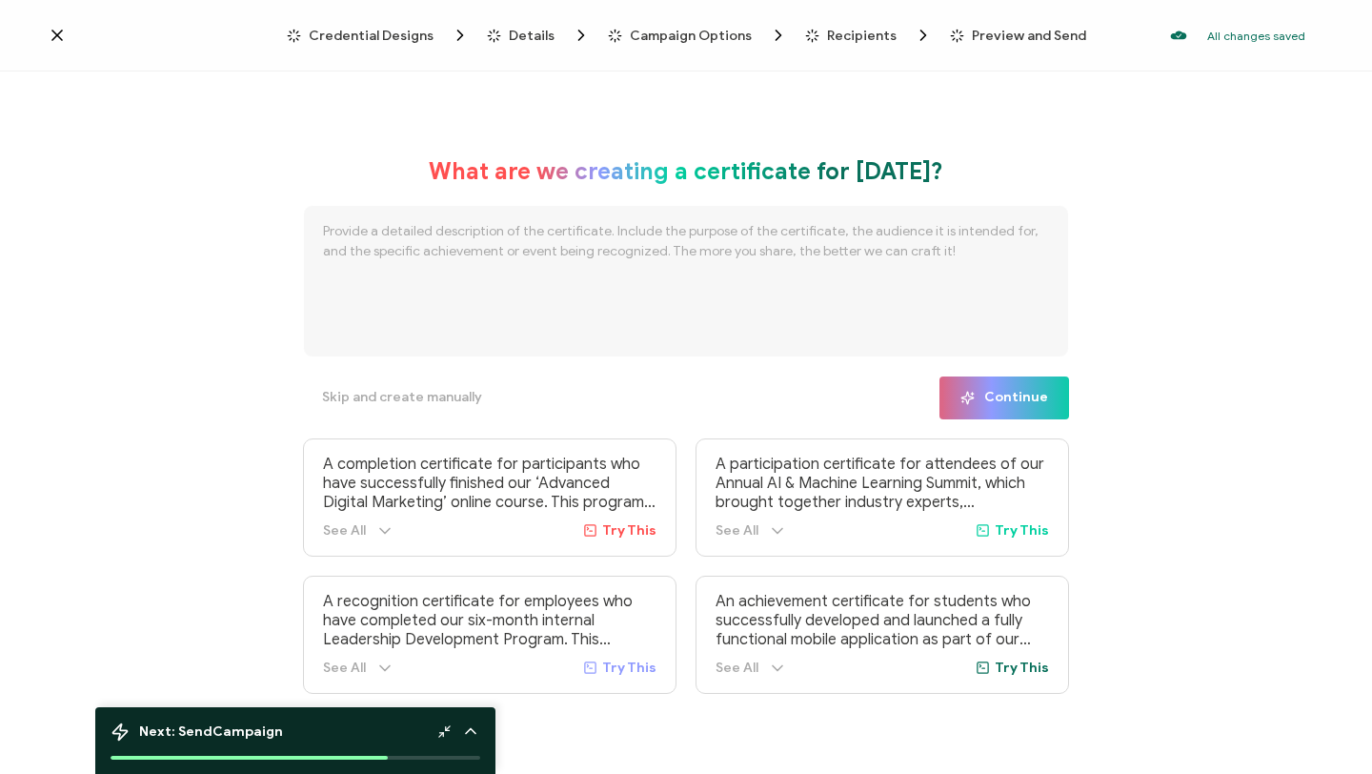
click at [341, 31] on span "Credential Designs" at bounding box center [371, 36] width 125 height 14
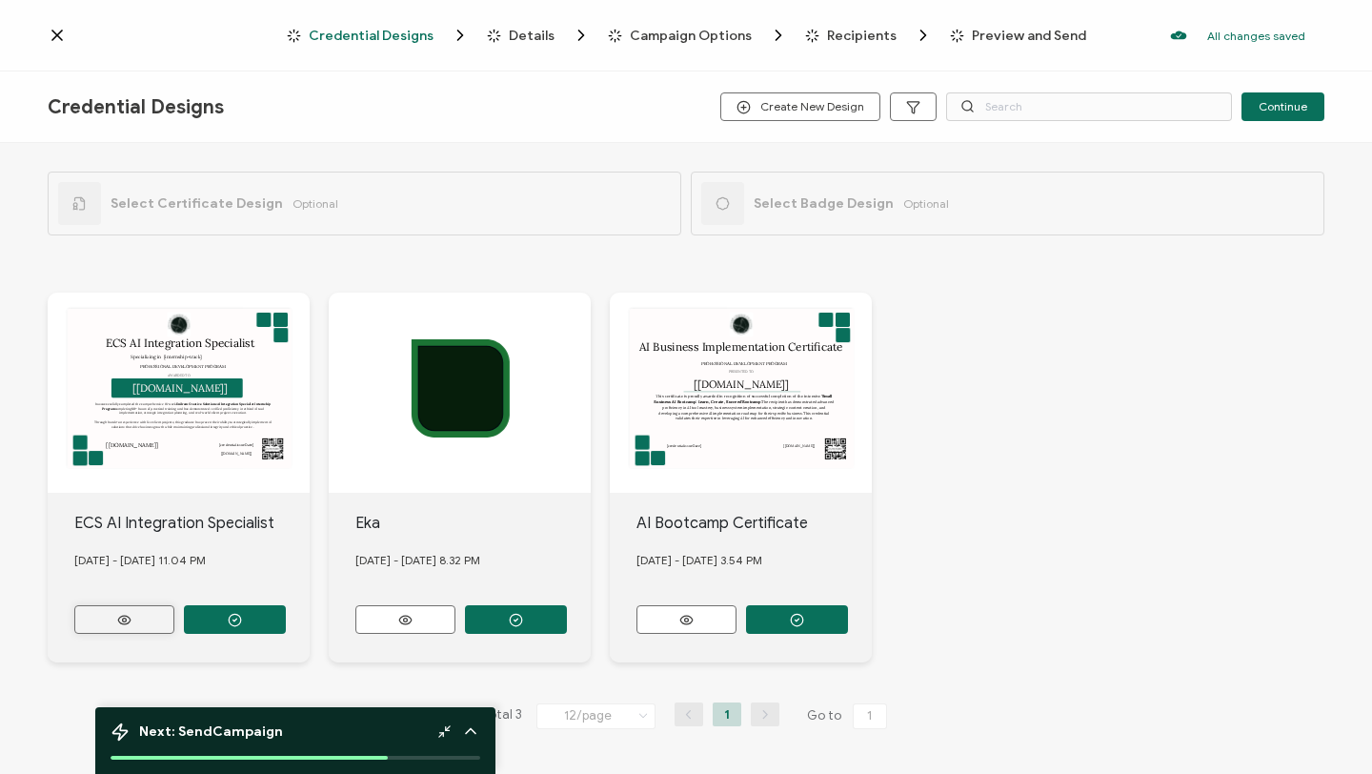
click at [159, 615] on button at bounding box center [124, 619] width 100 height 29
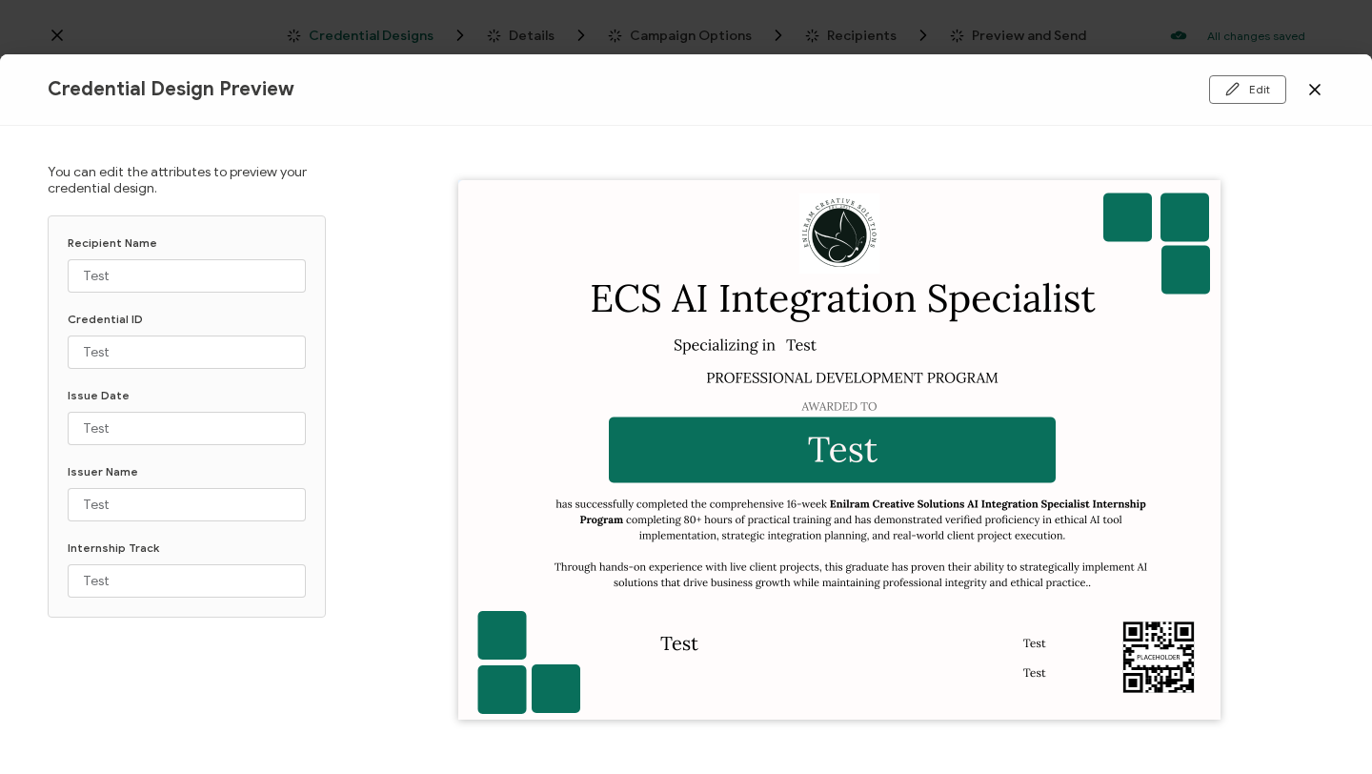
click at [1308, 91] on icon at bounding box center [1314, 89] width 19 height 19
